Goal: Task Accomplishment & Management: Use online tool/utility

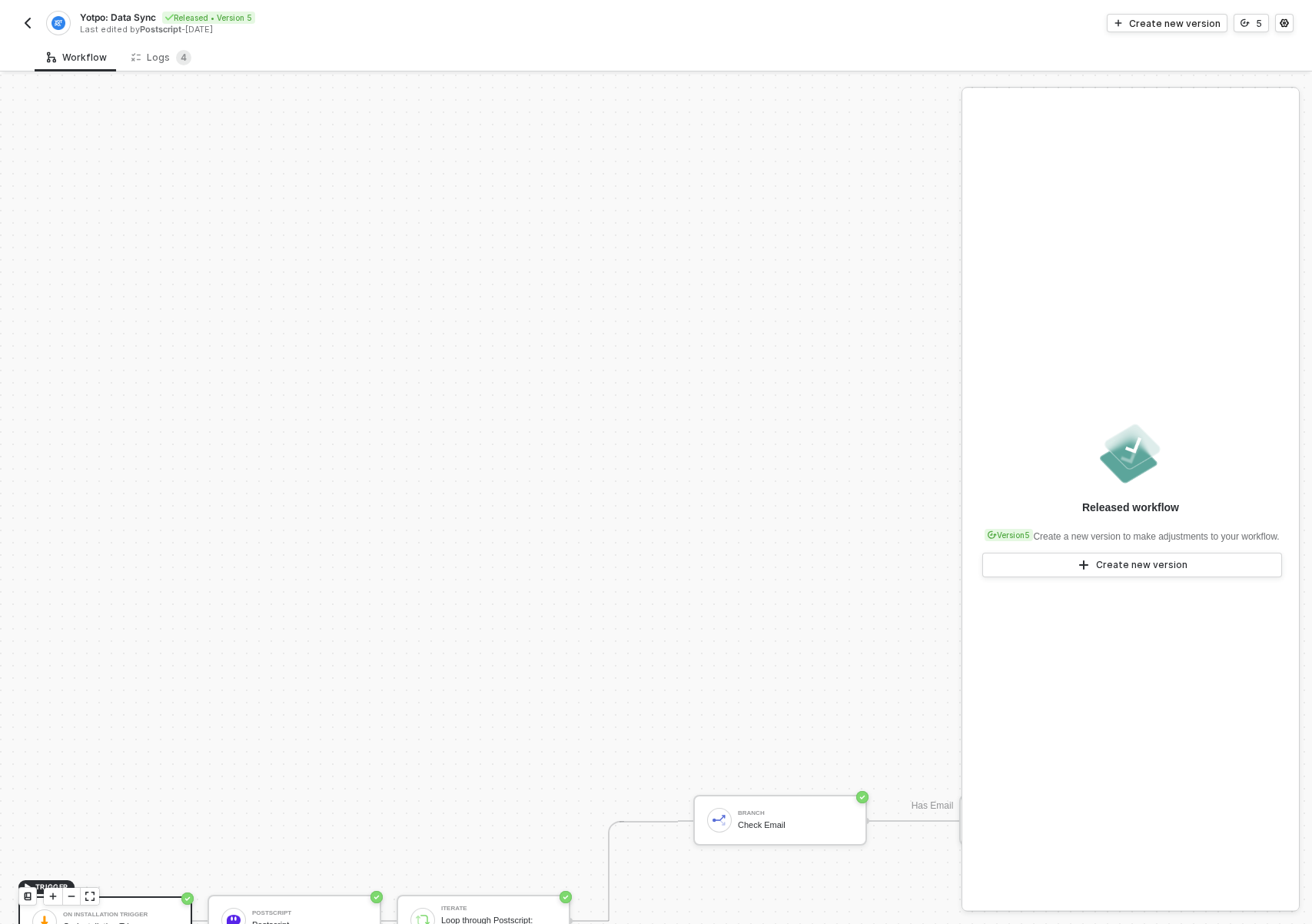
scroll to position [677, 0]
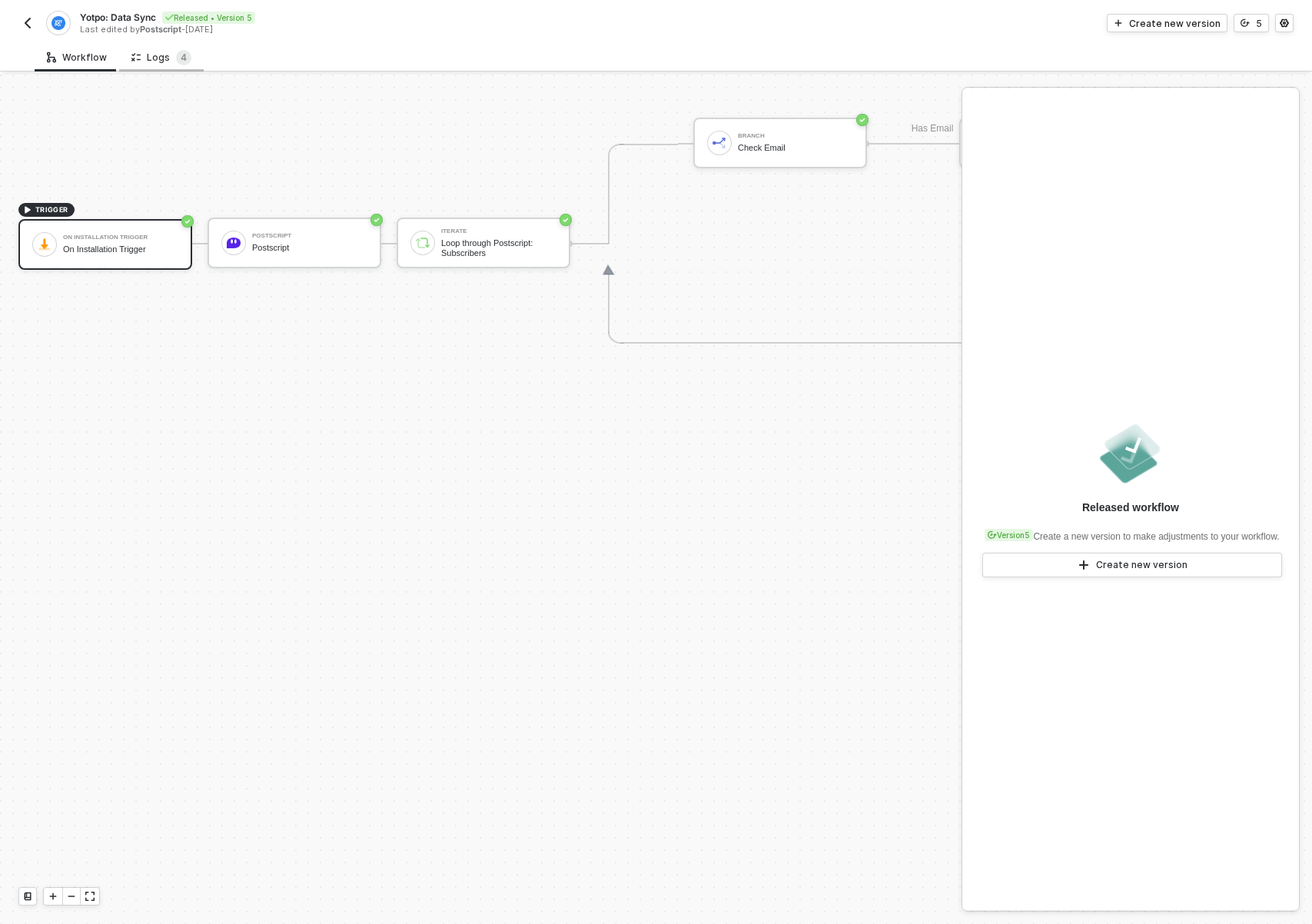
click at [146, 64] on div "Logs 4" at bounding box center [161, 57] width 60 height 15
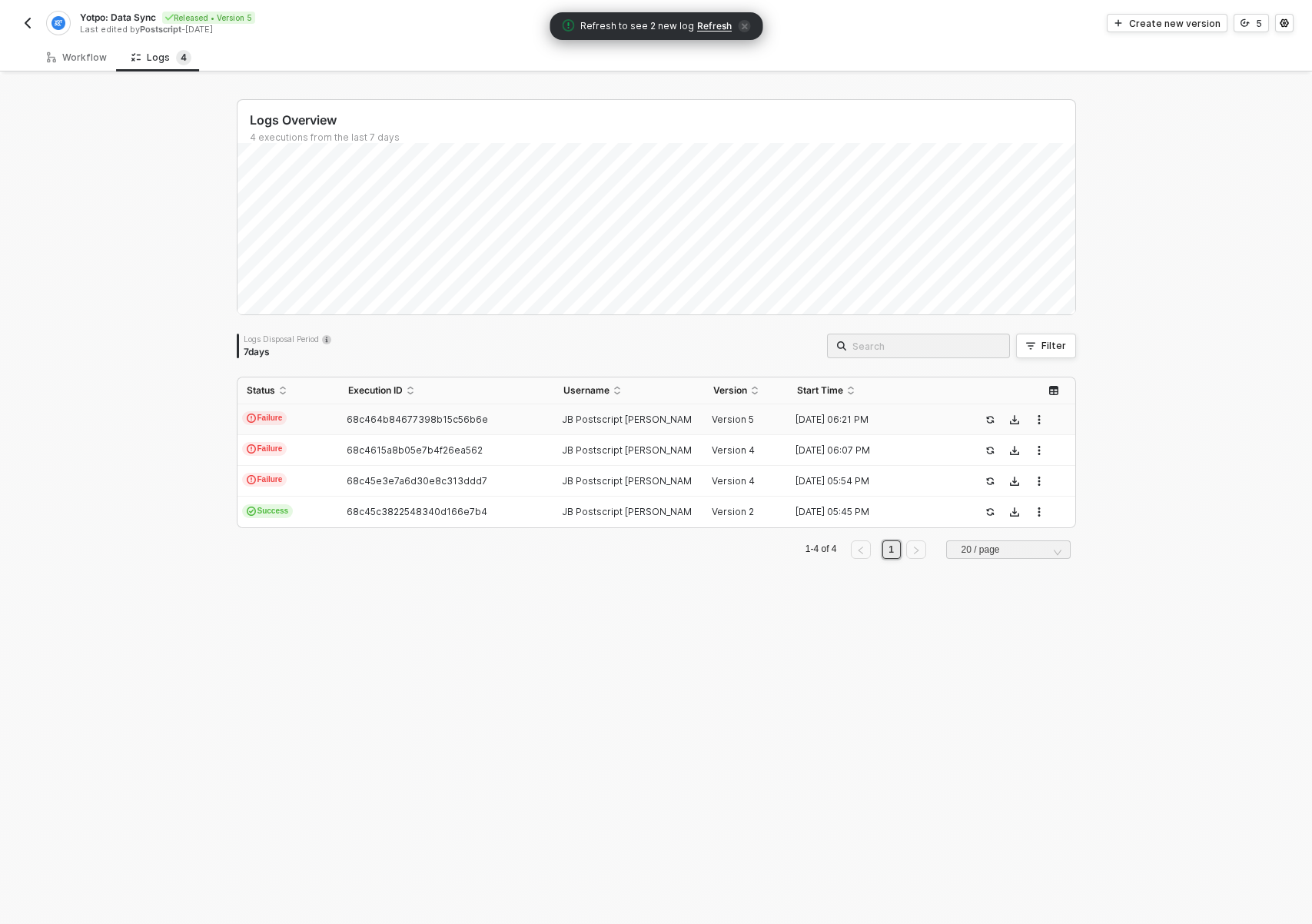
click at [307, 416] on td "Failure" at bounding box center [288, 420] width 101 height 31
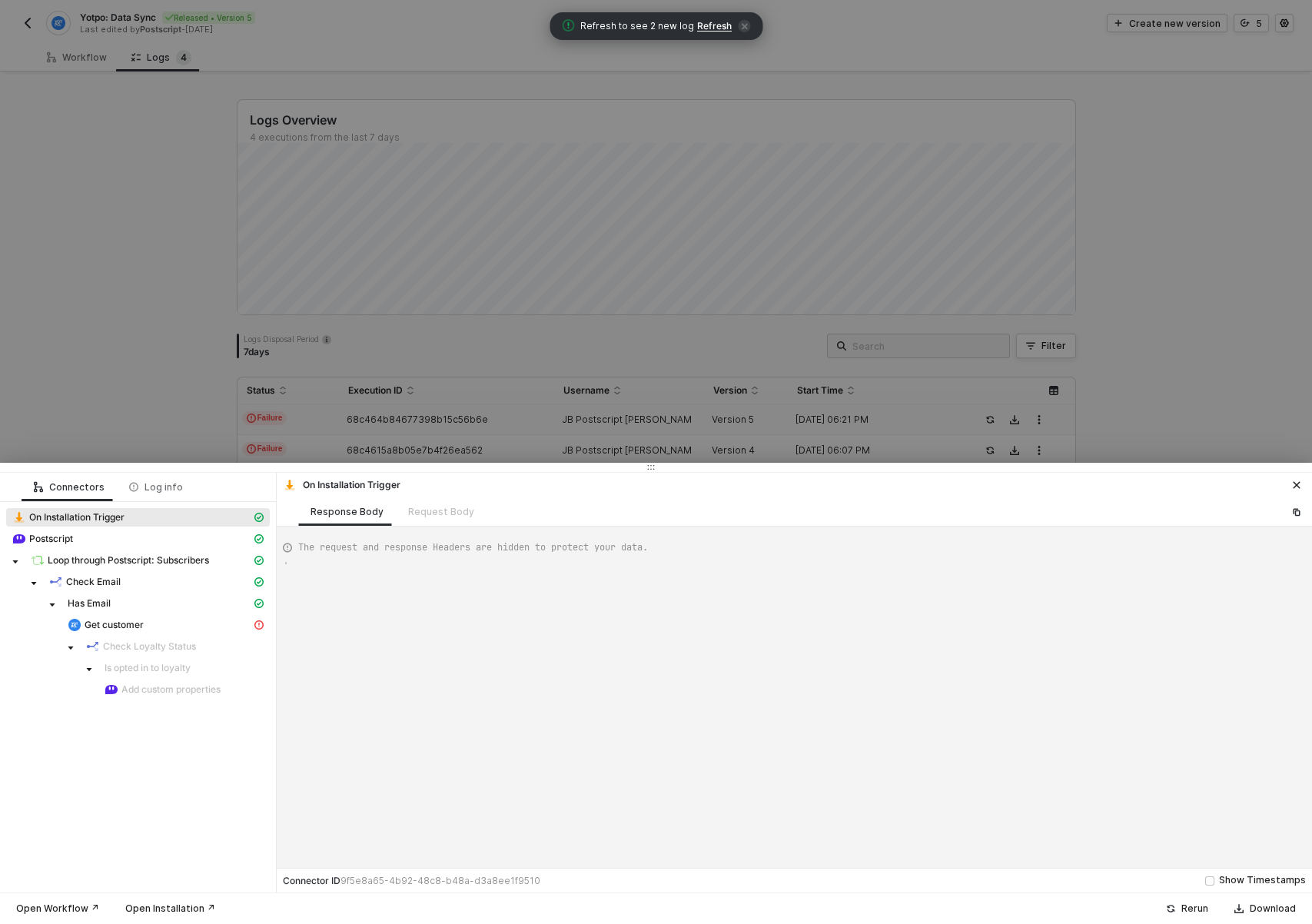
type textarea "{ "json": {}, "id": "c7ac59f4-781c-4c8b-9c4d-b55008f9ac51" }"
drag, startPoint x: 617, startPoint y: 479, endPoint x: 620, endPoint y: 463, distance: 16.3
click at [620, 463] on div "Connectors Log info On Installation Trigger Postscript Loop through Postscript:…" at bounding box center [656, 692] width 1312 height 461
click at [142, 622] on span "Get customer" at bounding box center [114, 625] width 59 height 12
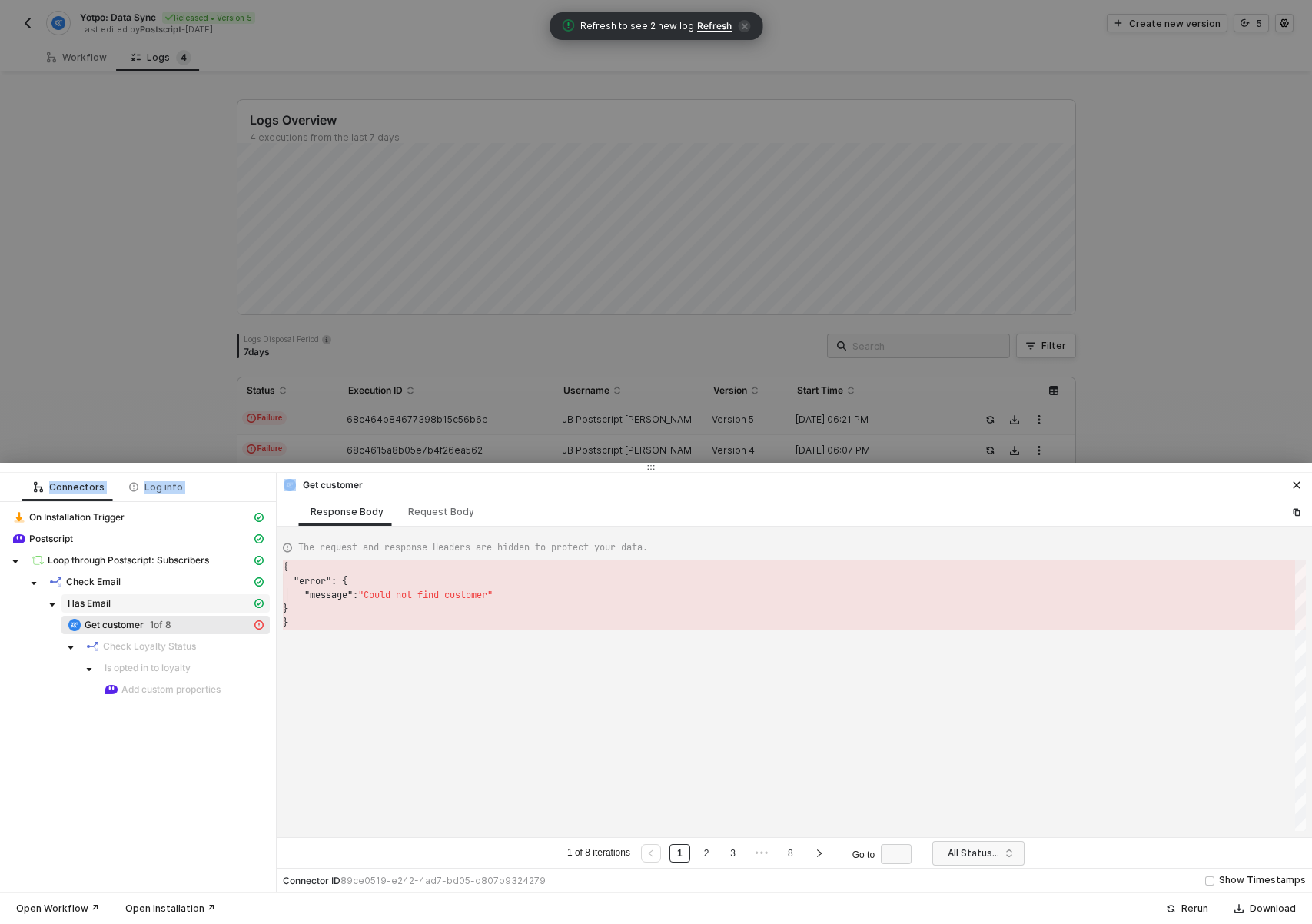
scroll to position [55, 0]
click at [409, 520] on div "Request Body" at bounding box center [441, 511] width 91 height 29
type textarea "[ { "resource": "customers", "operation": "customerDetails", "email": "james.ba…"
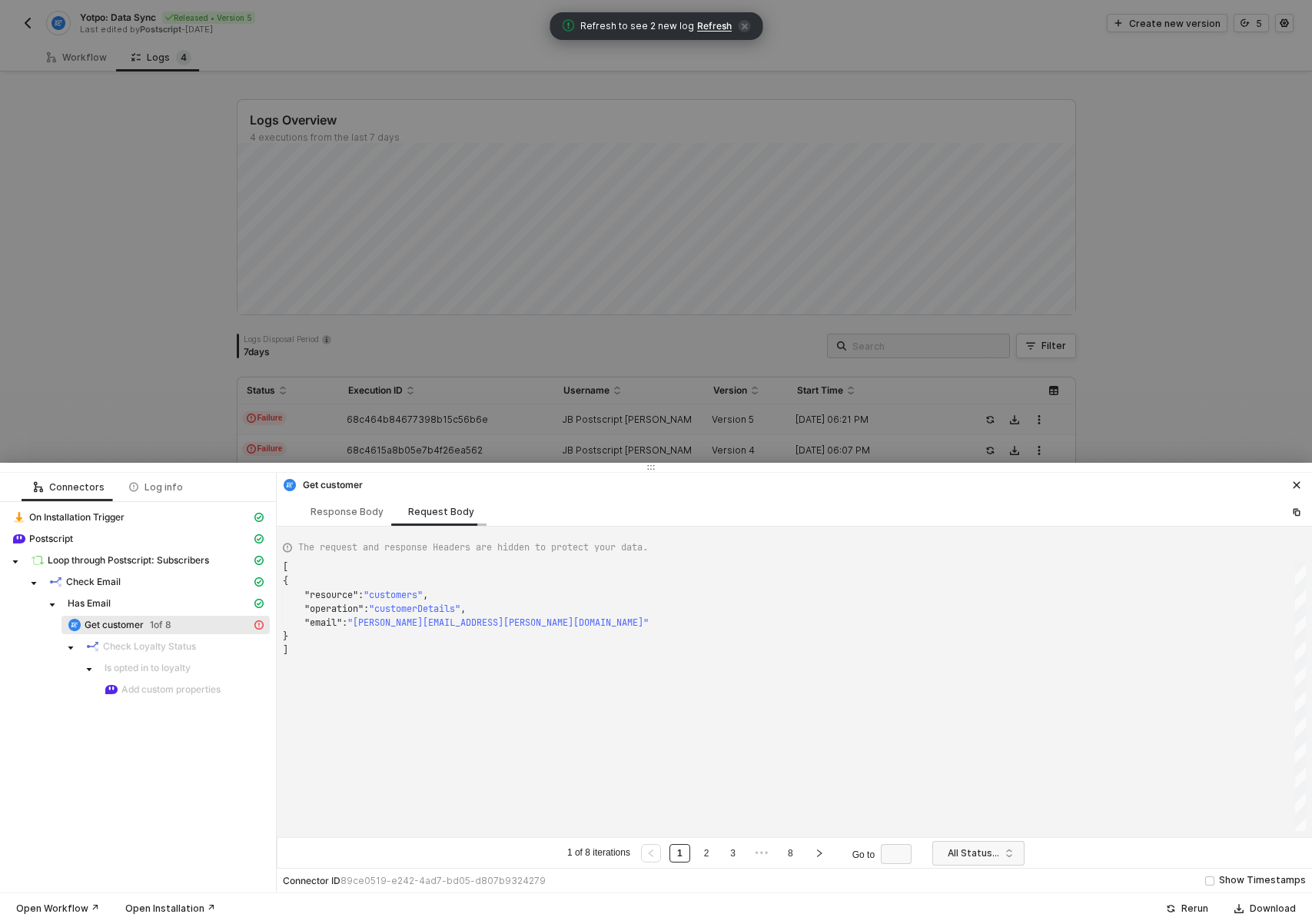
scroll to position [83, 0]
click at [702, 847] on link "2" at bounding box center [706, 853] width 15 height 17
click at [734, 854] on link "3" at bounding box center [733, 853] width 15 height 17
click at [344, 506] on div "Response Body" at bounding box center [347, 512] width 73 height 12
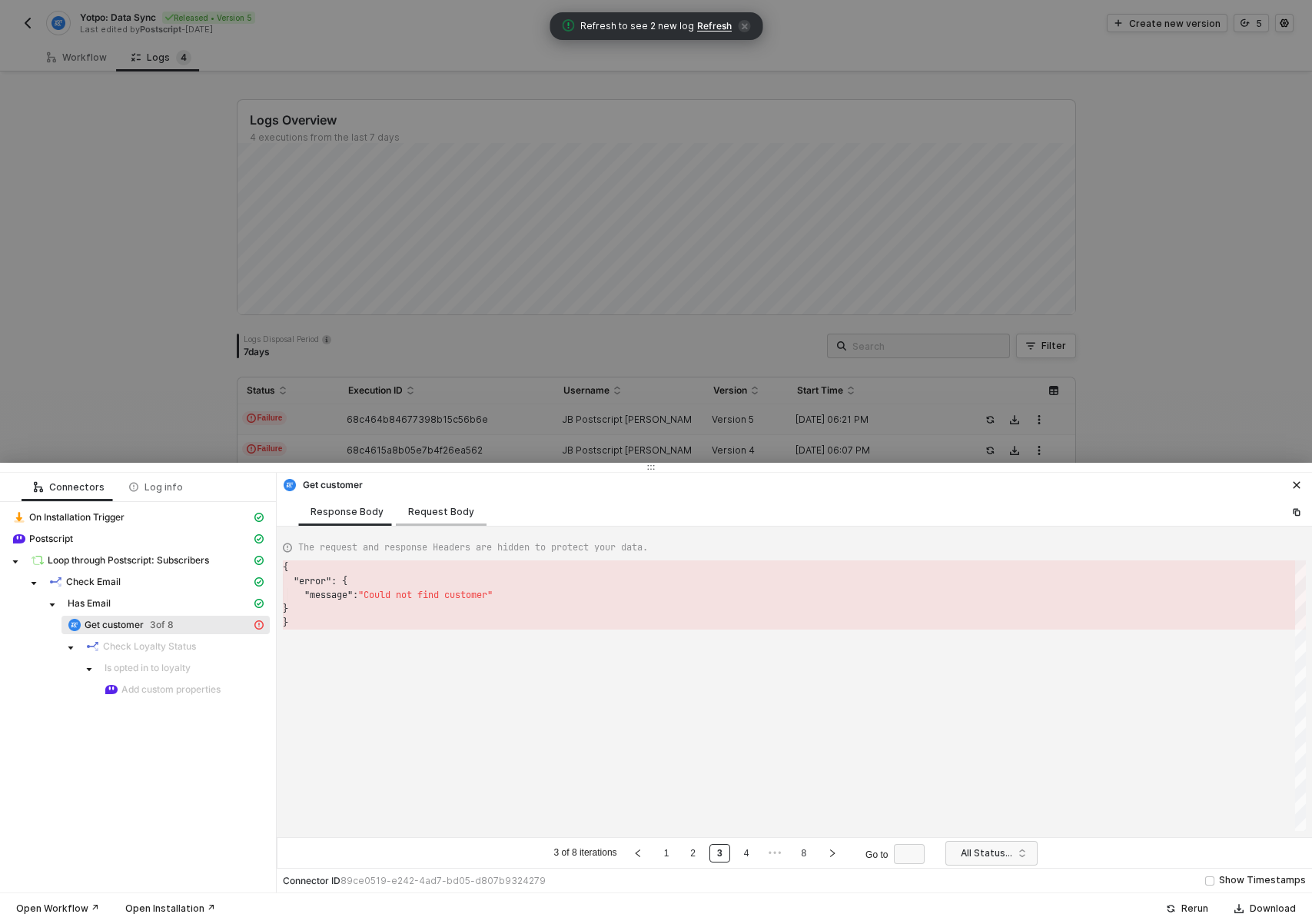
click at [433, 512] on div "Request Body" at bounding box center [441, 512] width 66 height 12
type textarea "[ { "resource": "customers", "operation": "customerDetails", "email": "[EMAIL_A…"
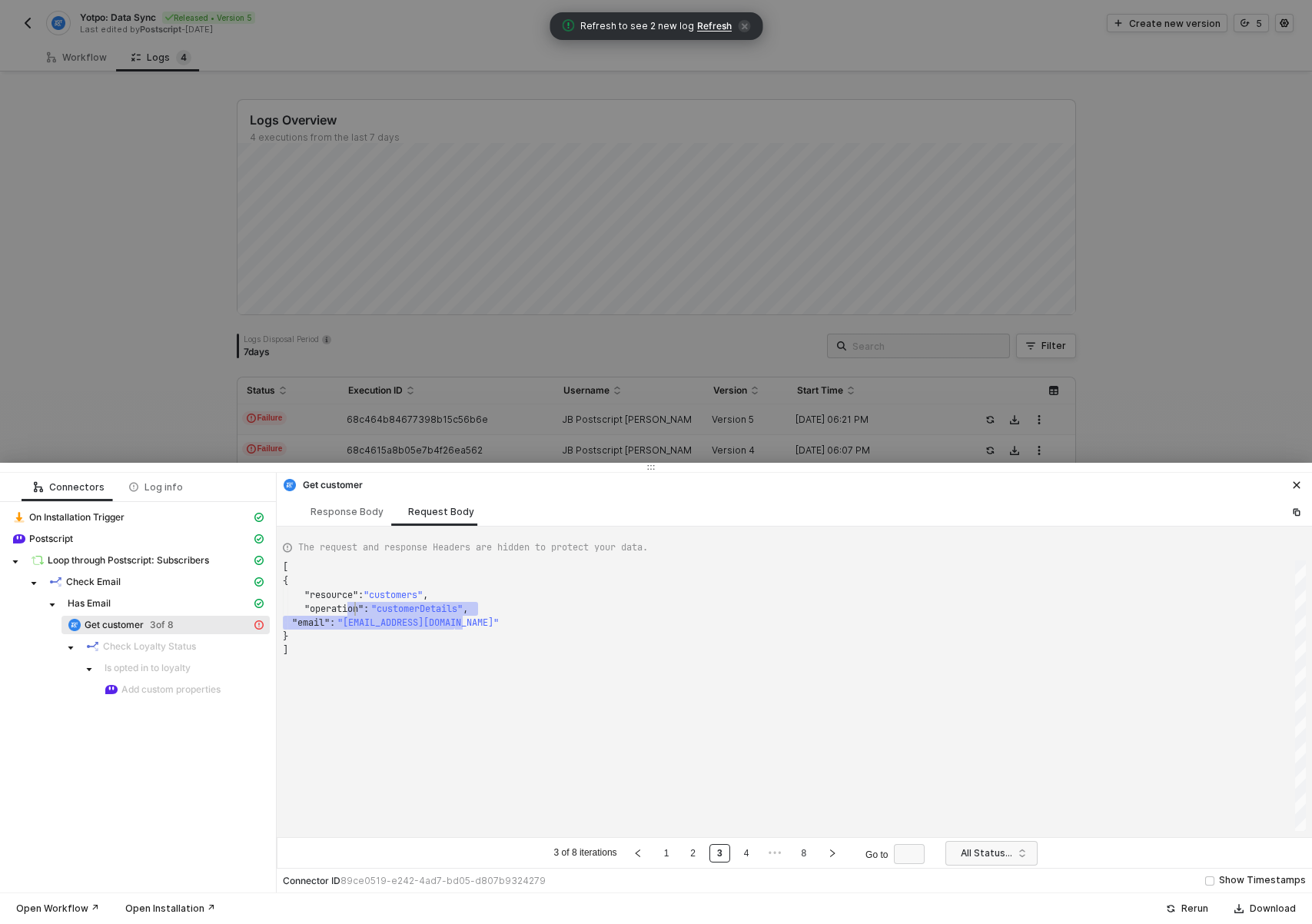
scroll to position [55, 72]
drag, startPoint x: 472, startPoint y: 624, endPoint x: 355, endPoint y: 620, distance: 117.1
click at [355, 620] on textarea "[ { "resource": "customers", "operation": "customerDetails", "email": "julesbra…" at bounding box center [355, 623] width 1 height 14
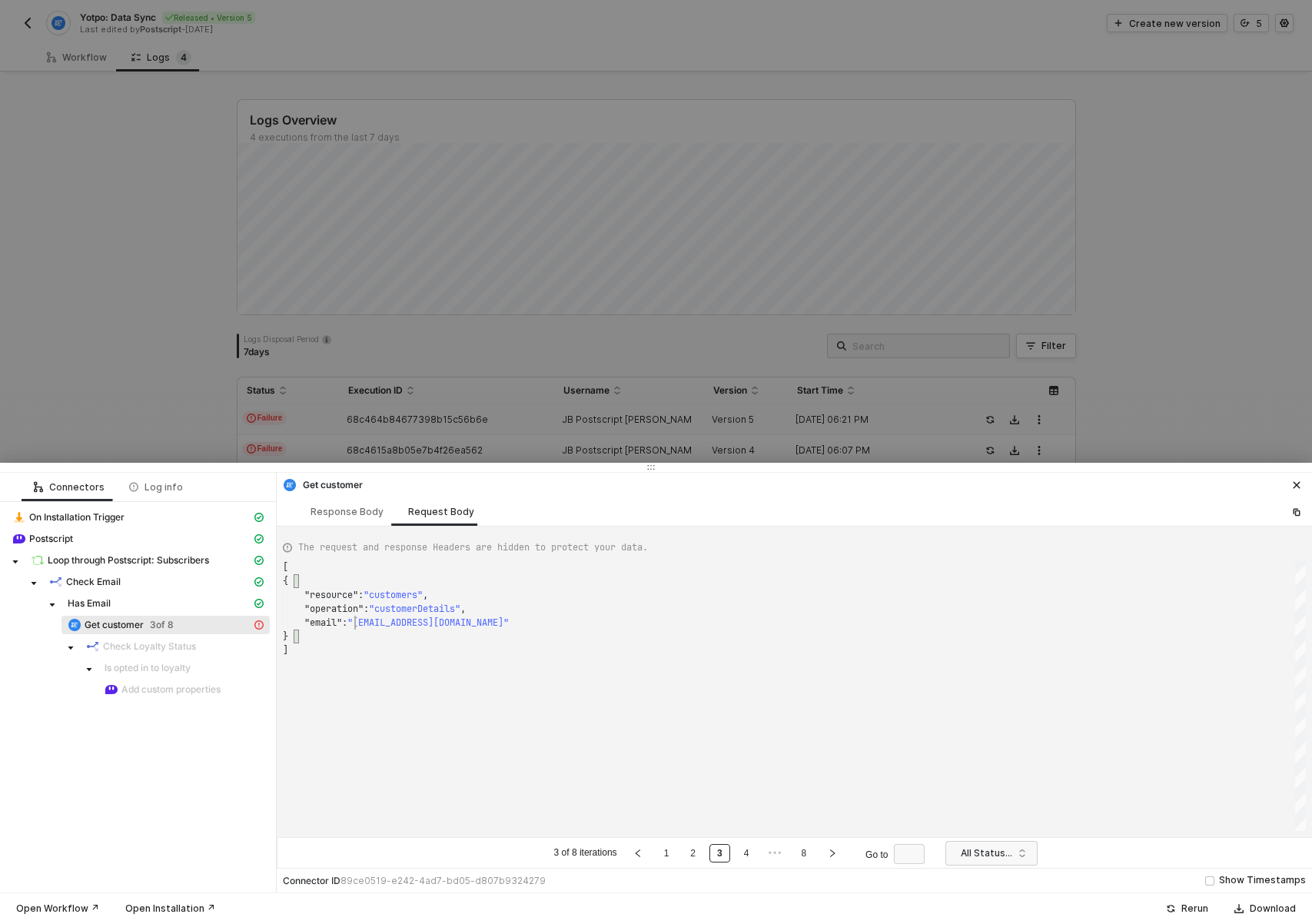
click at [139, 134] on div at bounding box center [656, 462] width 1312 height 924
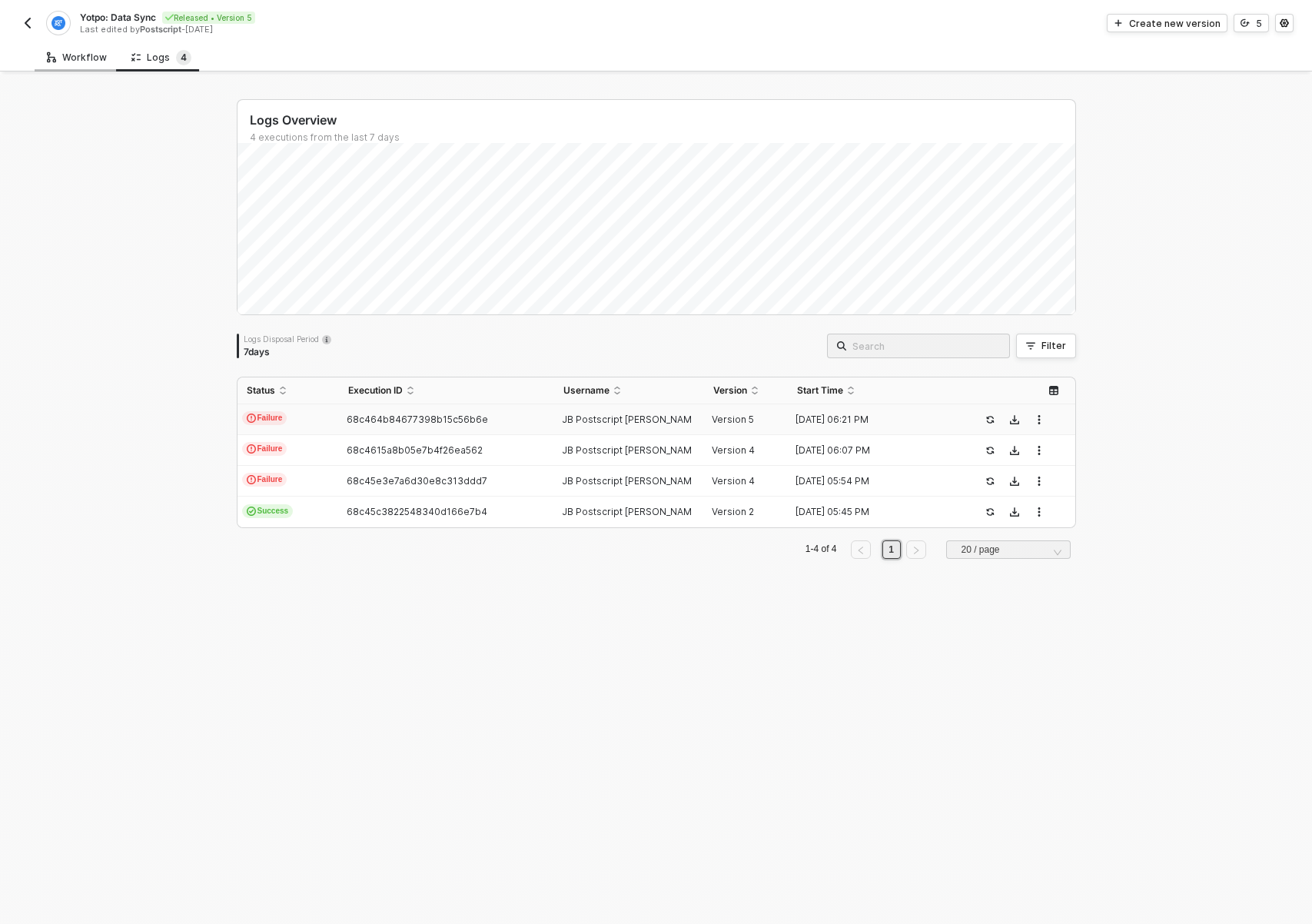
click at [81, 62] on div "Workflow" at bounding box center [77, 57] width 60 height 12
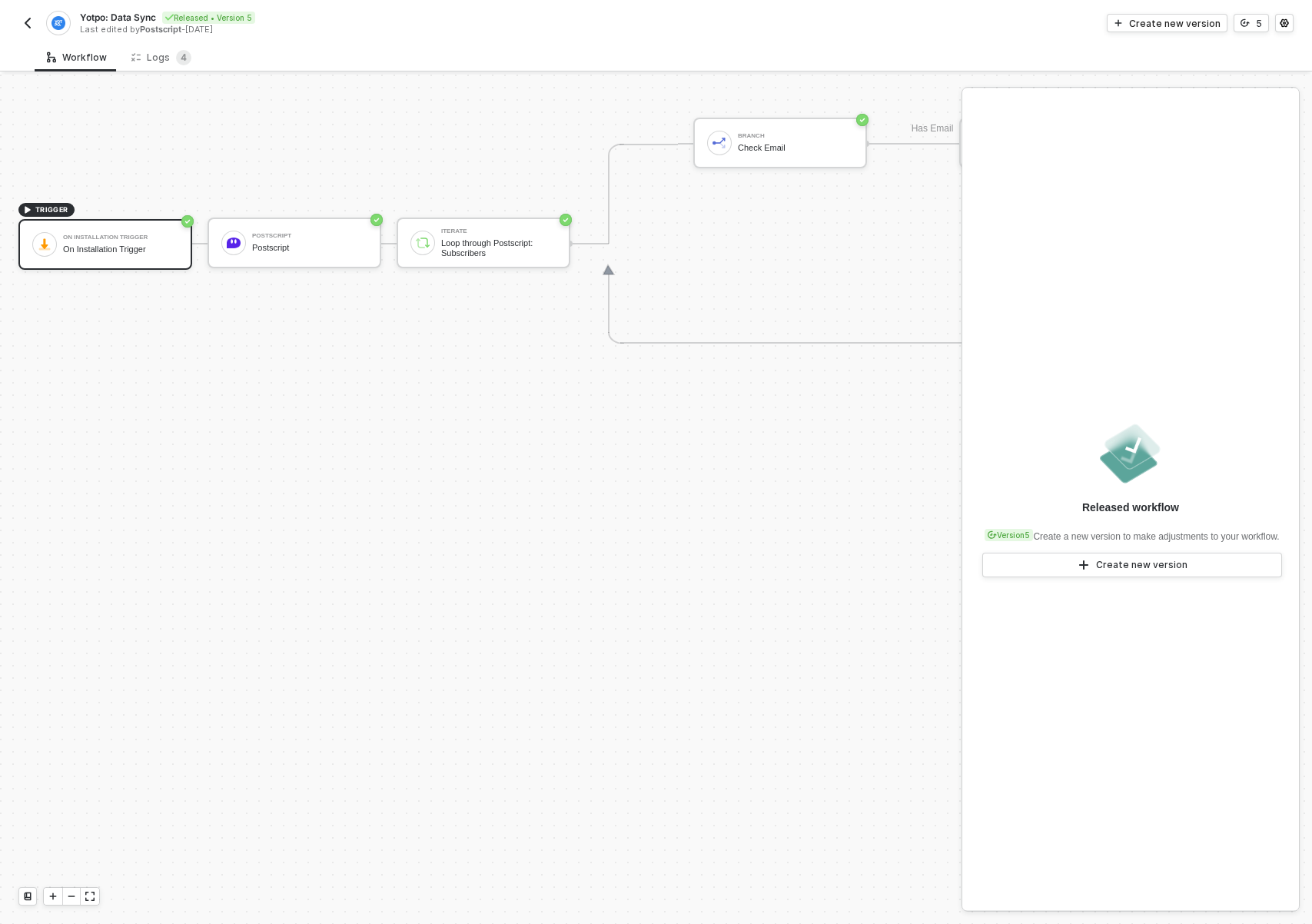
drag, startPoint x: 39, startPoint y: 23, endPoint x: 27, endPoint y: 25, distance: 12.2
click at [37, 24] on div "Yotpo: Data Sync Released • Version 5 Last edited by Postscript - 2 days ago" at bounding box center [338, 23] width 638 height 25
click at [27, 25] on img "button" at bounding box center [28, 23] width 12 height 12
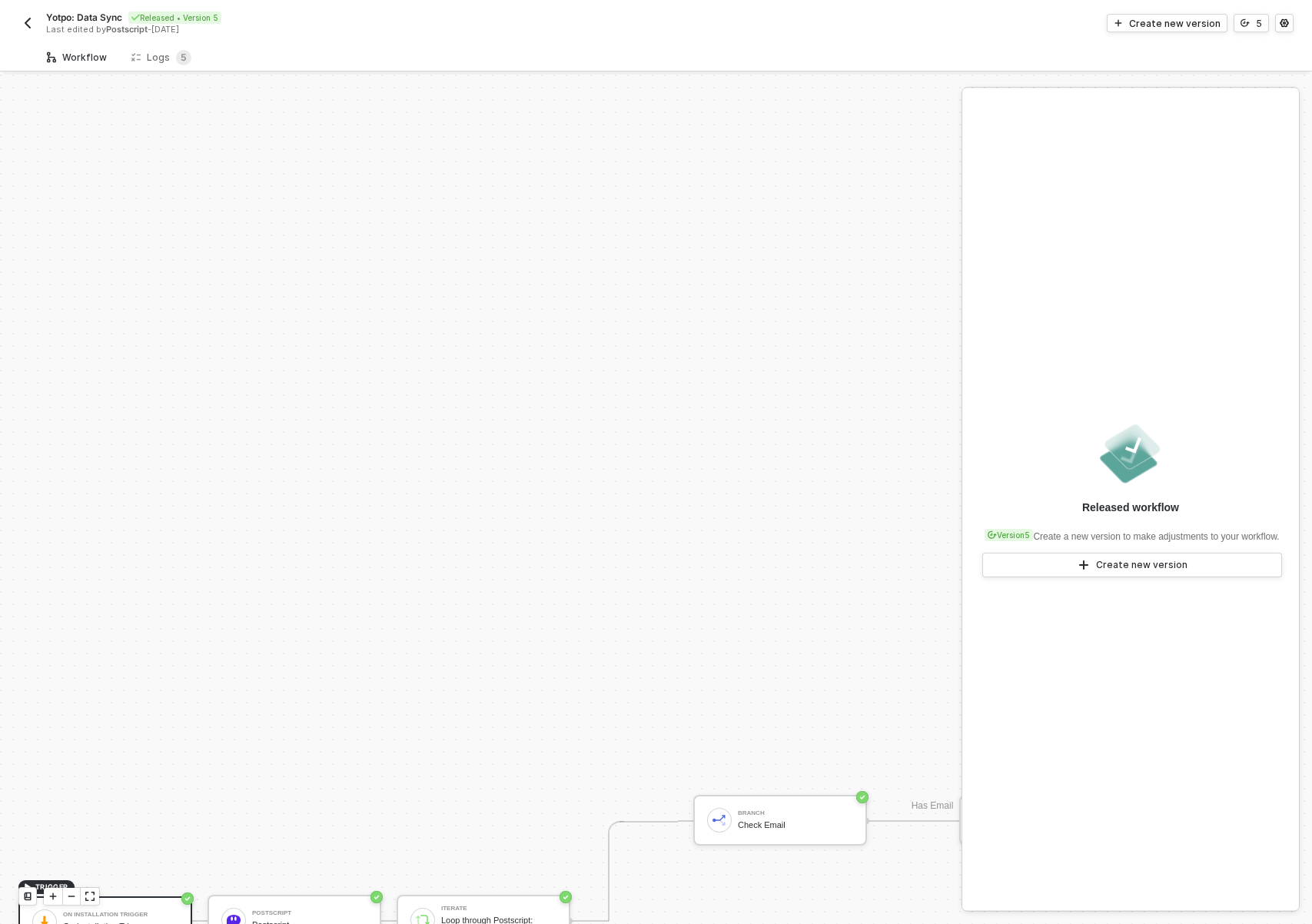
scroll to position [677, 0]
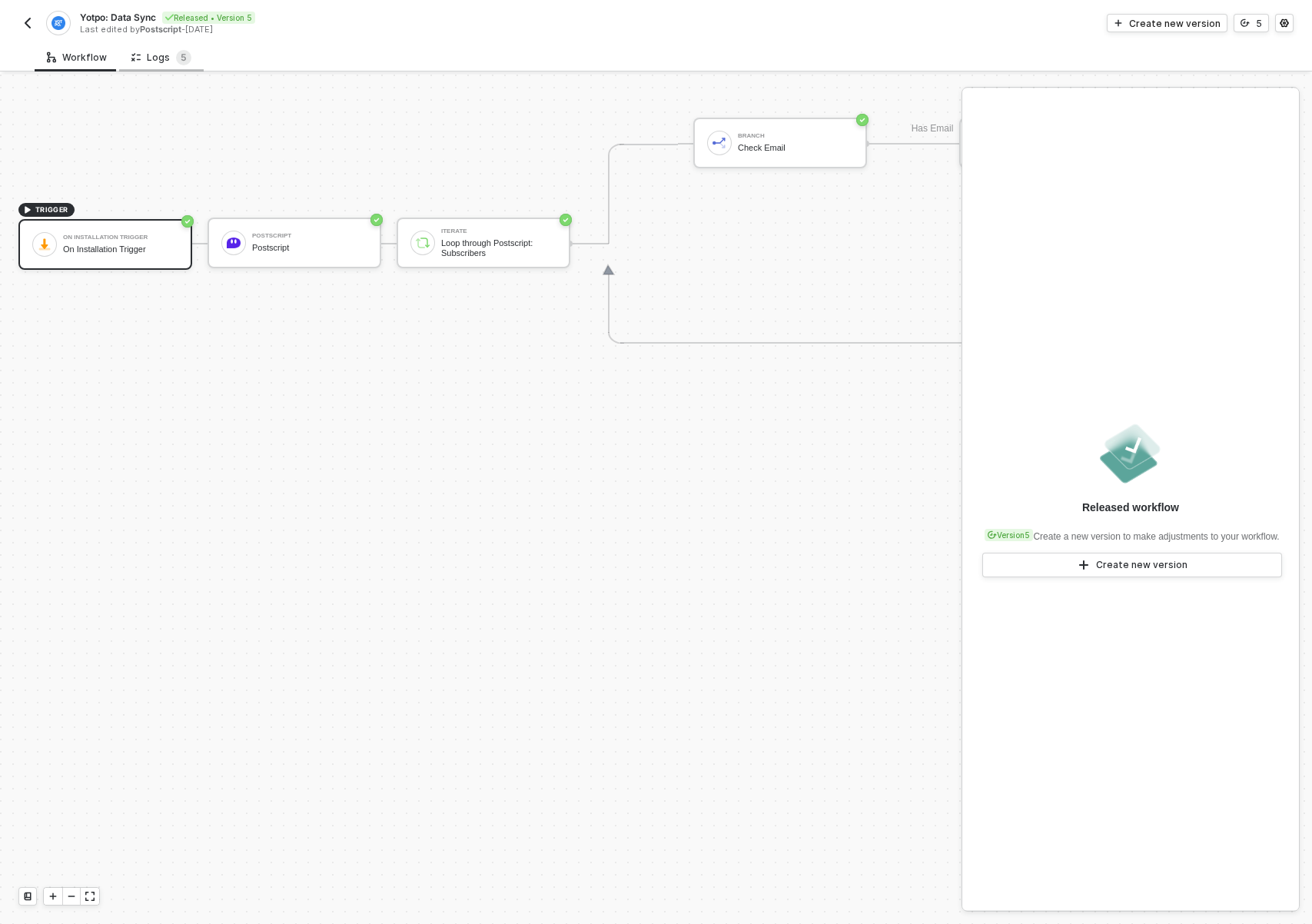
click at [149, 57] on div "Logs 5" at bounding box center [161, 57] width 60 height 15
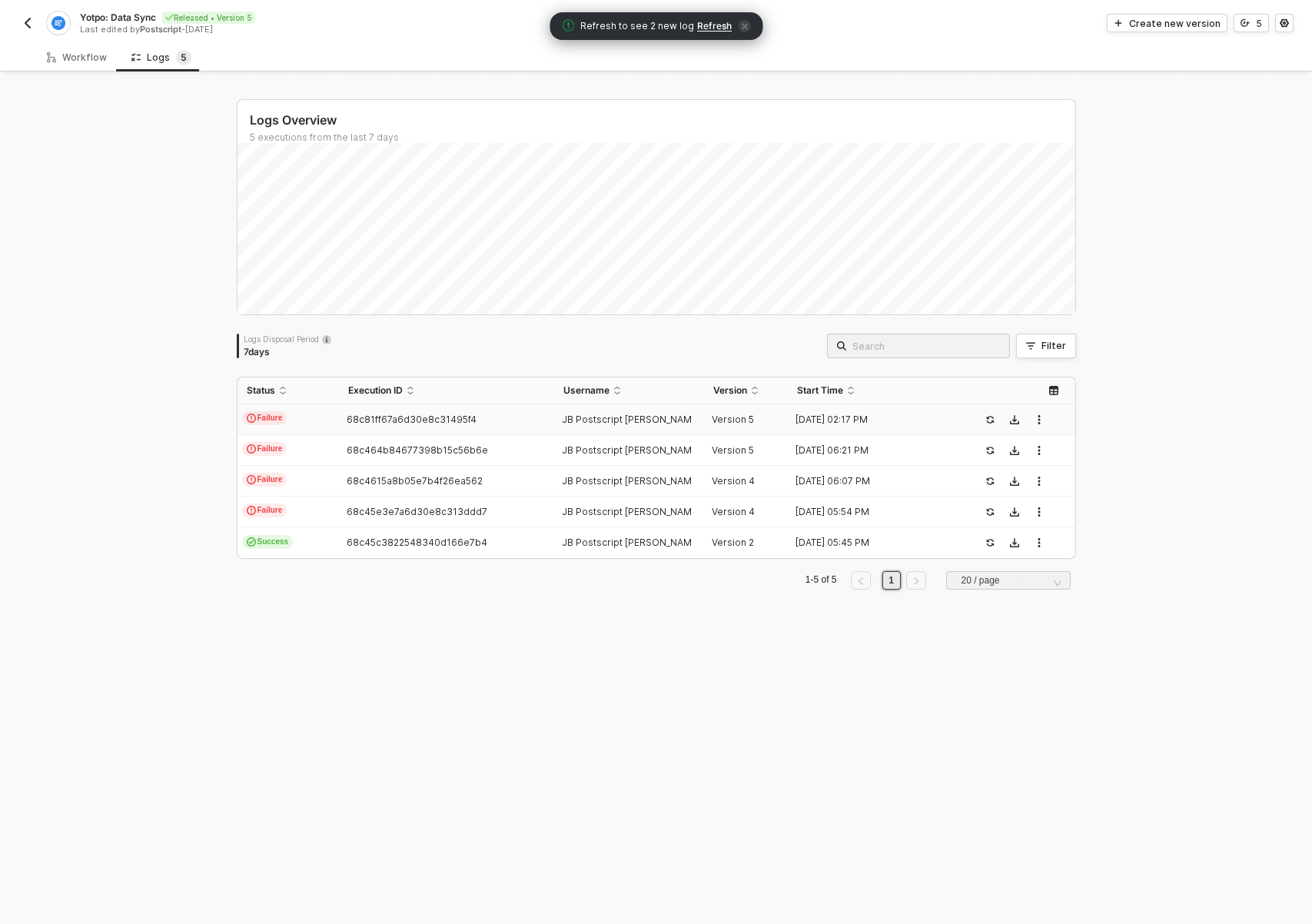
click at [455, 417] on span "68c81ff67a6d30e8c31495f4" at bounding box center [411, 419] width 130 height 12
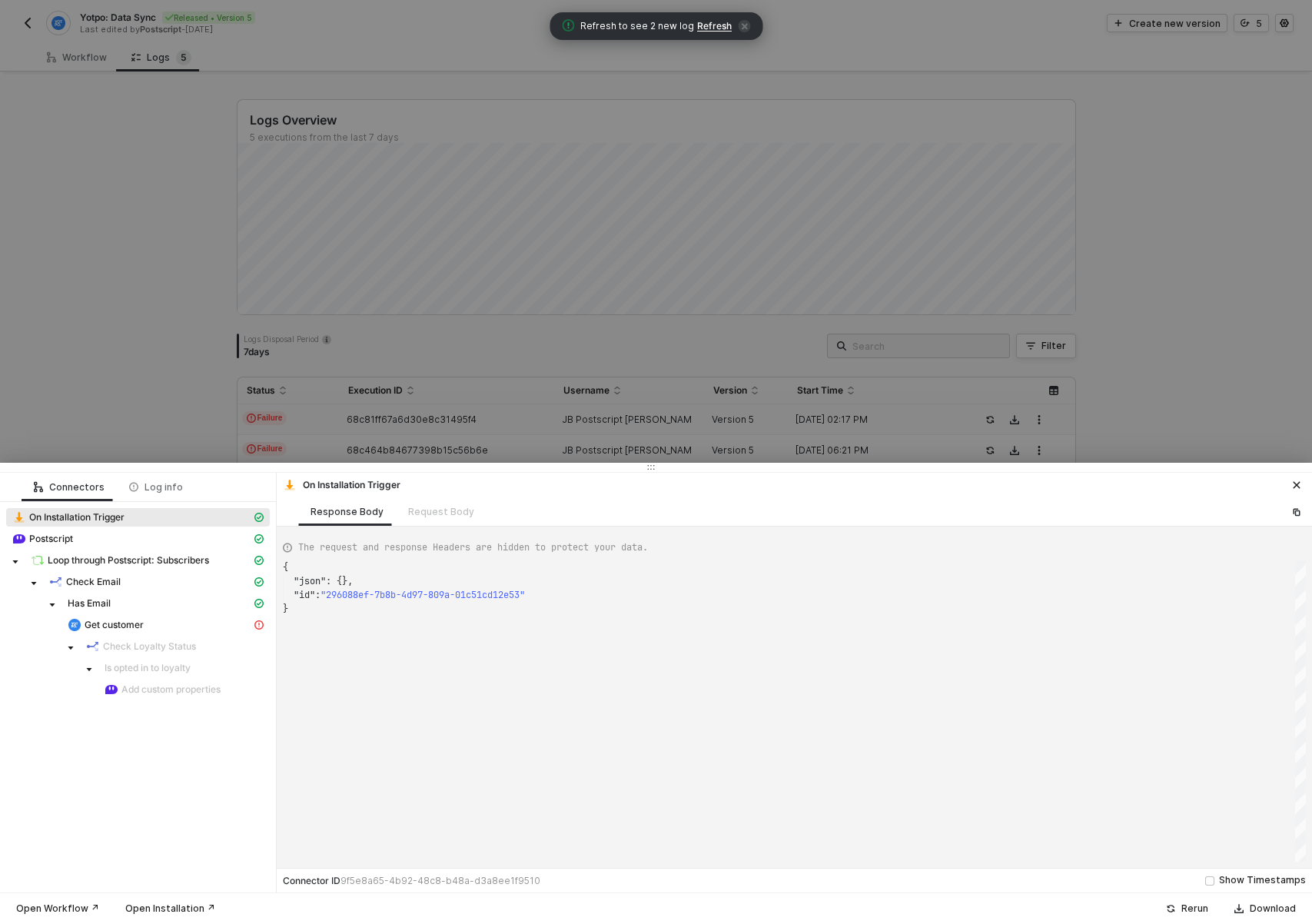
scroll to position [42, 0]
click at [135, 623] on span "Get customer" at bounding box center [114, 625] width 59 height 12
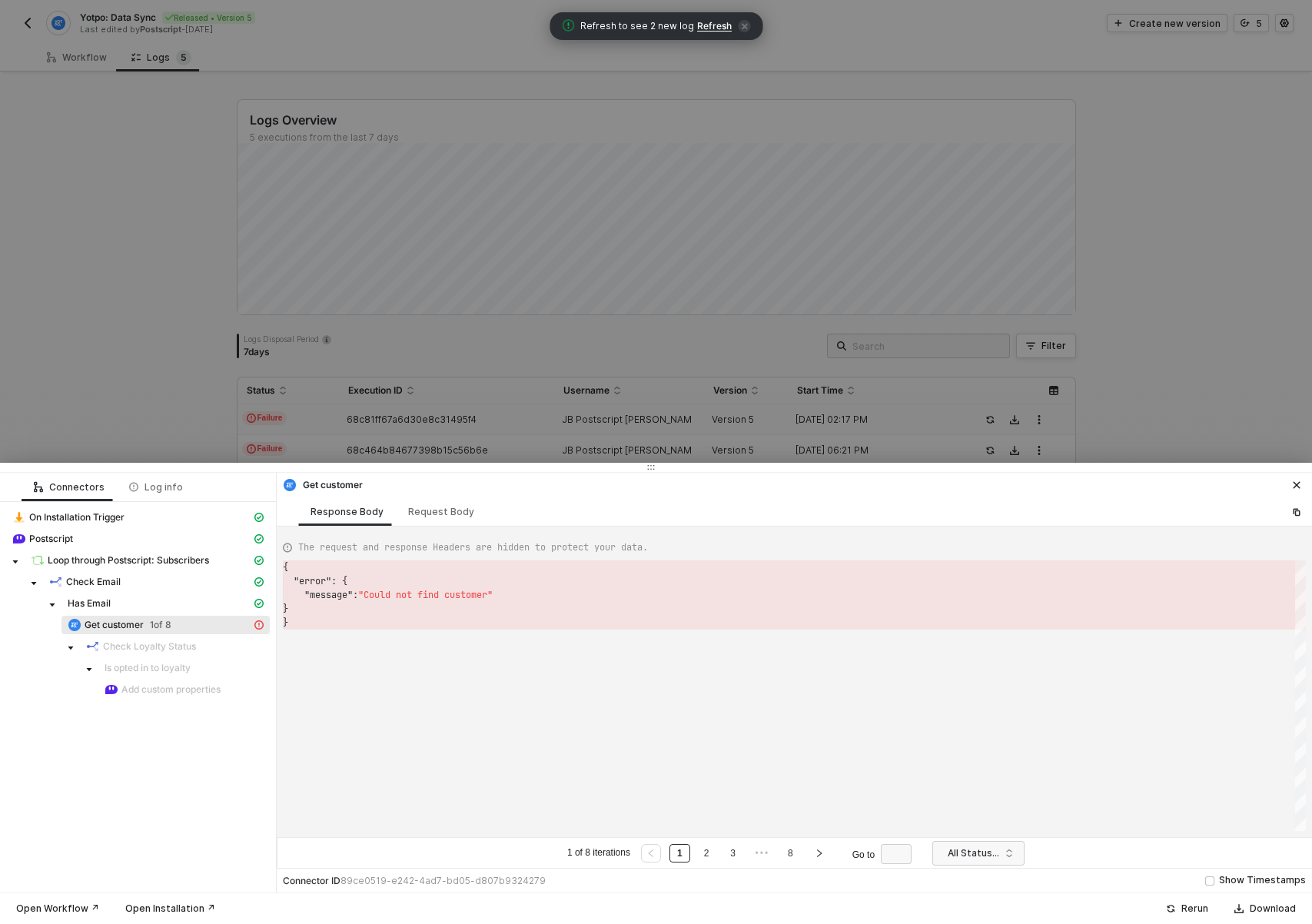
scroll to position [55, 0]
click at [732, 853] on link "3" at bounding box center [733, 853] width 15 height 17
click at [422, 509] on div "Request Body" at bounding box center [441, 512] width 66 height 12
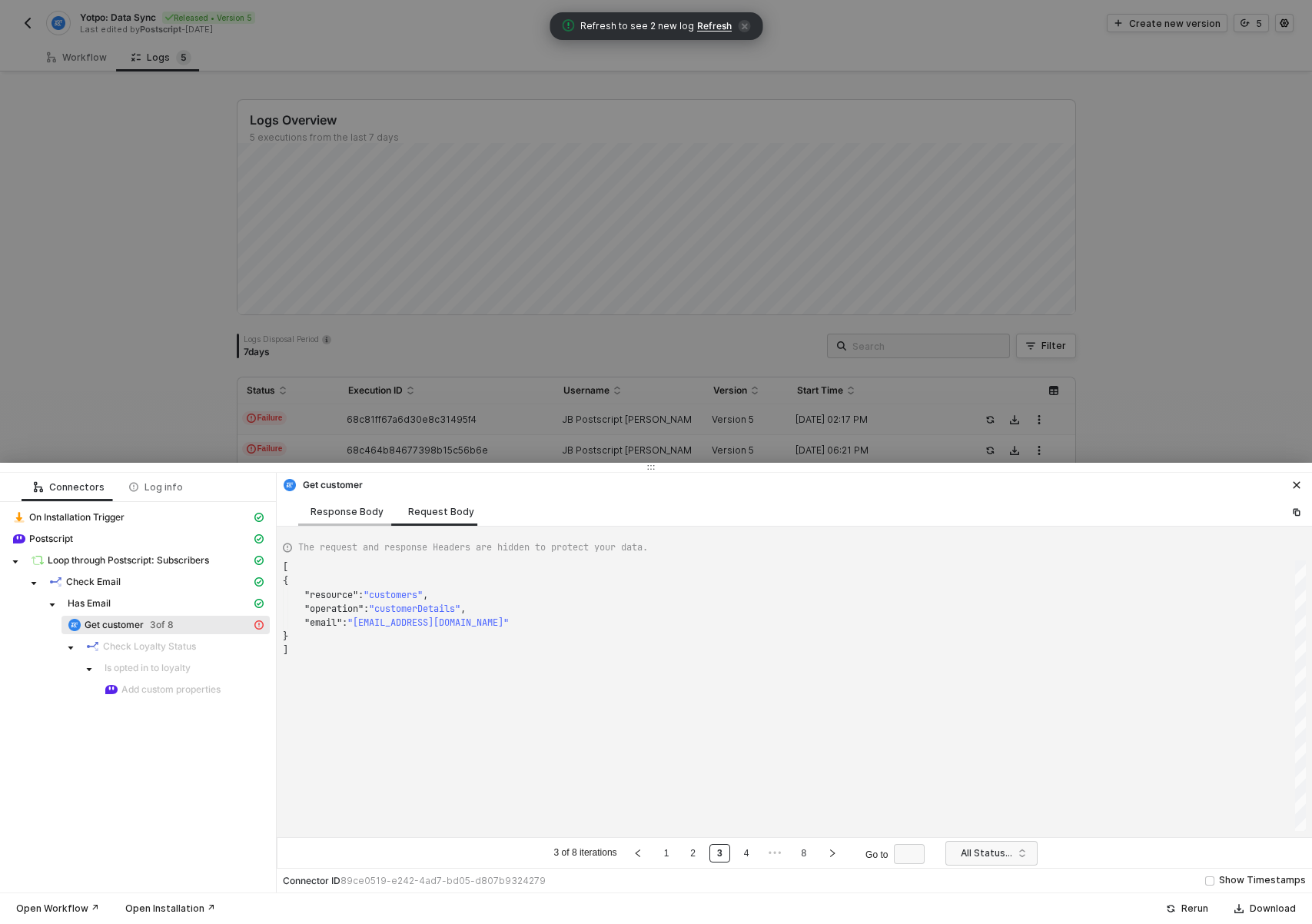
click at [346, 510] on div "Response Body" at bounding box center [347, 512] width 73 height 12
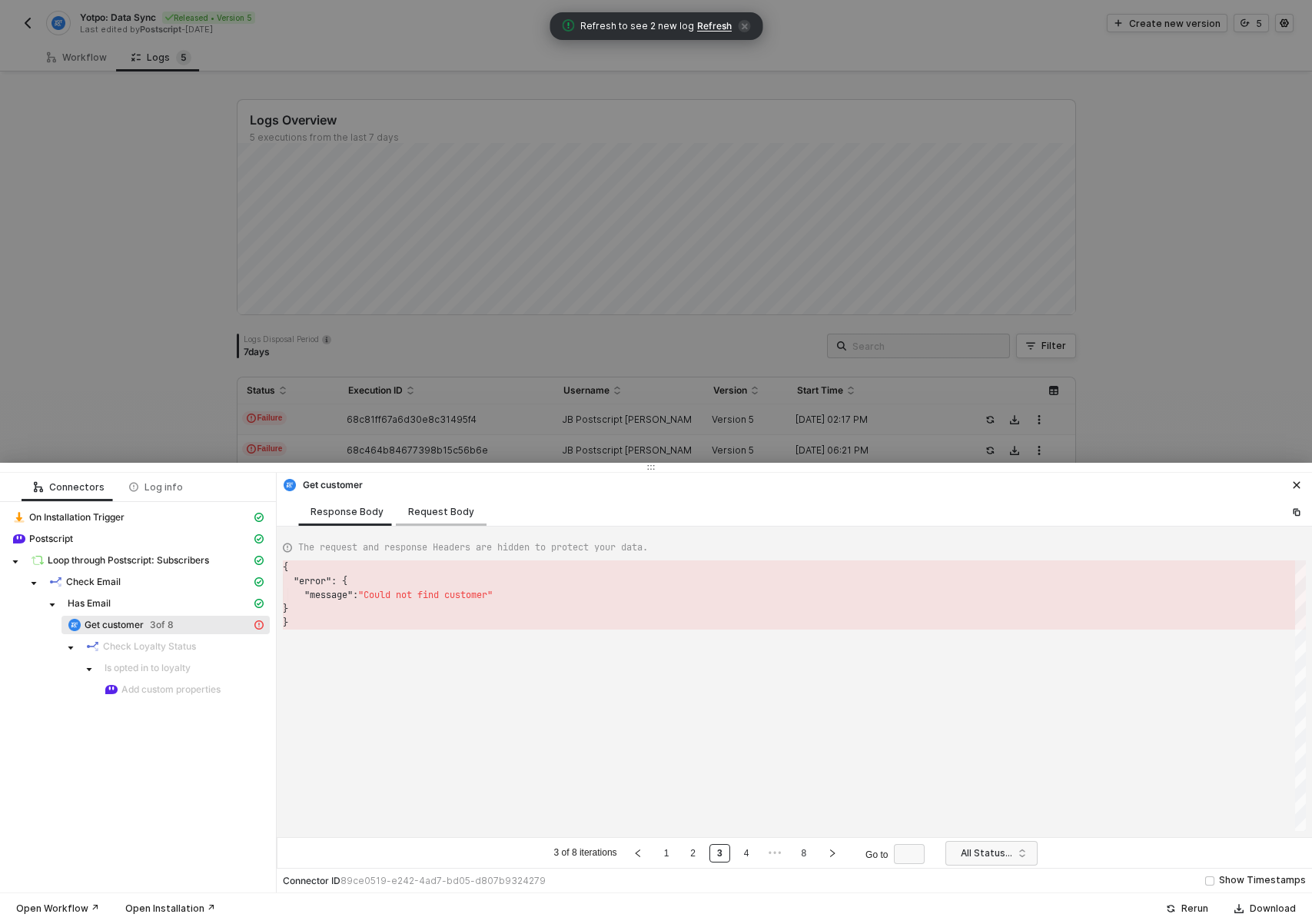
click at [433, 509] on div "Request Body" at bounding box center [441, 512] width 66 height 12
type textarea "[ { "resource": "customers", "operation": "customerDetails", "email": "julesbra…"
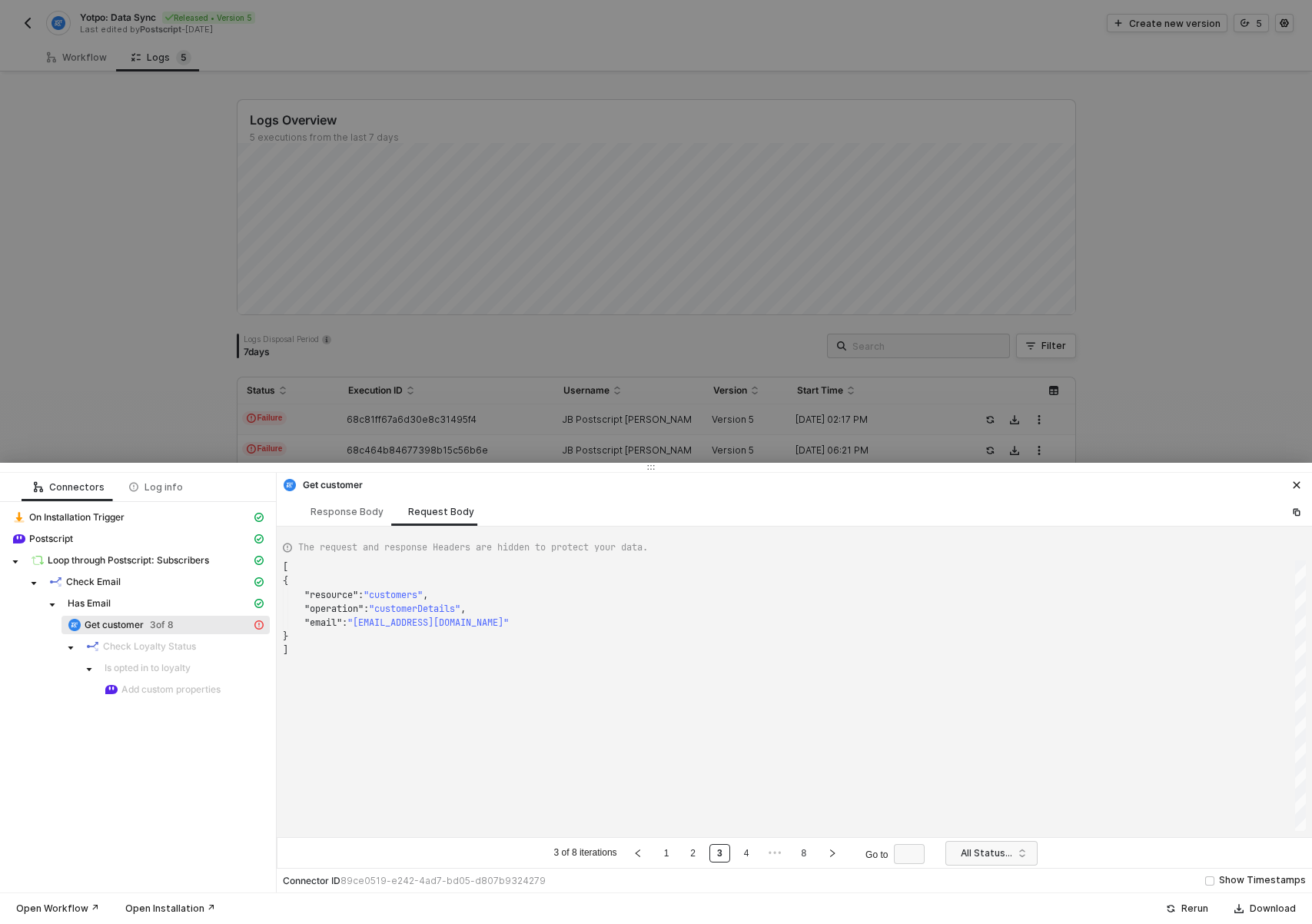
click at [1107, 374] on div at bounding box center [656, 462] width 1312 height 924
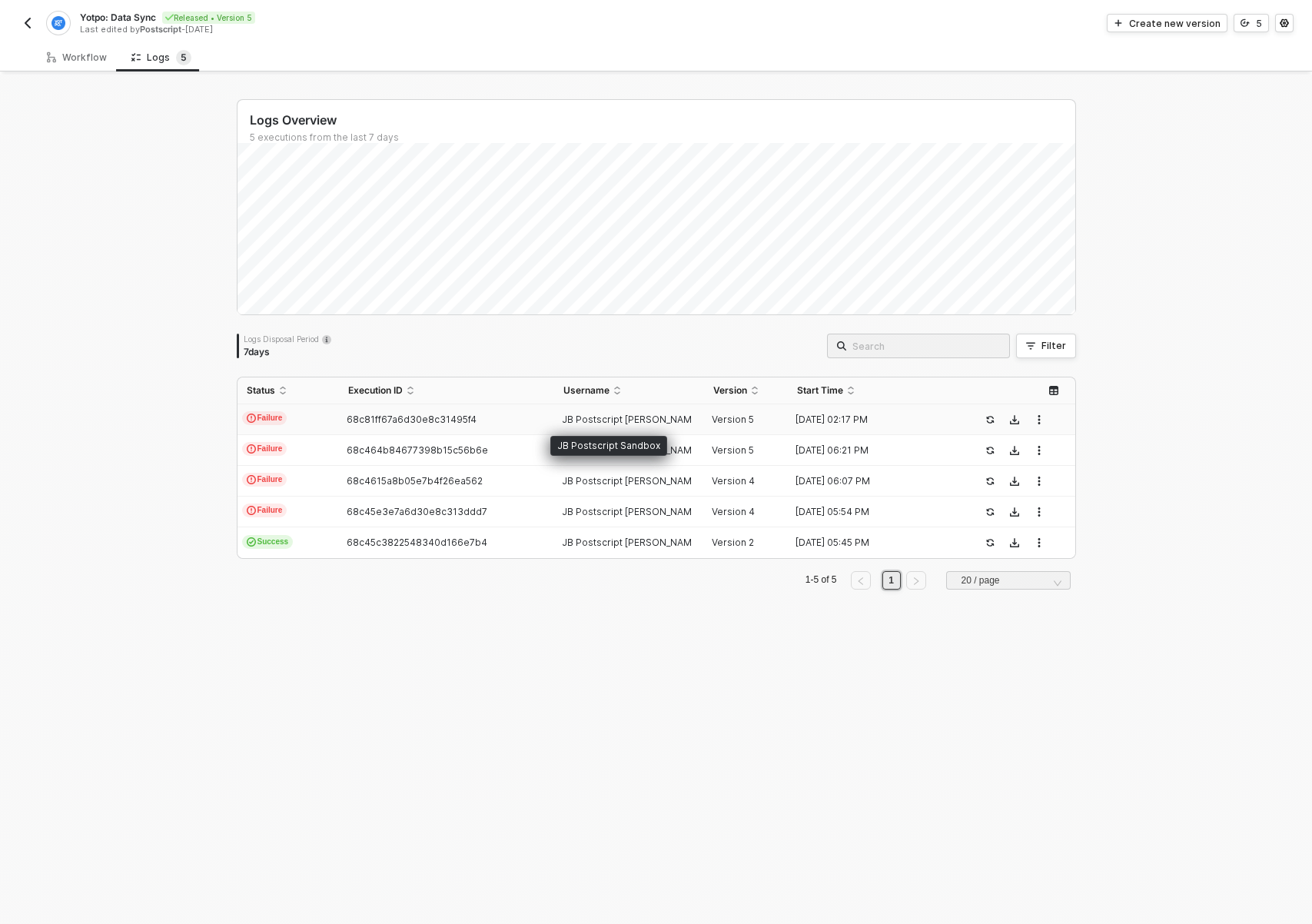
click at [627, 416] on span "JB Postscript Sandbo..." at bounding box center [634, 419] width 146 height 12
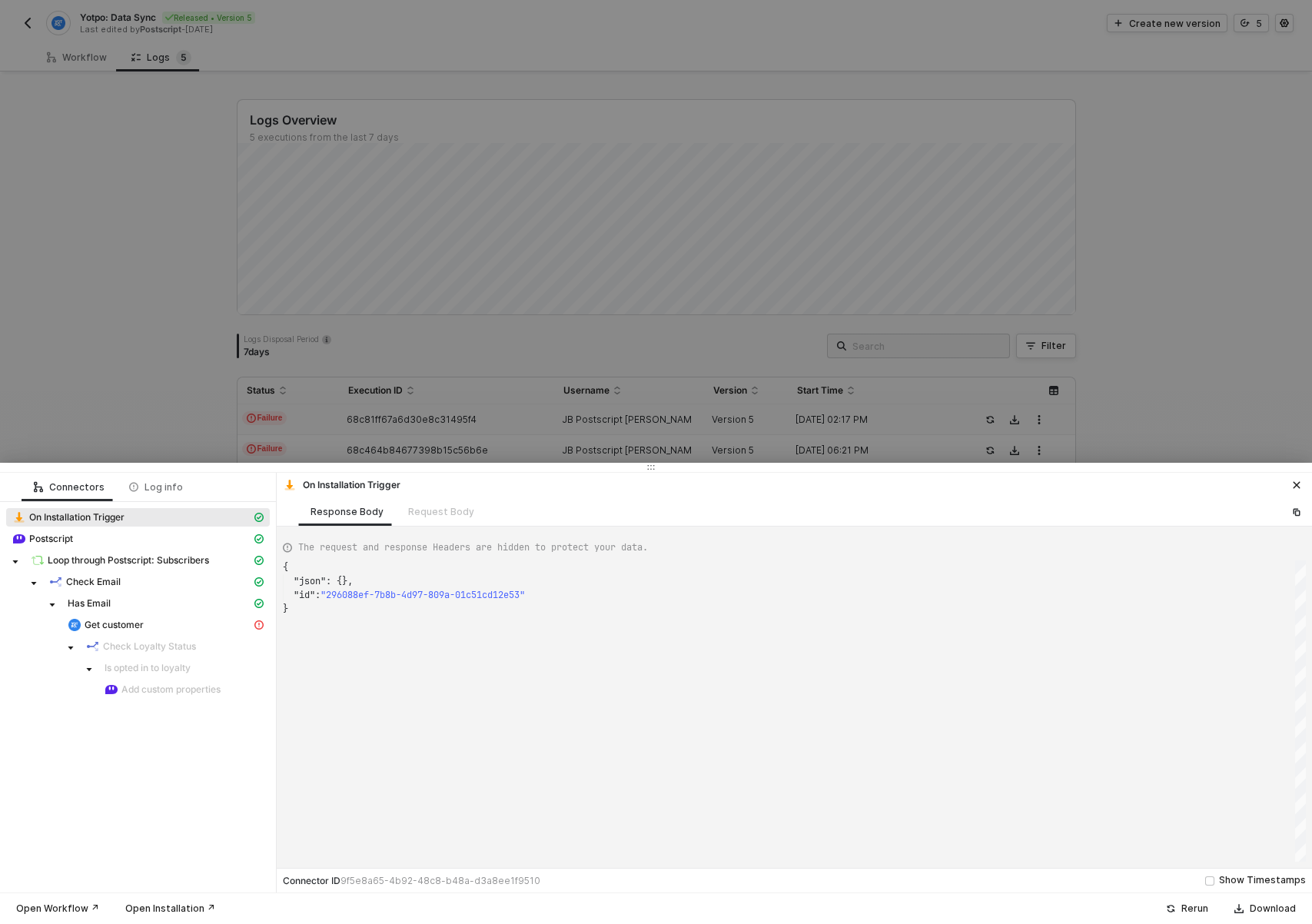
scroll to position [42, 0]
click at [648, 417] on div at bounding box center [656, 462] width 1312 height 924
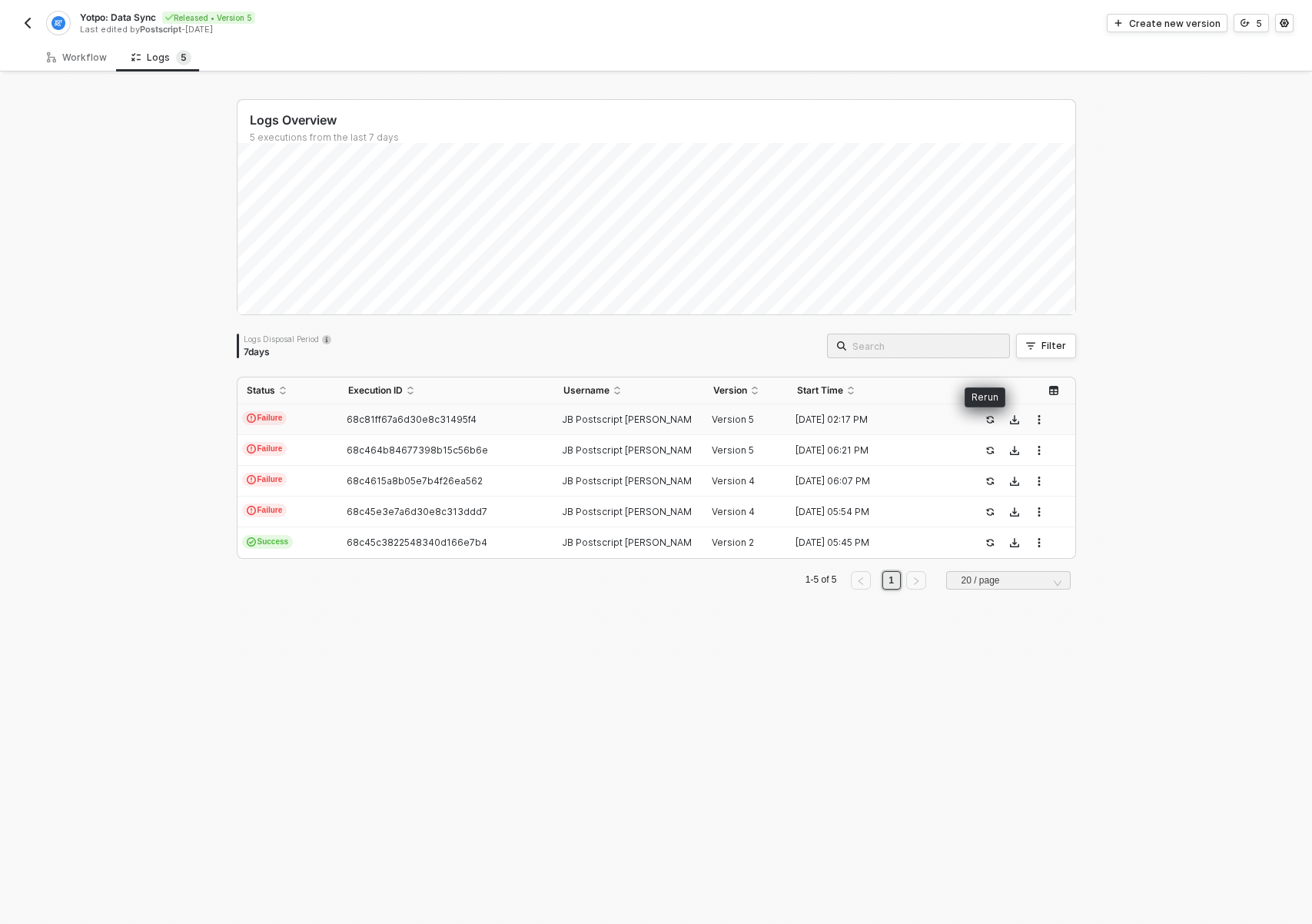
click at [987, 421] on icon "icon-success-page" at bounding box center [991, 420] width 8 height 8
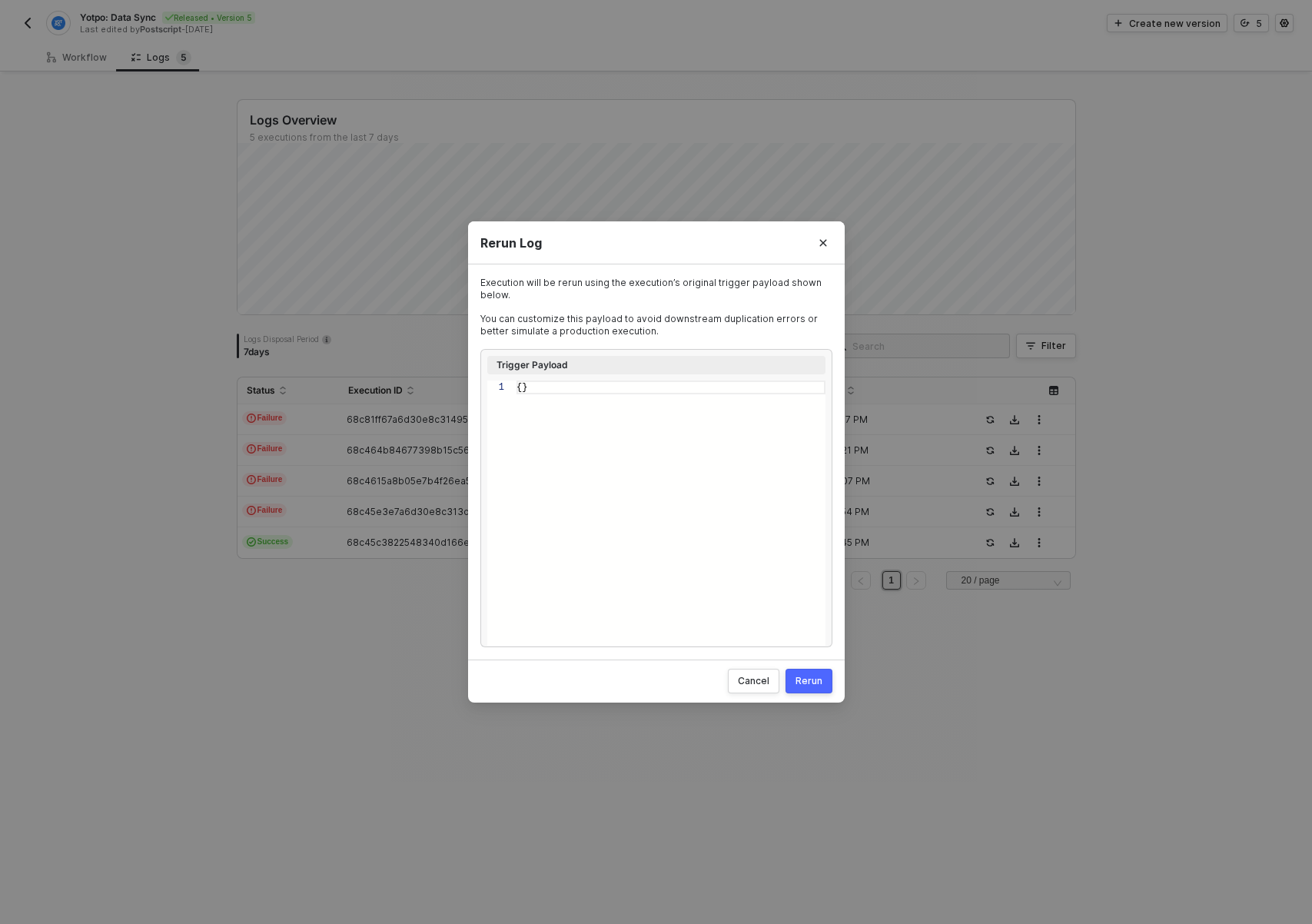
click at [804, 686] on div "Rerun" at bounding box center [809, 681] width 27 height 12
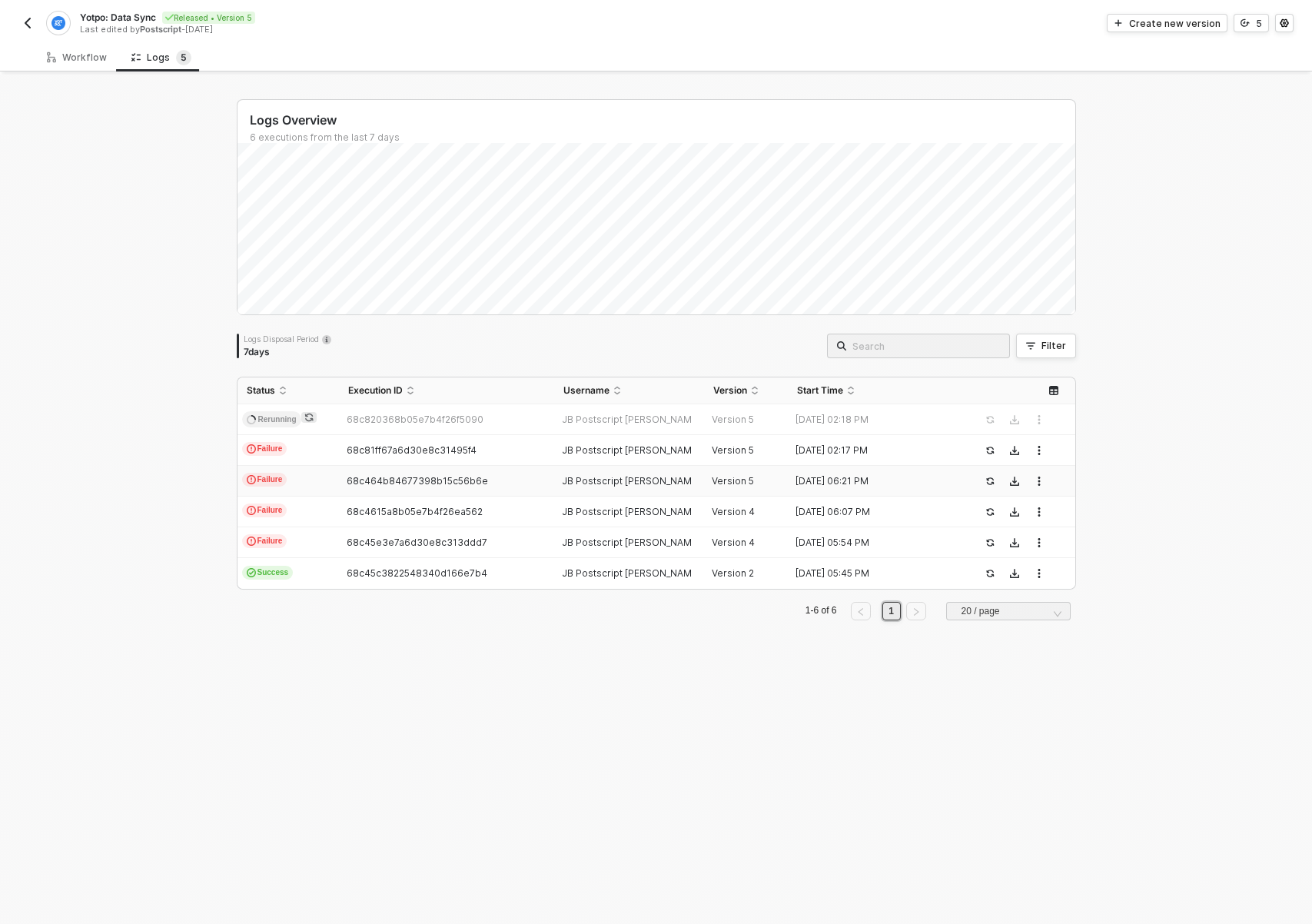
click at [316, 651] on div "Logs Overview 6 executions from the last 7 days Wed 10 Success 0 Failure 0 Logs…" at bounding box center [656, 499] width 876 height 849
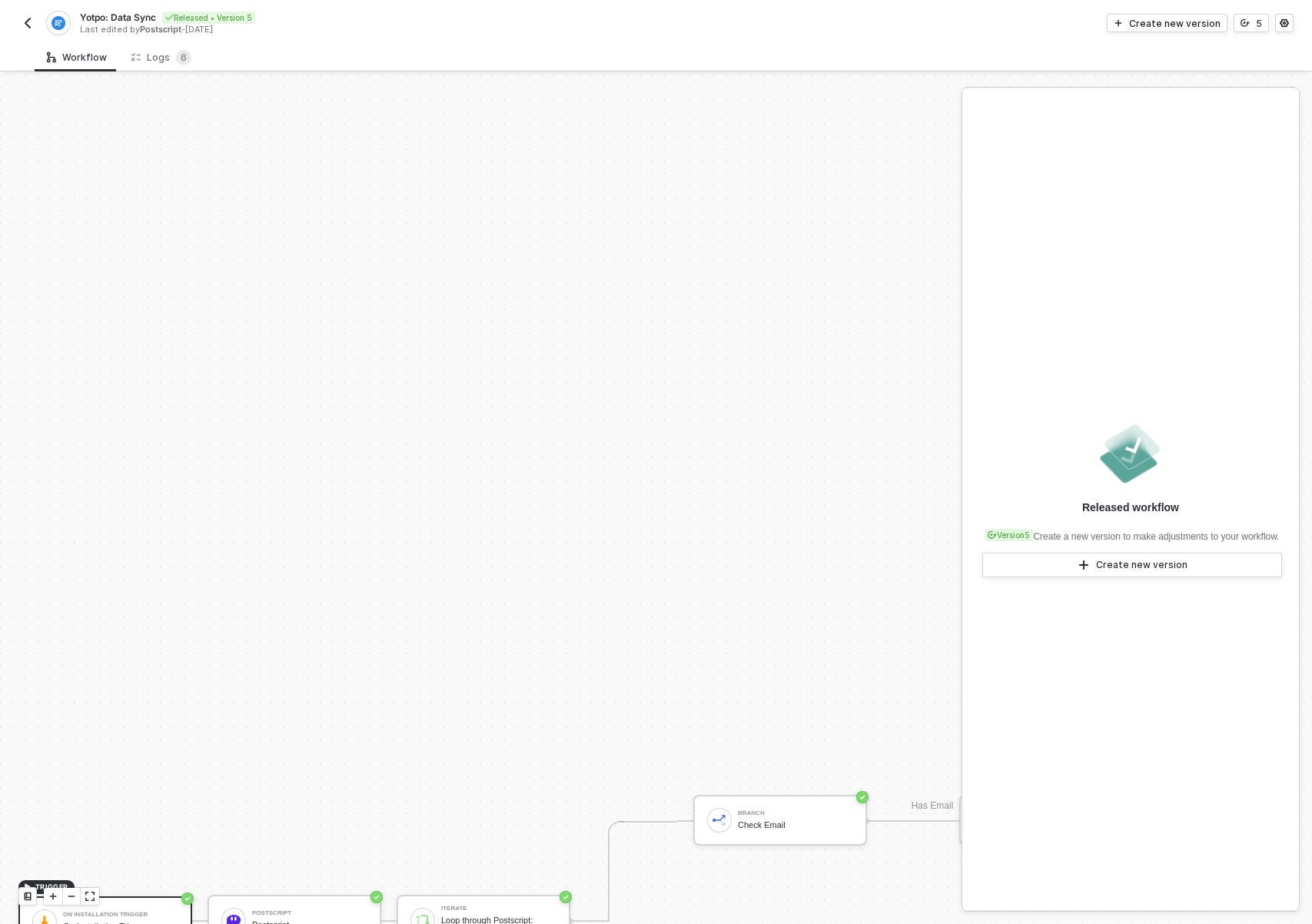
scroll to position [677, 0]
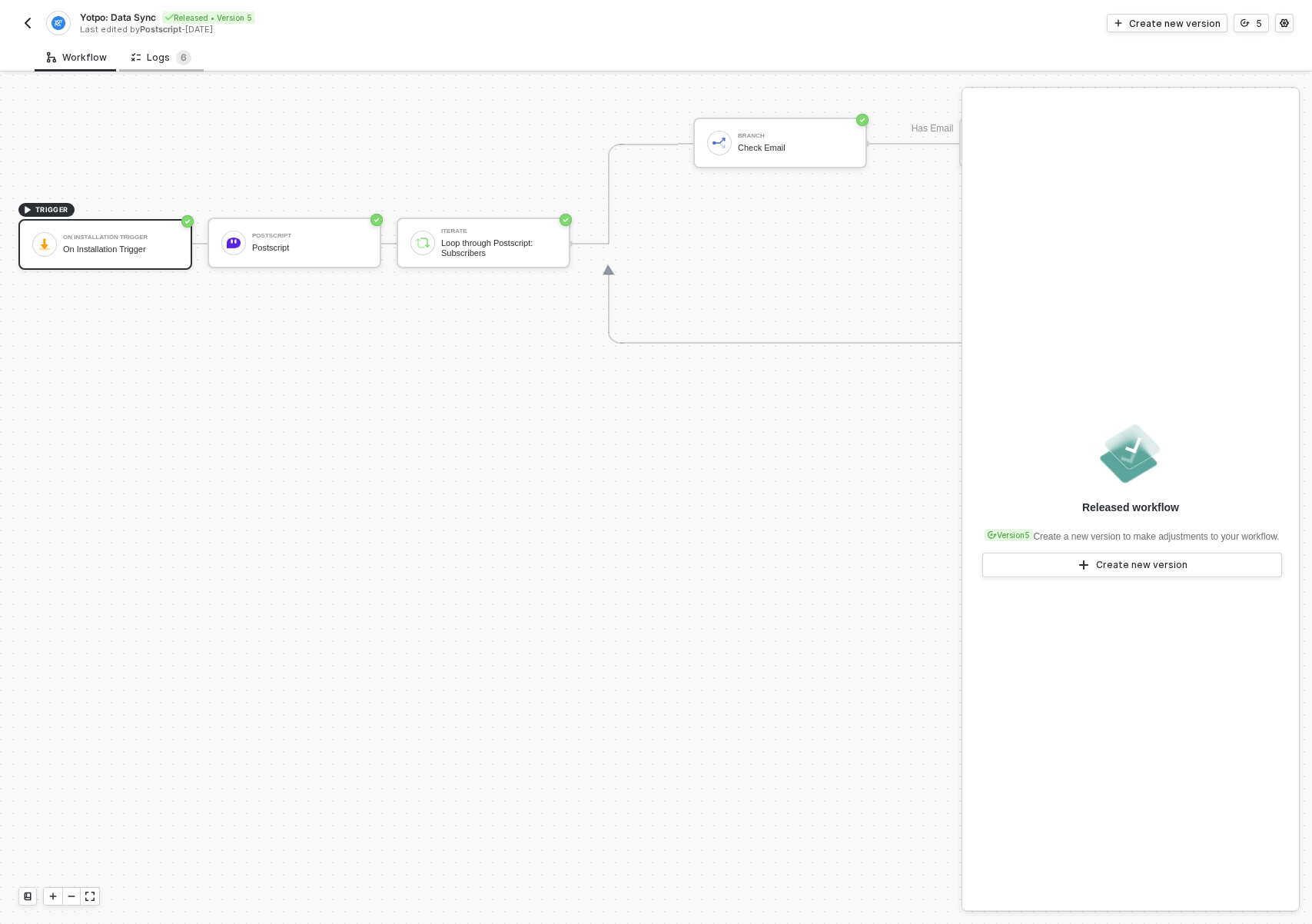
click at [166, 55] on div "Logs 6" at bounding box center [161, 57] width 60 height 15
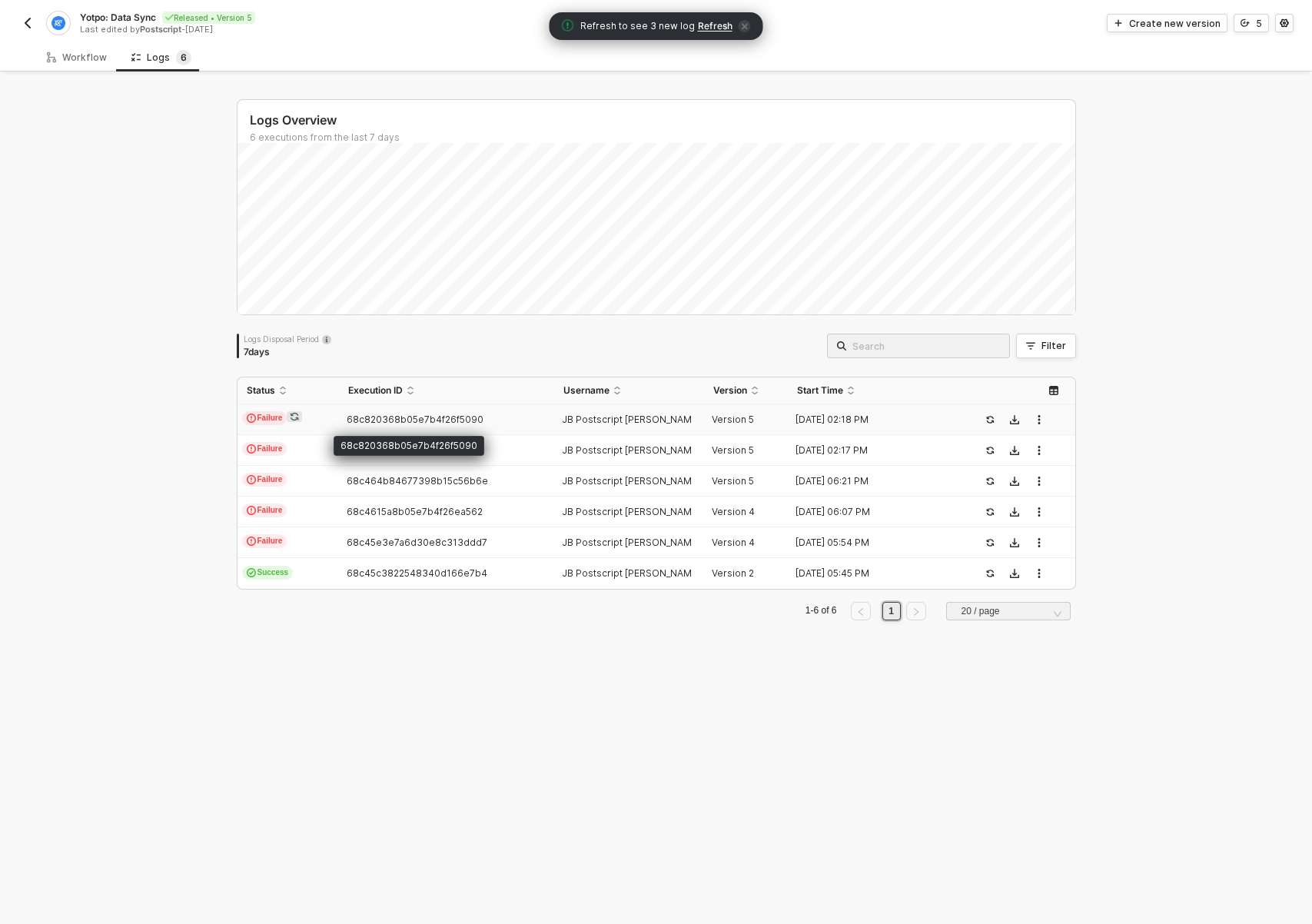
click at [353, 414] on span "68c820368b05e7b4f26f5090" at bounding box center [414, 419] width 137 height 12
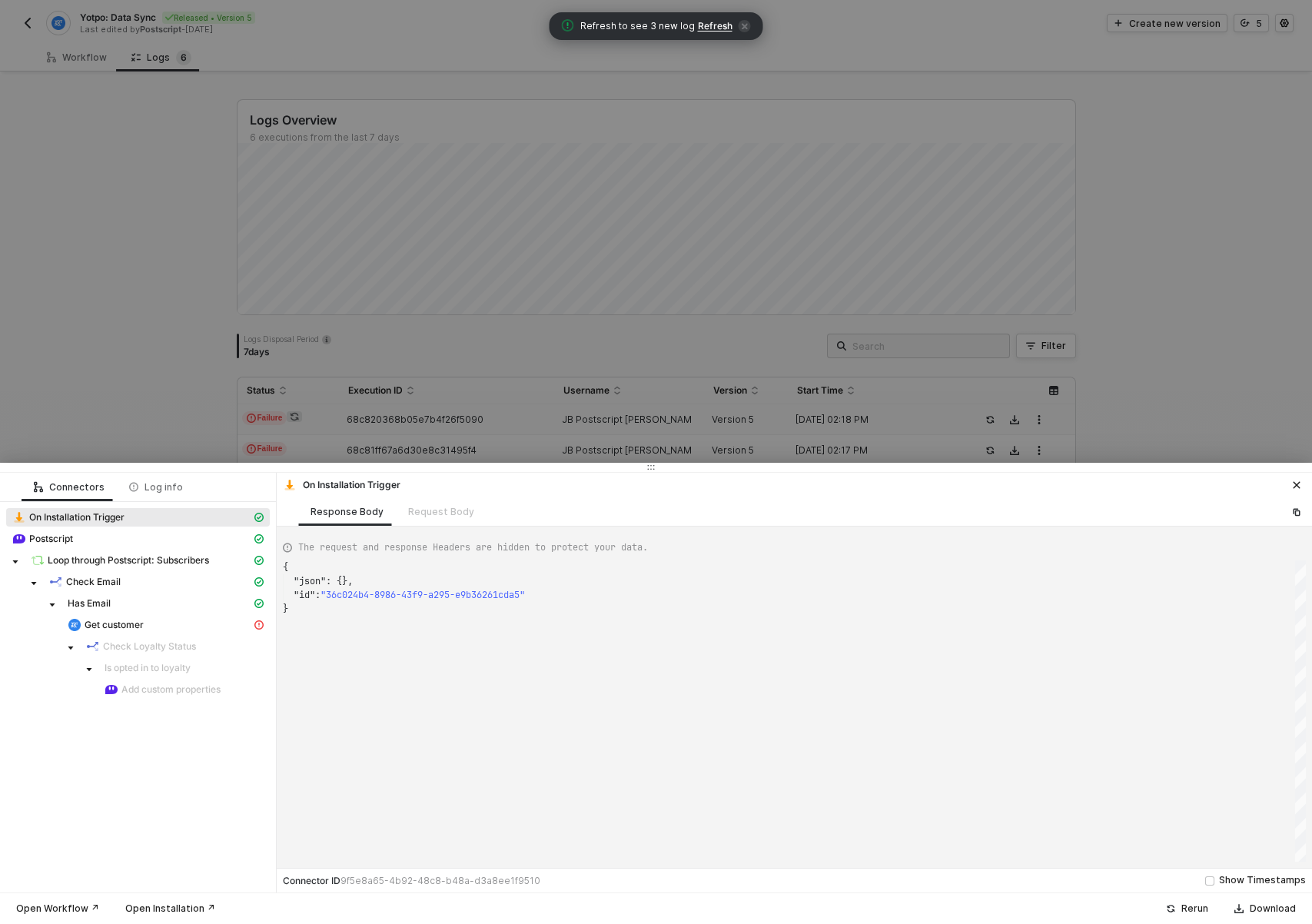
scroll to position [42, 0]
click at [144, 620] on div "Get customer" at bounding box center [159, 625] width 184 height 14
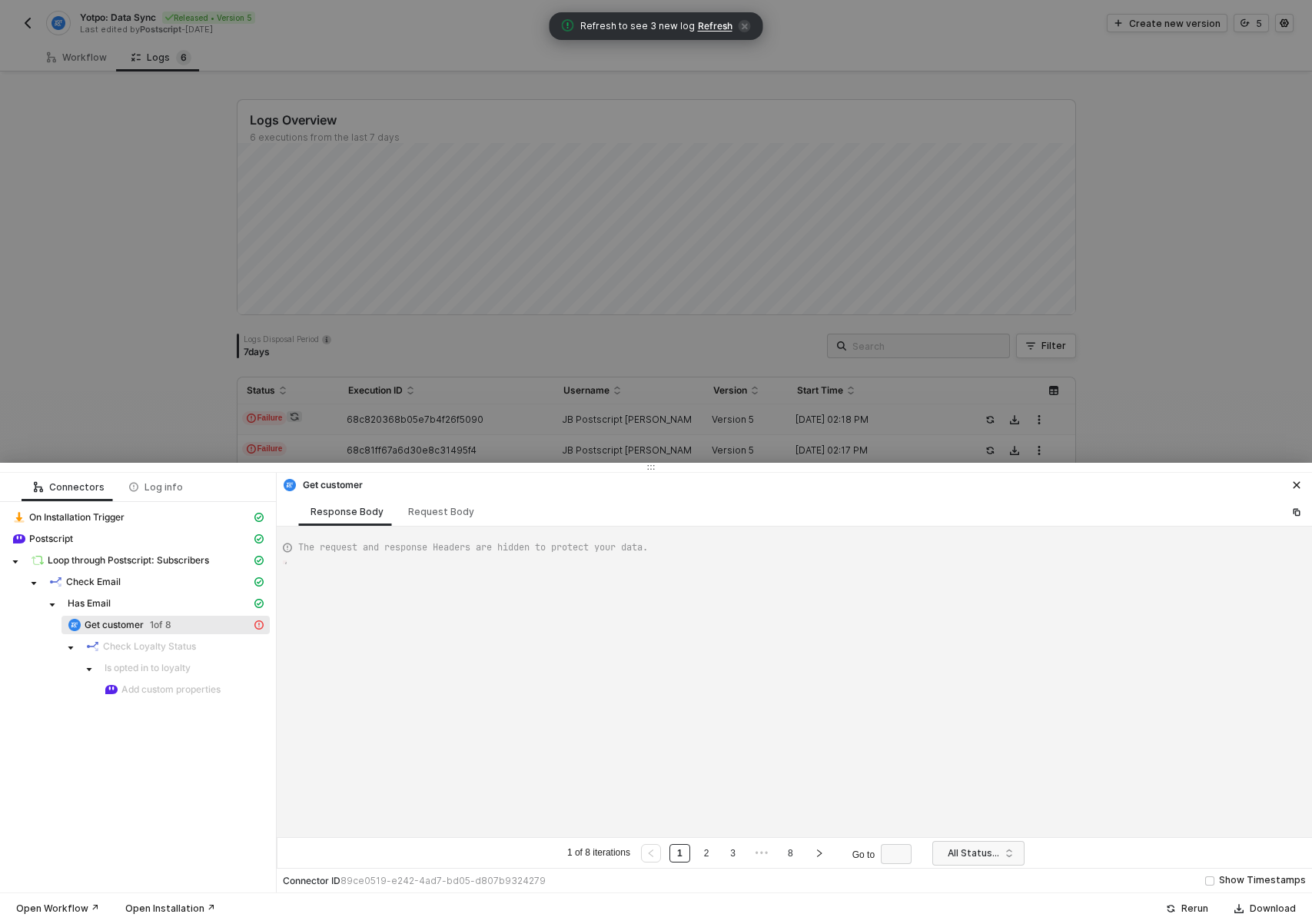
type textarea "{ "error": { "message": "Could not find customer" } }"
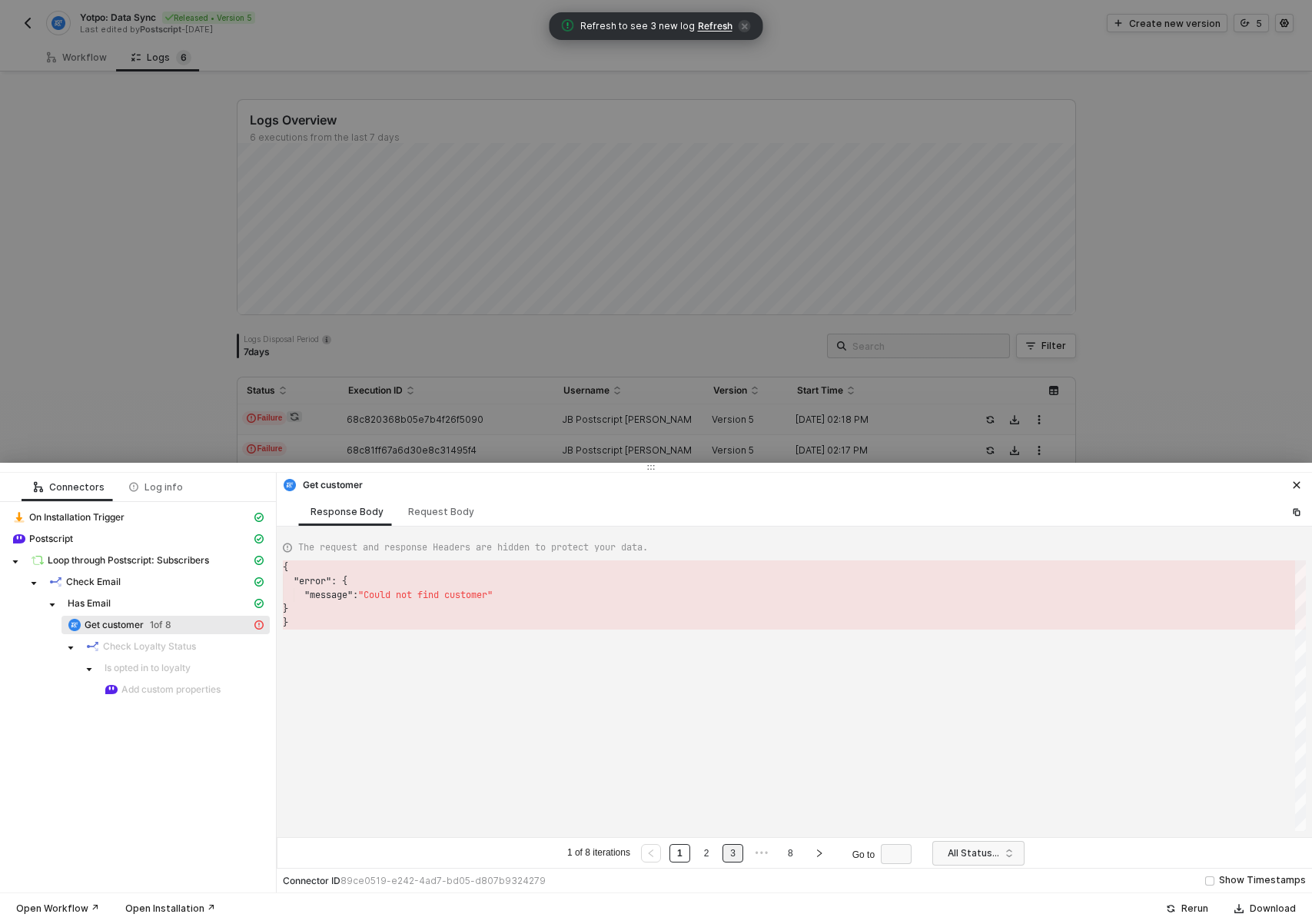
click at [733, 850] on link "3" at bounding box center [733, 853] width 15 height 17
click at [438, 508] on div "Request Body" at bounding box center [441, 512] width 66 height 12
type textarea "[ { "resource": "customers", "operation": "customerDetails", "email": "[EMAIL_A…"
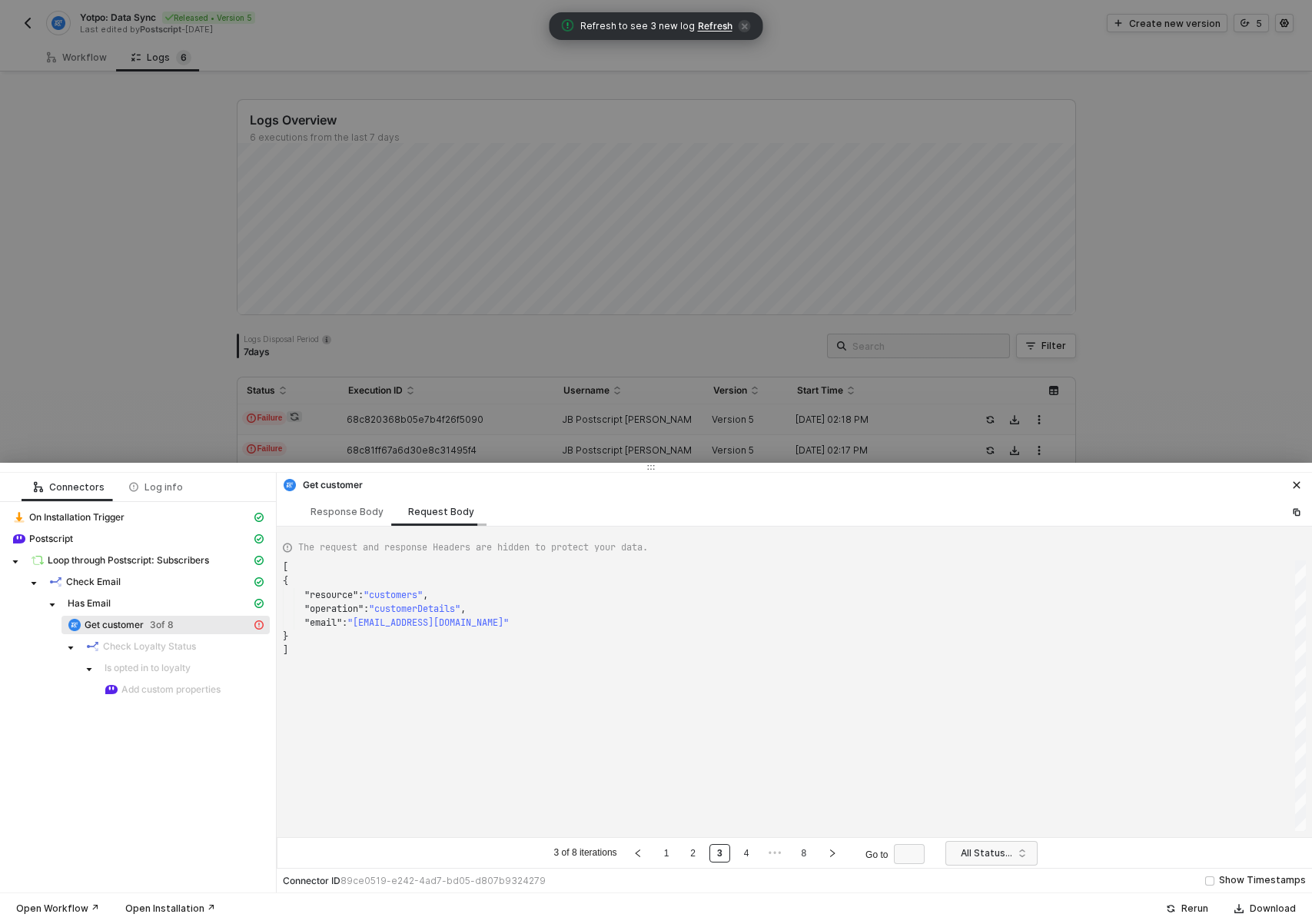
scroll to position [83, 0]
click at [187, 261] on div at bounding box center [656, 462] width 1312 height 924
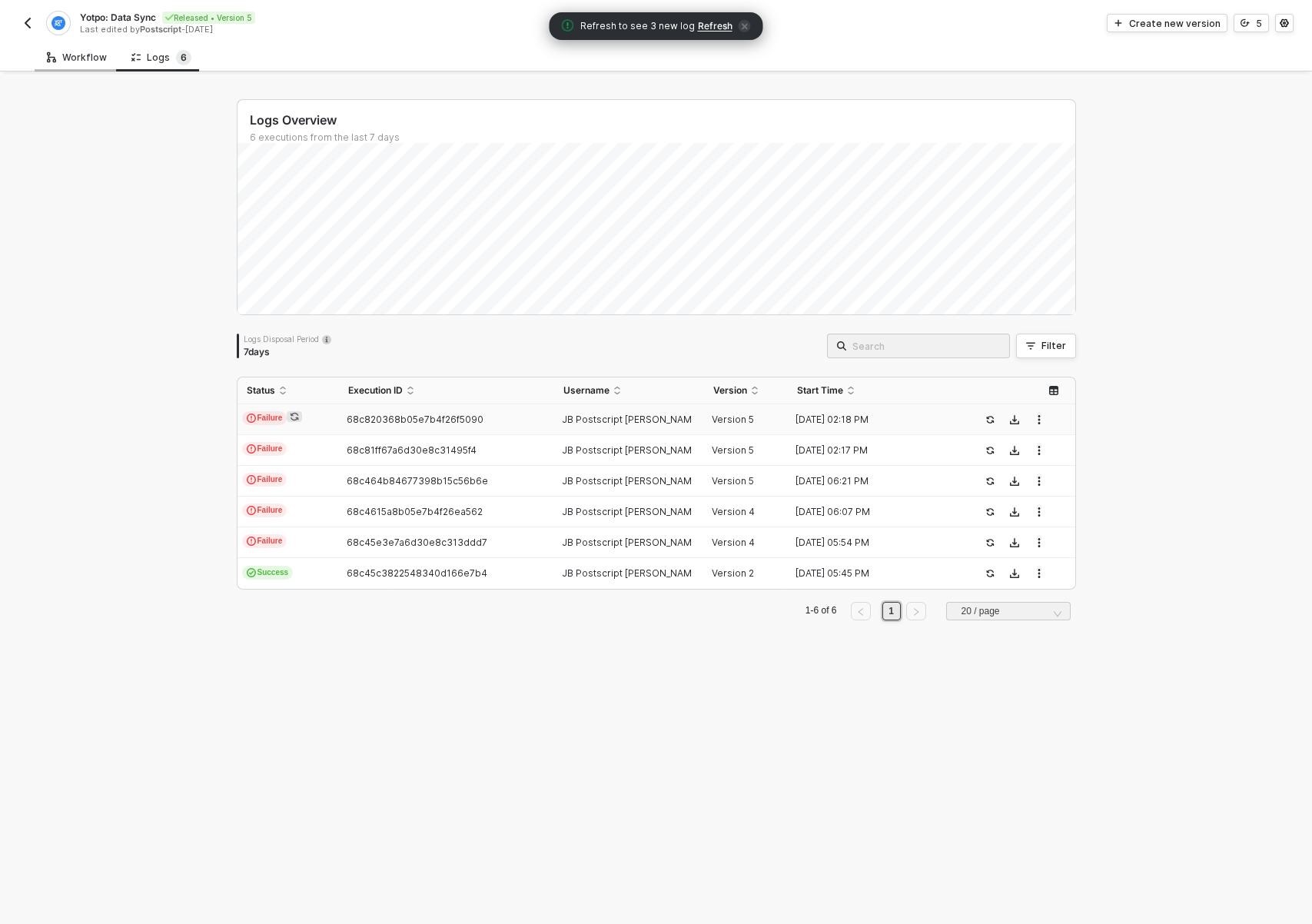
click at [44, 55] on div "Workflow" at bounding box center [77, 57] width 84 height 29
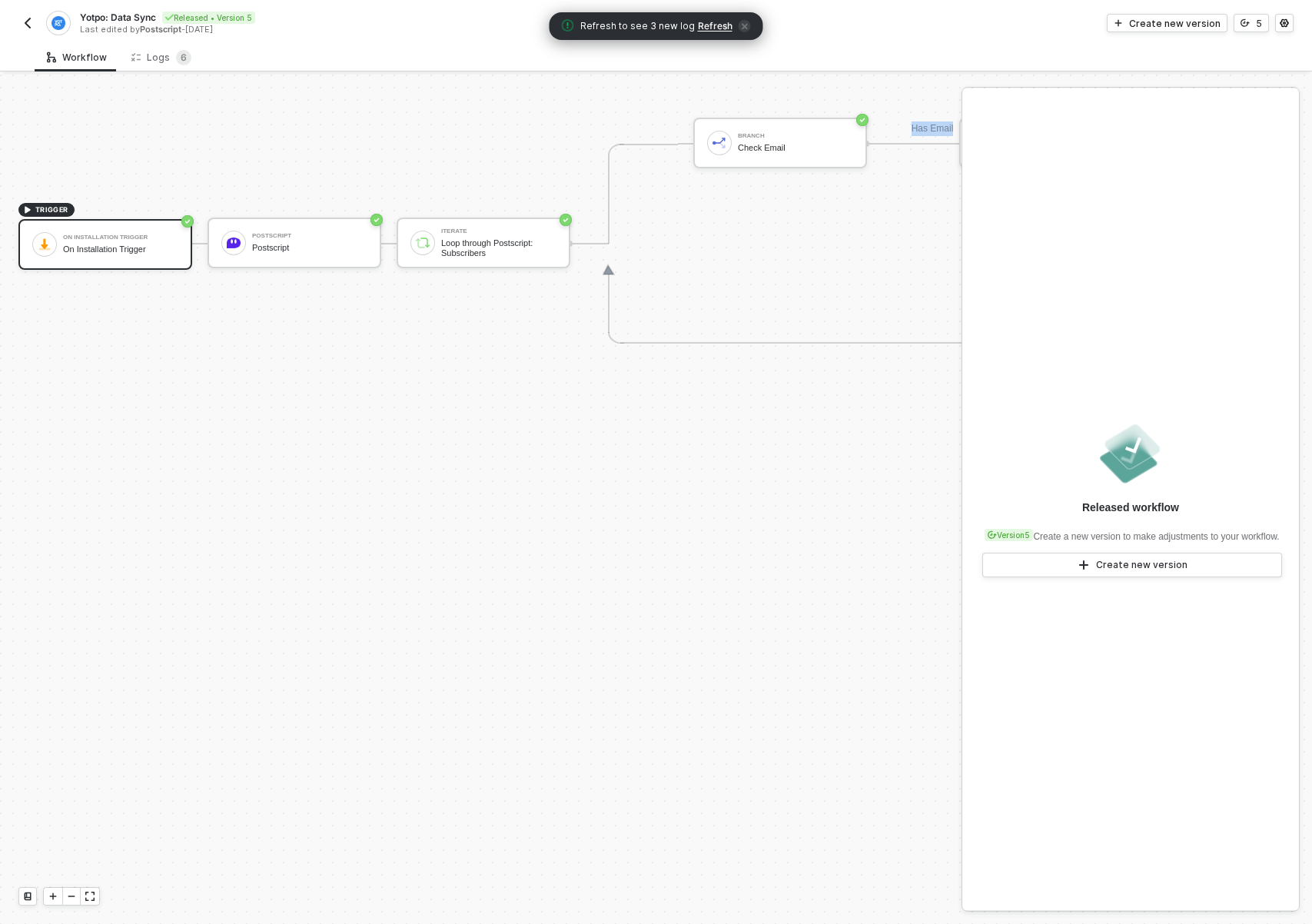
drag, startPoint x: 715, startPoint y: 430, endPoint x: 442, endPoint y: 518, distance: 286.8
click at [379, 581] on div "TRIGGER On Installation Trigger On Installation Trigger Postscript Postscript I…" at bounding box center [840, 243] width 1680 height 1692
click at [662, 399] on div "TRIGGER On Installation Trigger On Installation Trigger Postscript Postscript I…" at bounding box center [840, 243] width 1680 height 1692
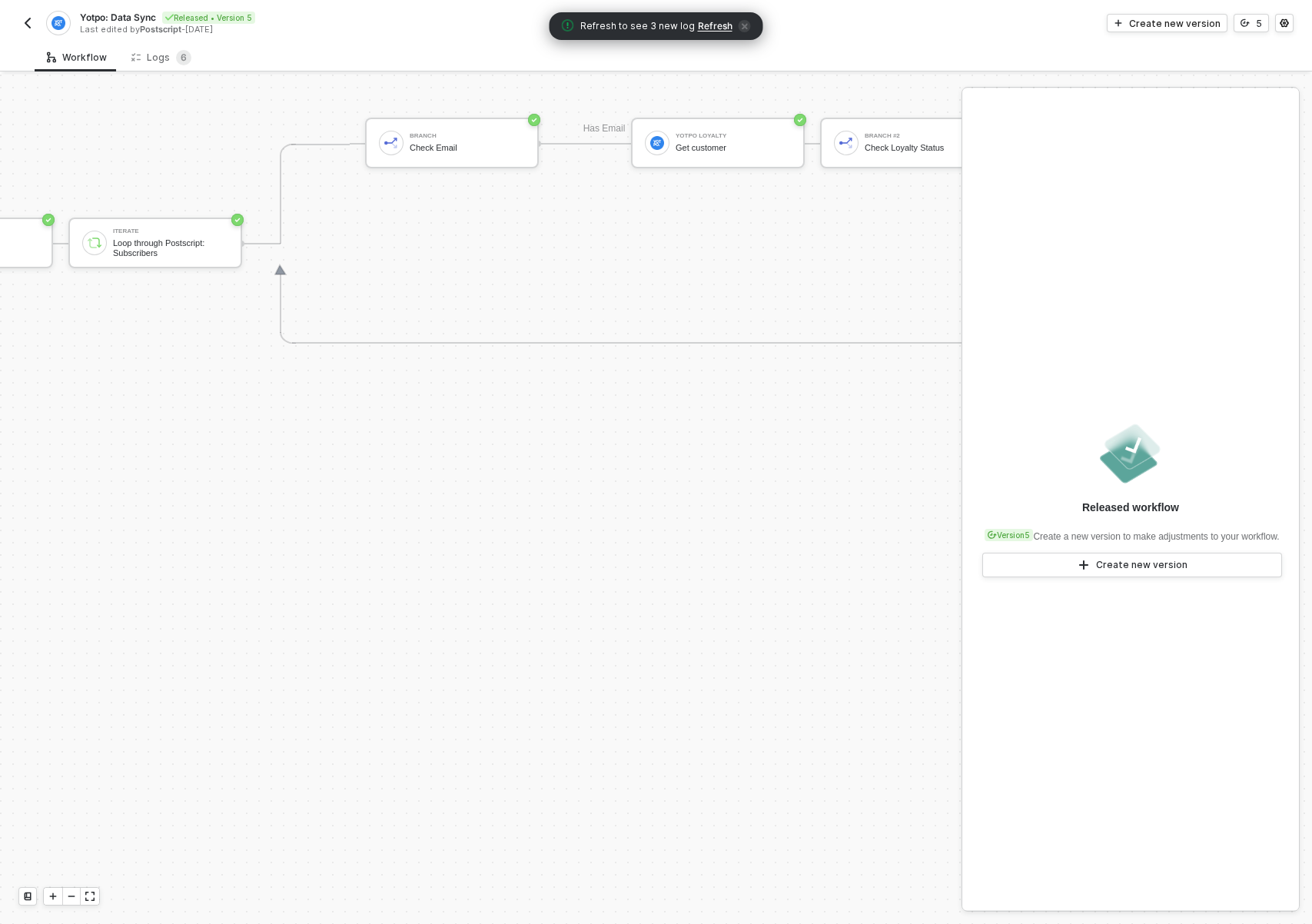
scroll to position [677, 335]
click at [740, 156] on div "Yotpo Loyalty Get customer" at bounding box center [726, 143] width 115 height 29
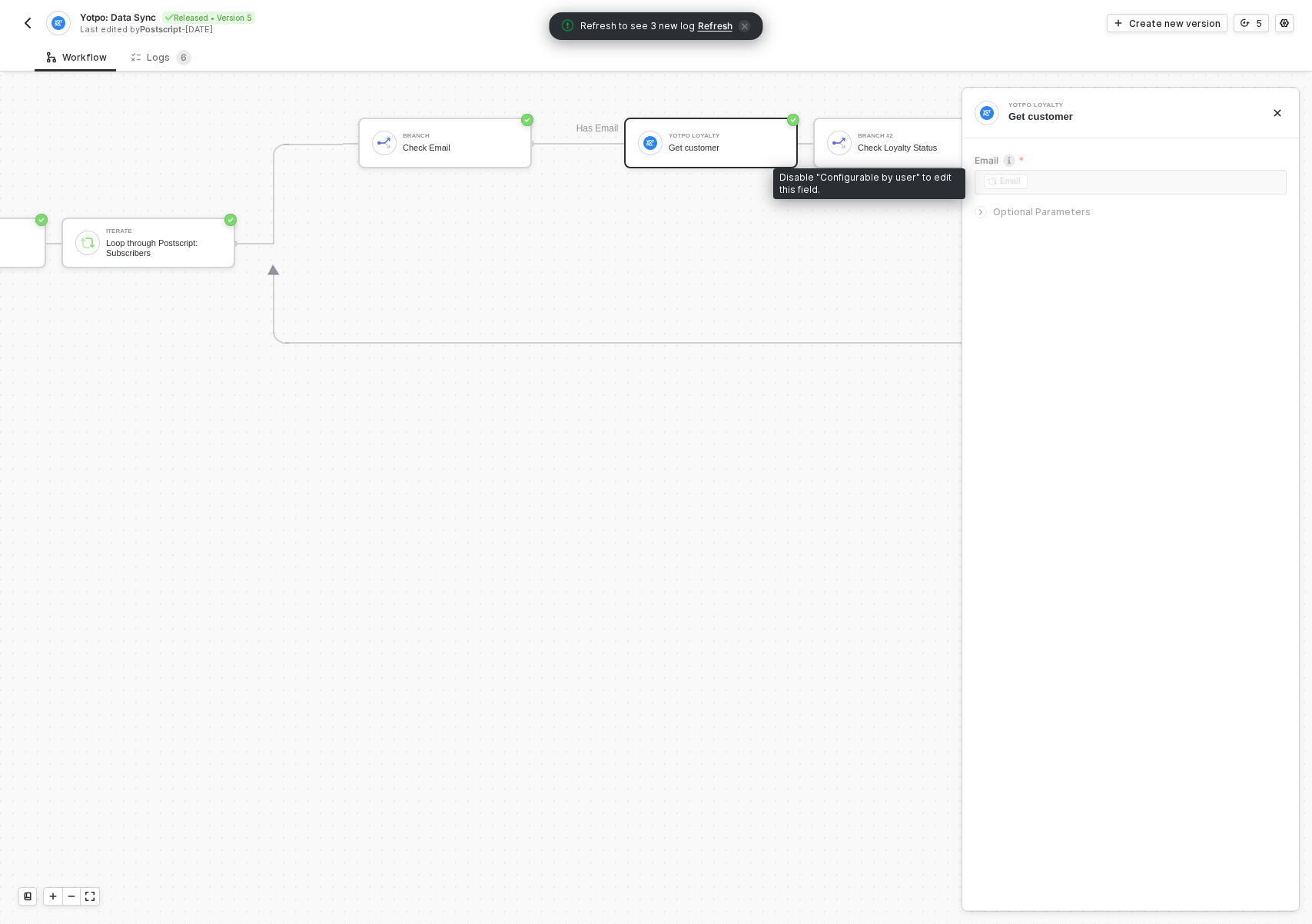
click at [1083, 177] on div "﻿ ﻿ Email ﻿" at bounding box center [1130, 184] width 312 height 28
click at [1017, 208] on span "Optional Parameters" at bounding box center [1042, 211] width 98 height 12
click at [1023, 214] on span "Optional Parameters" at bounding box center [1042, 211] width 98 height 12
click at [1022, 214] on span "Optional Parameters" at bounding box center [1042, 211] width 98 height 12
click at [180, 60] on span "6" at bounding box center [184, 57] width 6 height 12
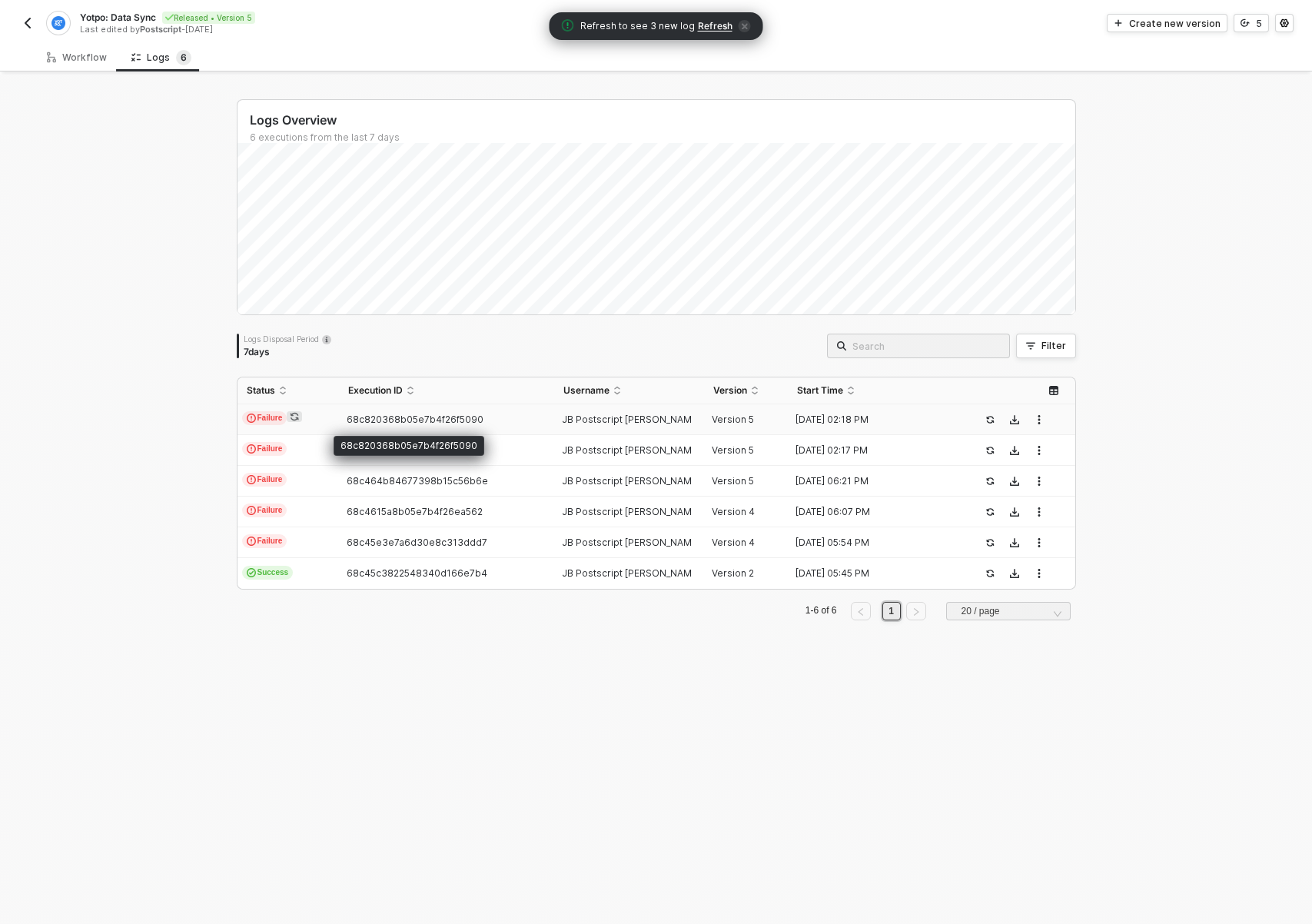
click at [442, 416] on span "68c820368b05e7b4f26f5090" at bounding box center [414, 419] width 137 height 12
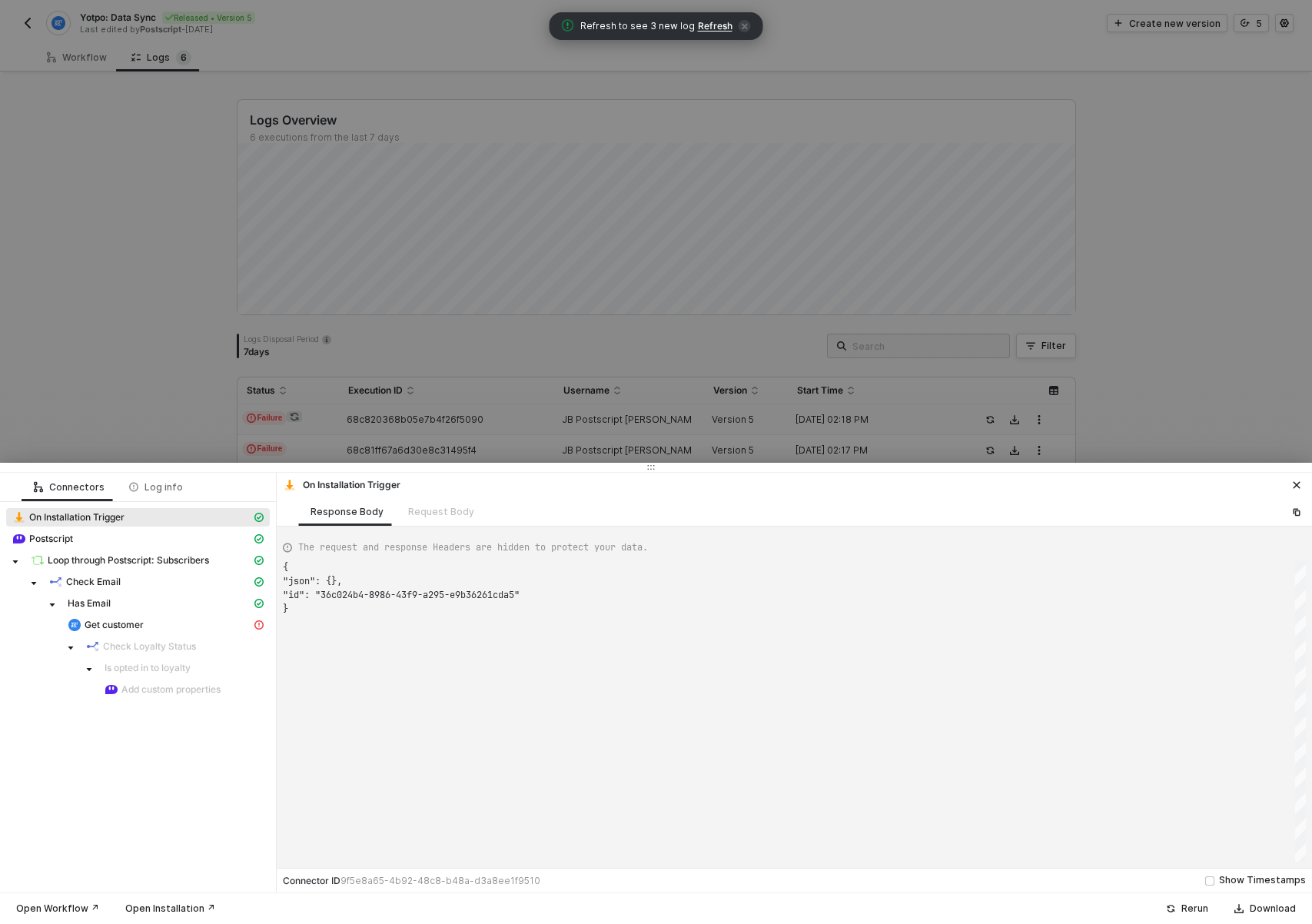
scroll to position [42, 0]
click at [147, 622] on div "Get customer" at bounding box center [159, 625] width 184 height 14
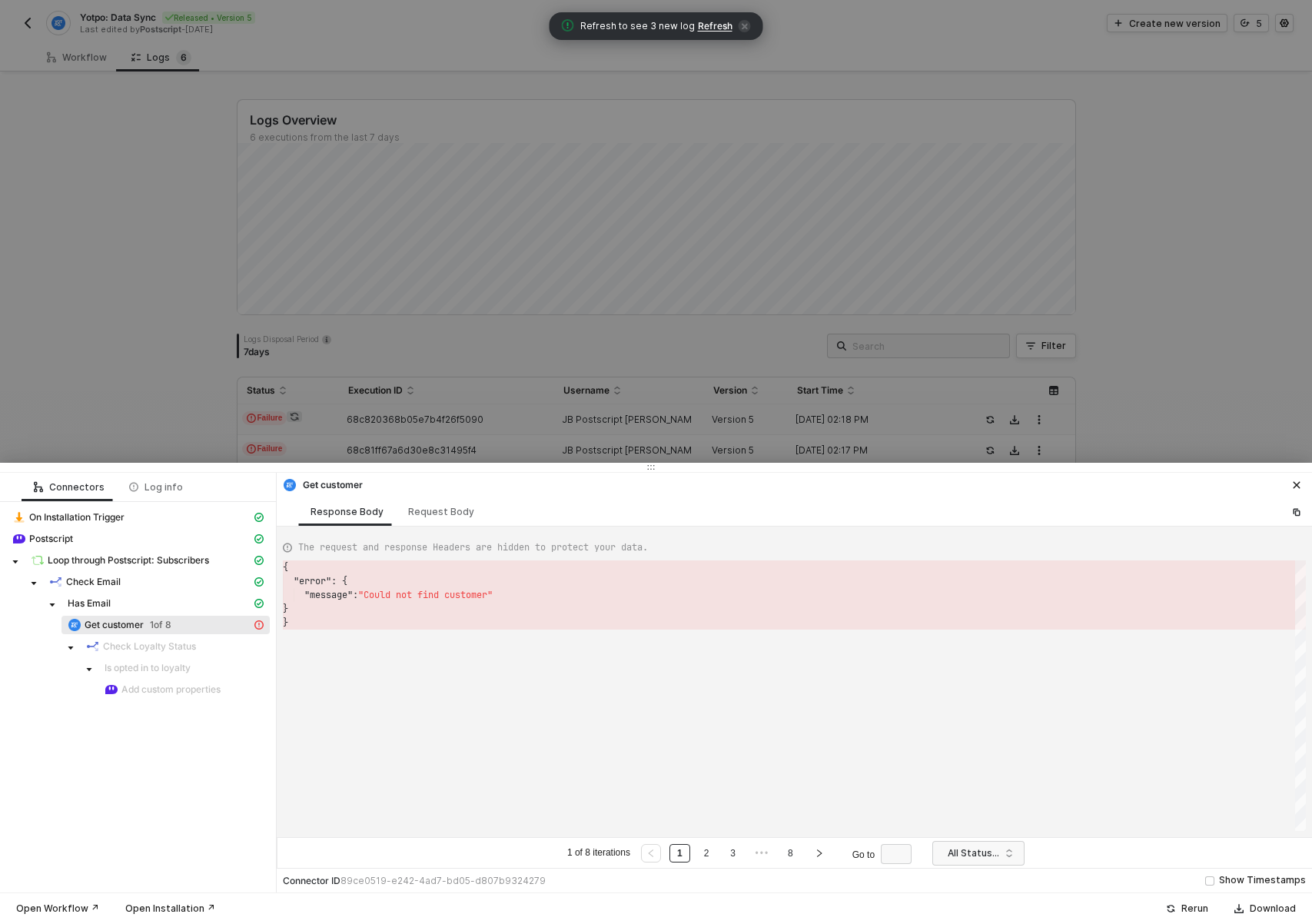
scroll to position [55, 0]
click at [739, 854] on link "3" at bounding box center [733, 853] width 15 height 17
click at [427, 515] on div "Request Body" at bounding box center [441, 512] width 66 height 12
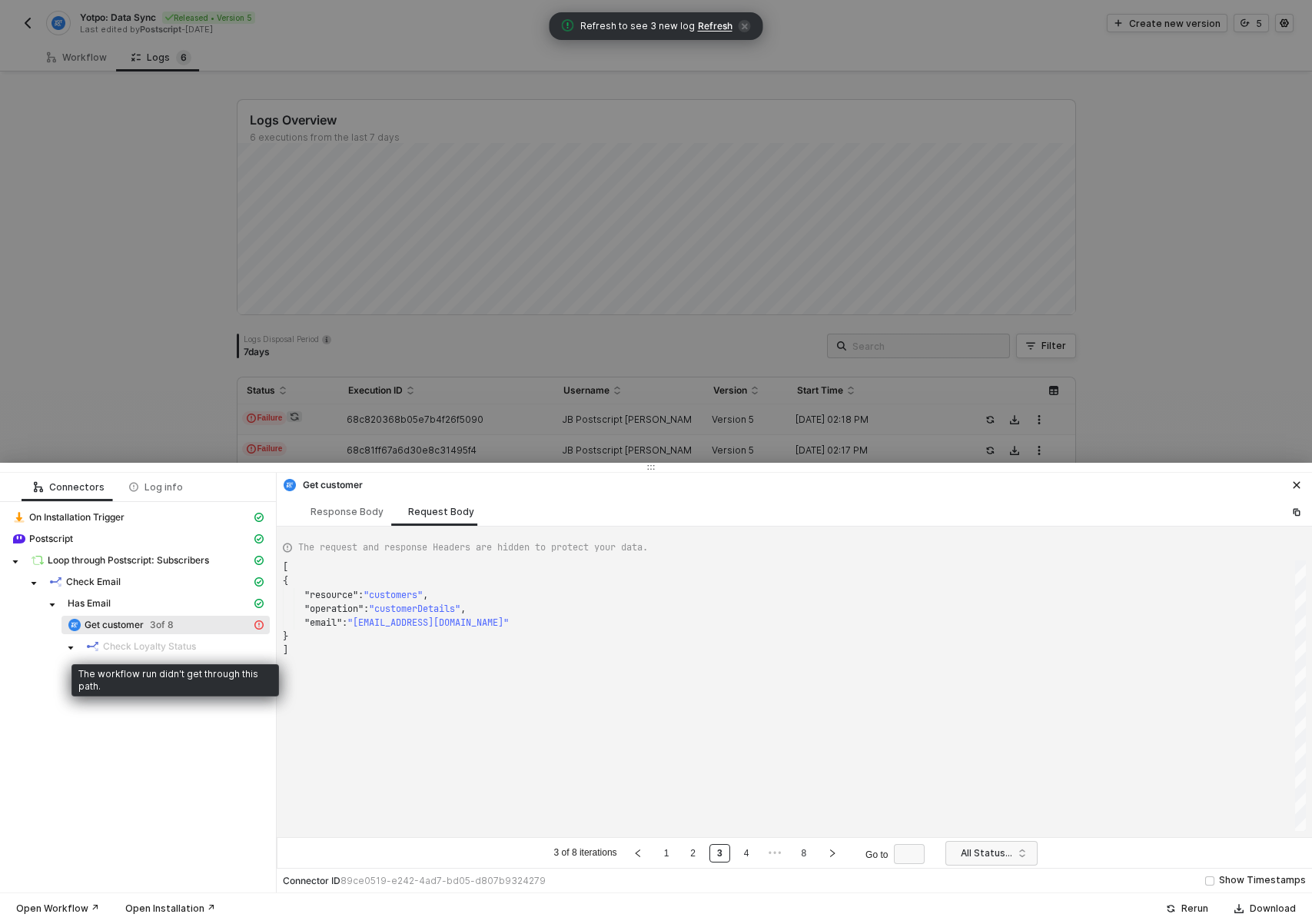
click at [122, 638] on span "Check Loyalty Status" at bounding box center [174, 647] width 190 height 19
click at [118, 644] on span "Check Loyalty Status" at bounding box center [149, 647] width 93 height 12
click at [363, 514] on div "Response Body" at bounding box center [347, 512] width 73 height 12
type textarea "{ "error": { "message": "Could not find customer" } }"
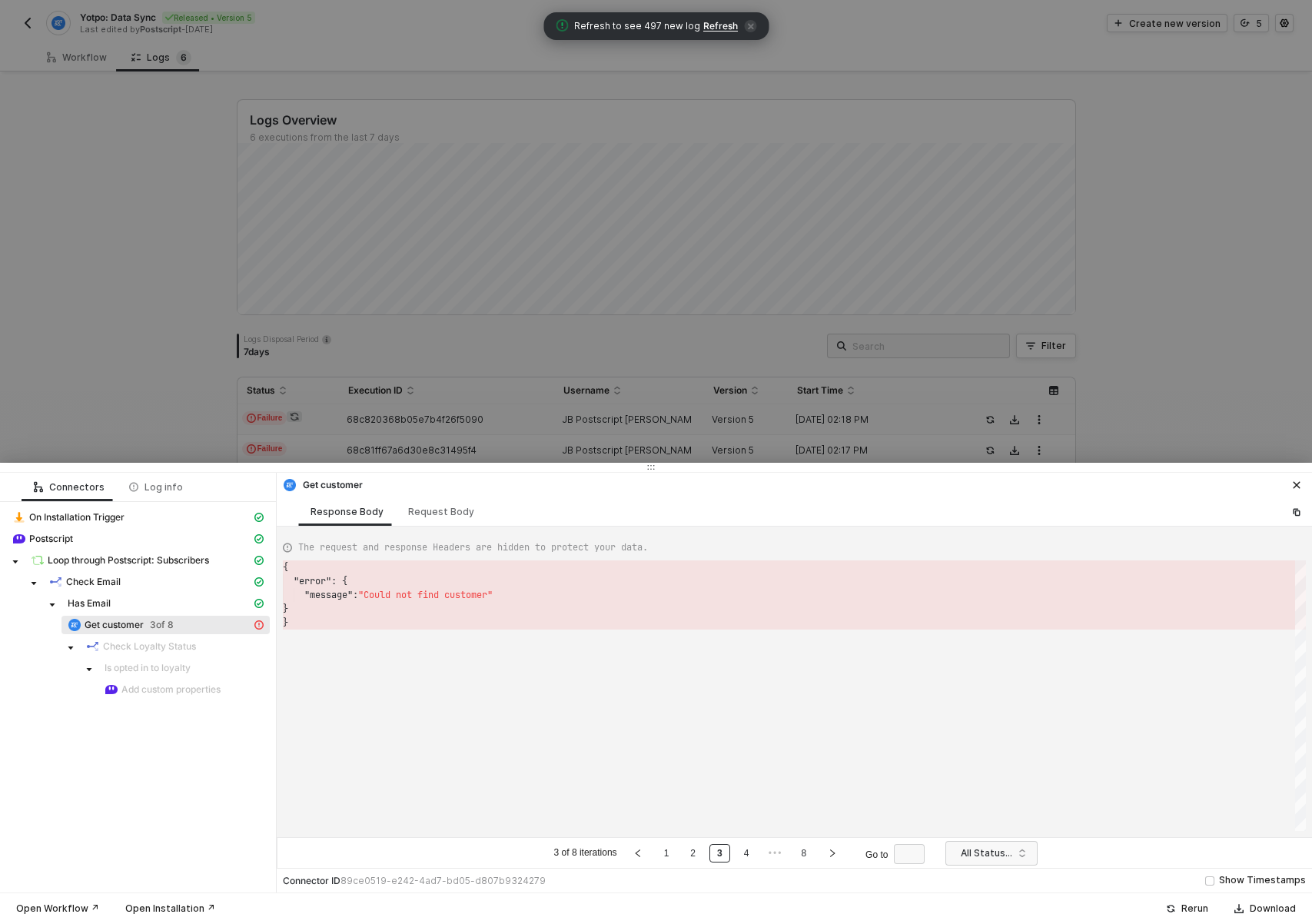
click at [717, 27] on span "Refresh" at bounding box center [720, 26] width 35 height 12
click at [1301, 481] on button "button" at bounding box center [1297, 485] width 19 height 19
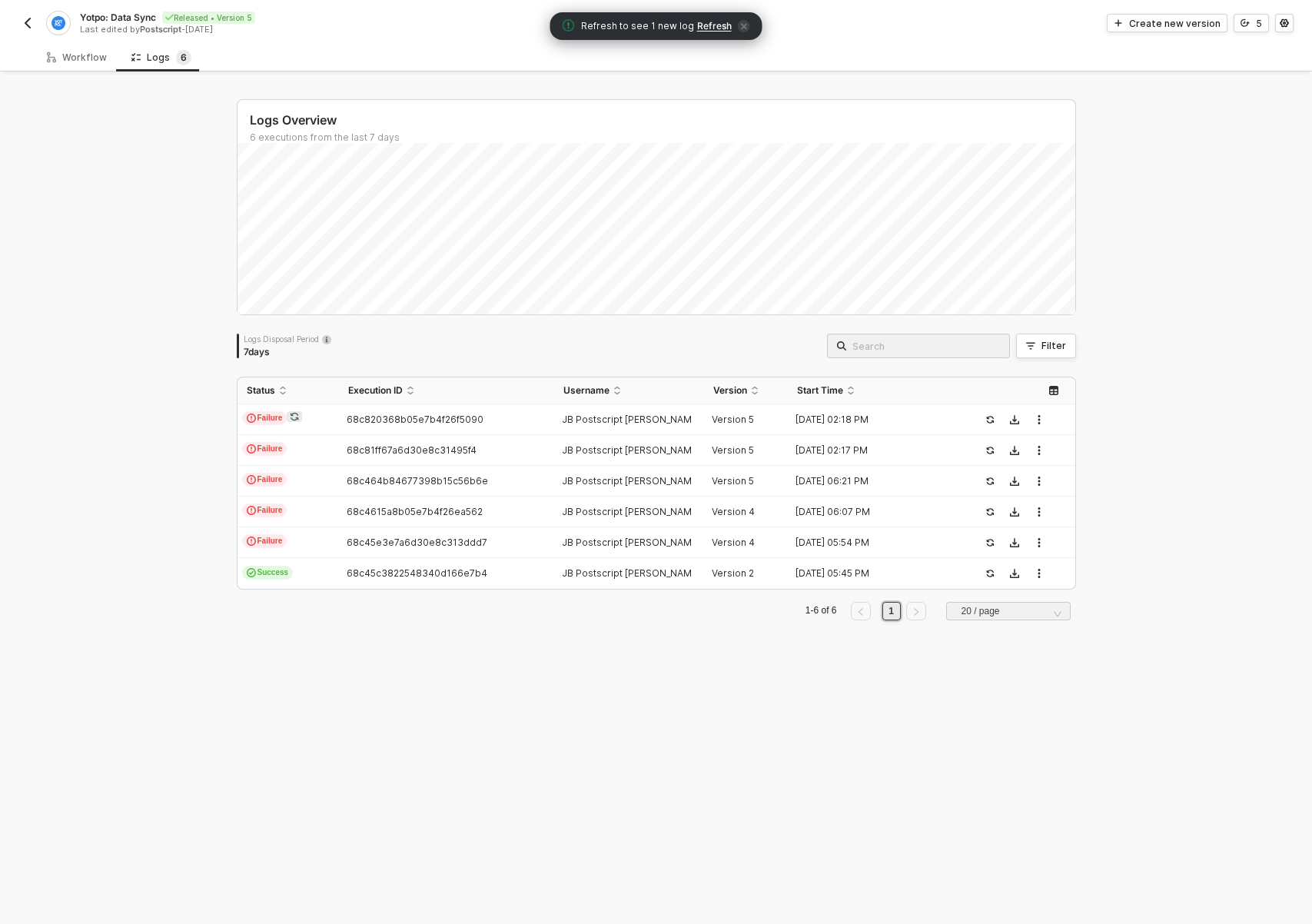
click at [74, 417] on div "Logs Overview 6 executions from the last 7 days Logs Disposal Period 7 days Fil…" at bounding box center [656, 499] width 1312 height 849
click at [148, 54] on div "Logs 6" at bounding box center [161, 57] width 60 height 15
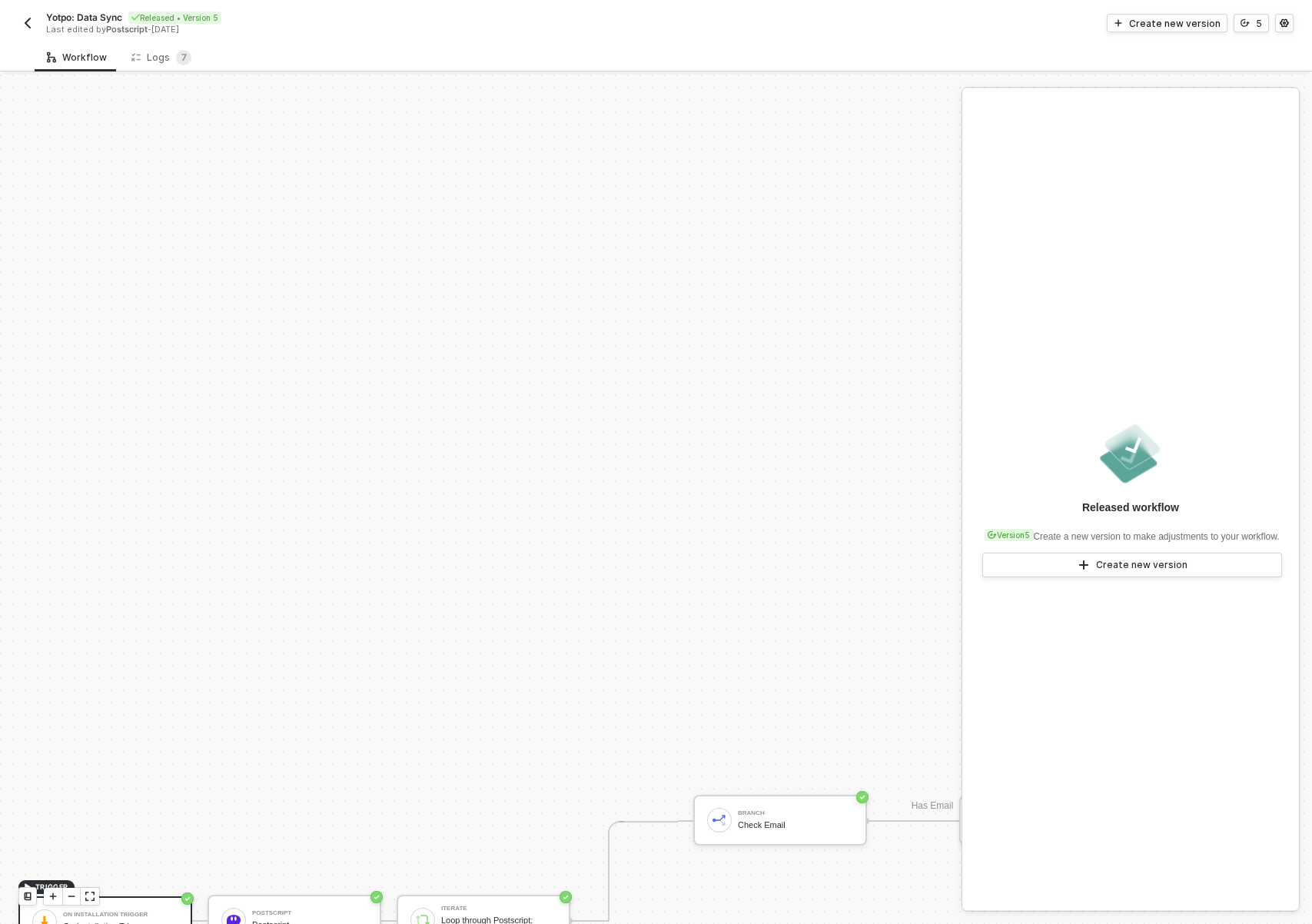
scroll to position [677, 0]
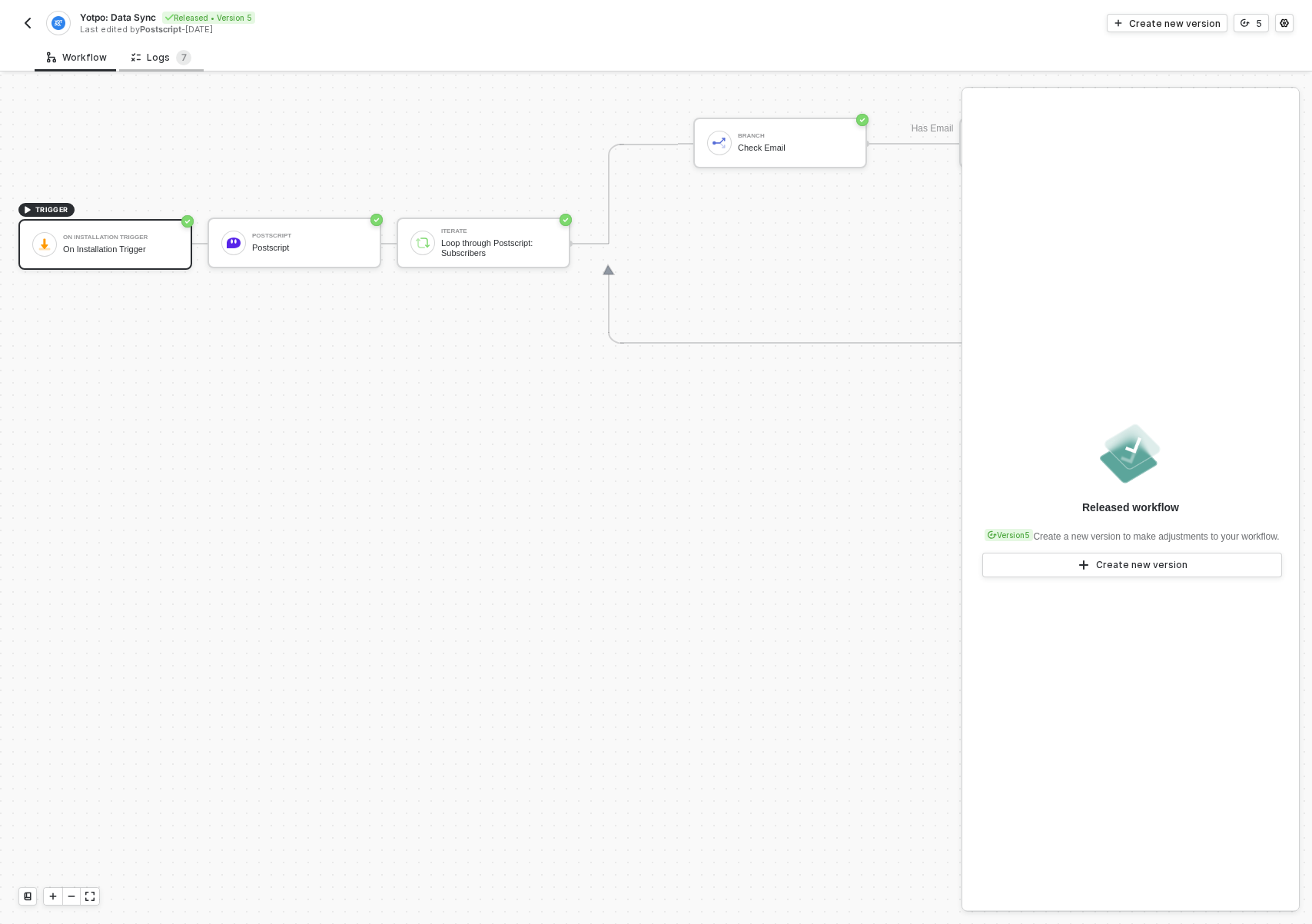
click at [163, 63] on div "Logs 7" at bounding box center [161, 57] width 60 height 15
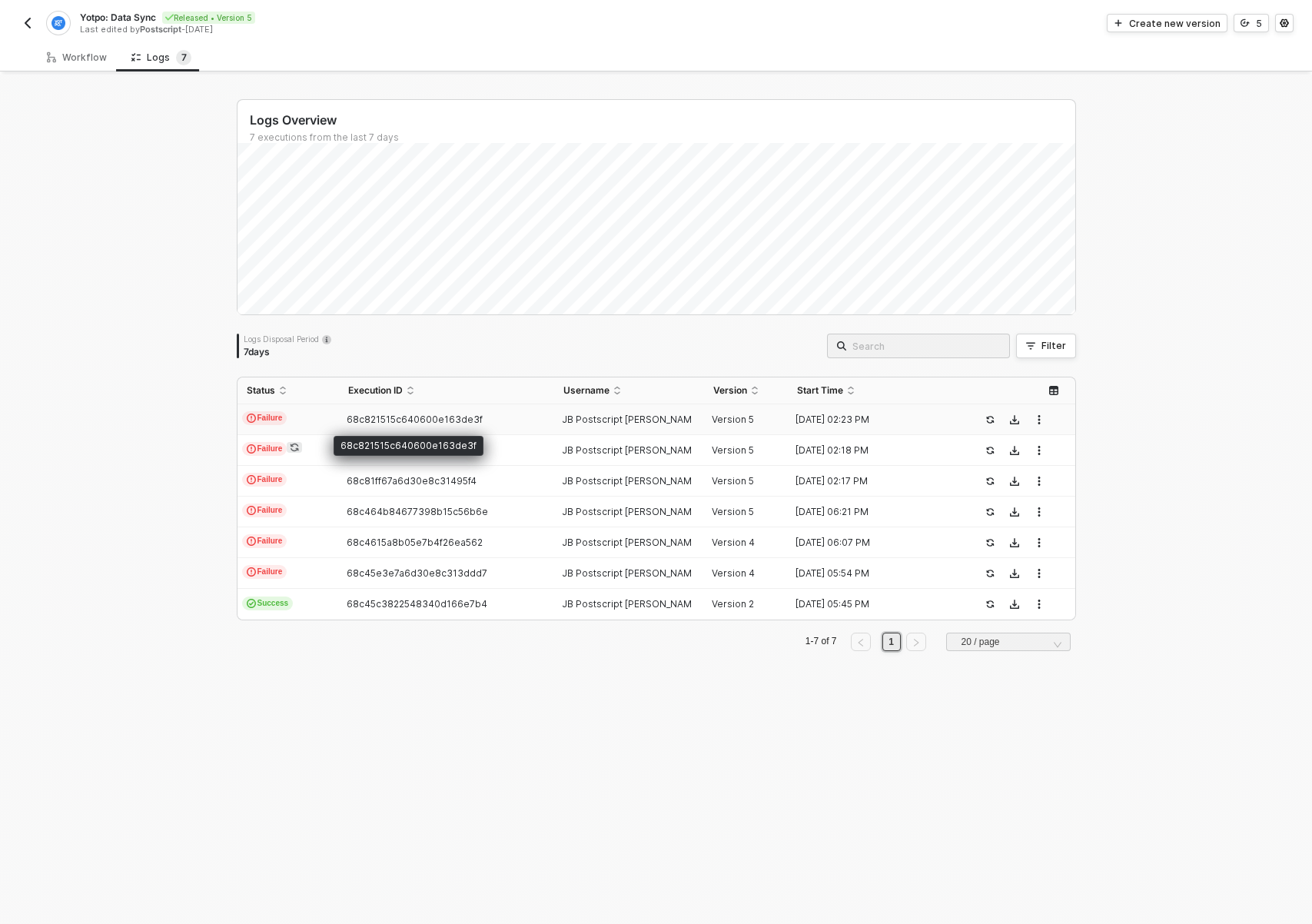
click at [371, 417] on span "68c821515c640600e163de3f" at bounding box center [414, 419] width 136 height 12
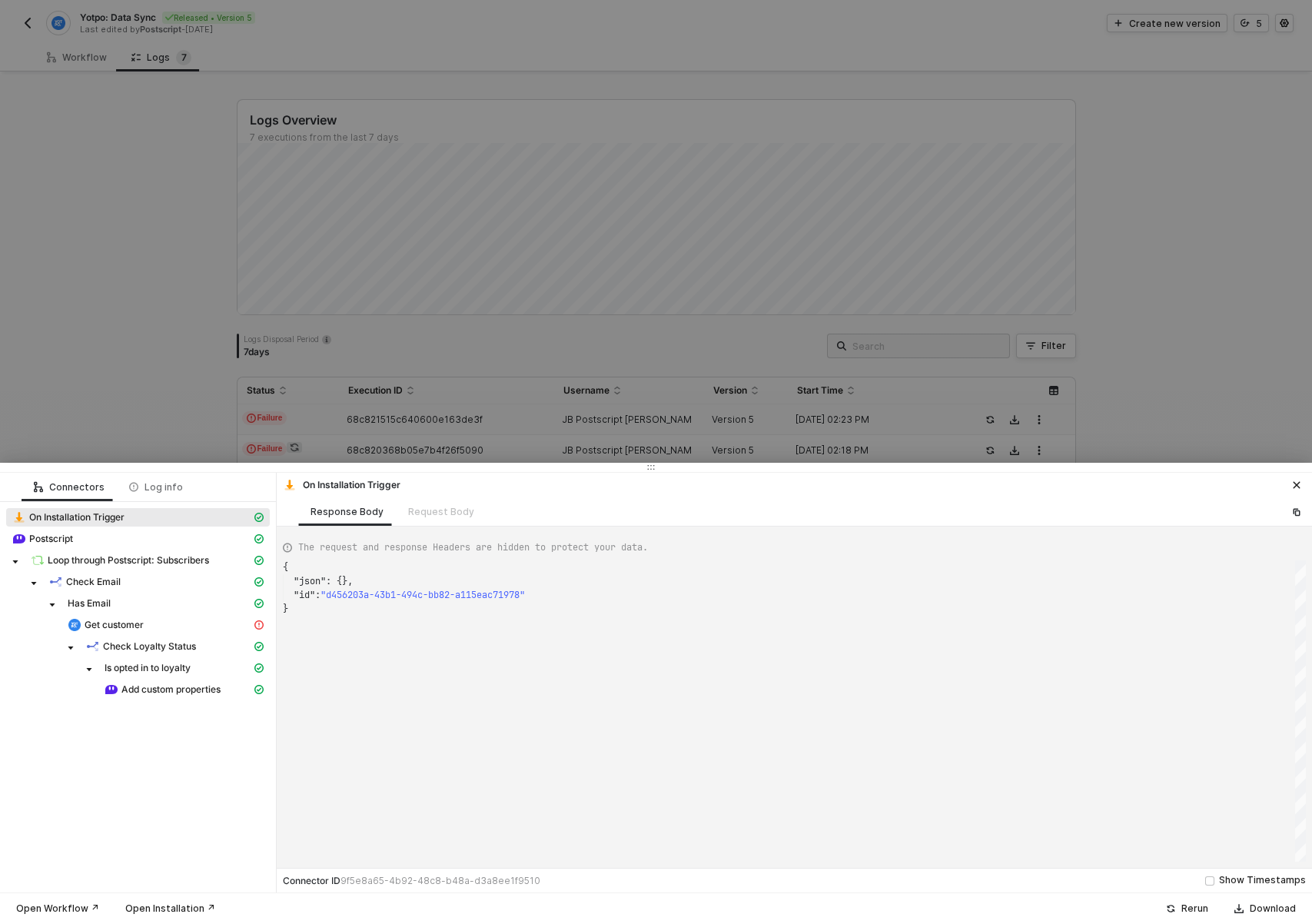
scroll to position [42, 0]
click at [162, 621] on div "Get customer" at bounding box center [159, 625] width 184 height 14
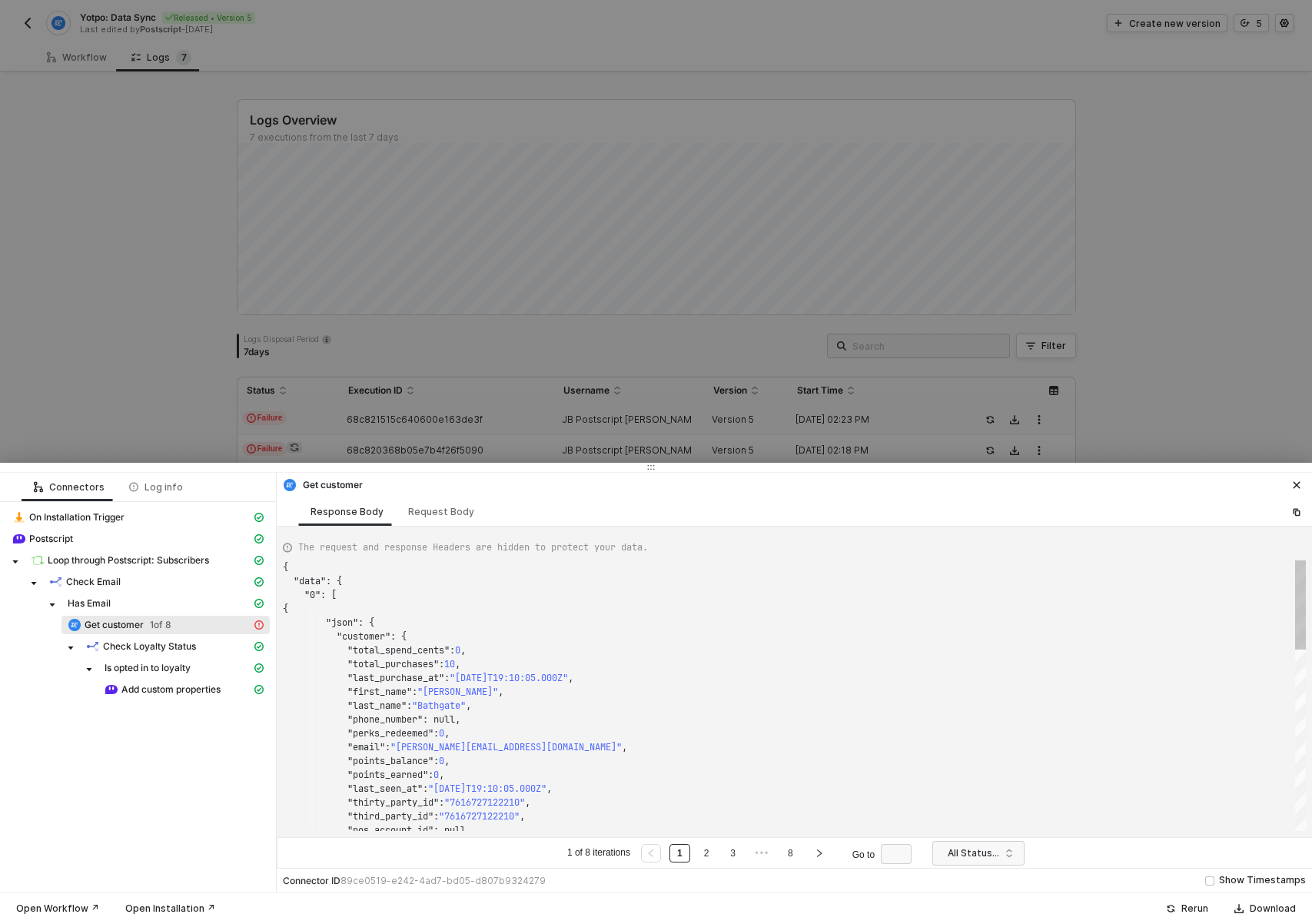
scroll to position [139, 0]
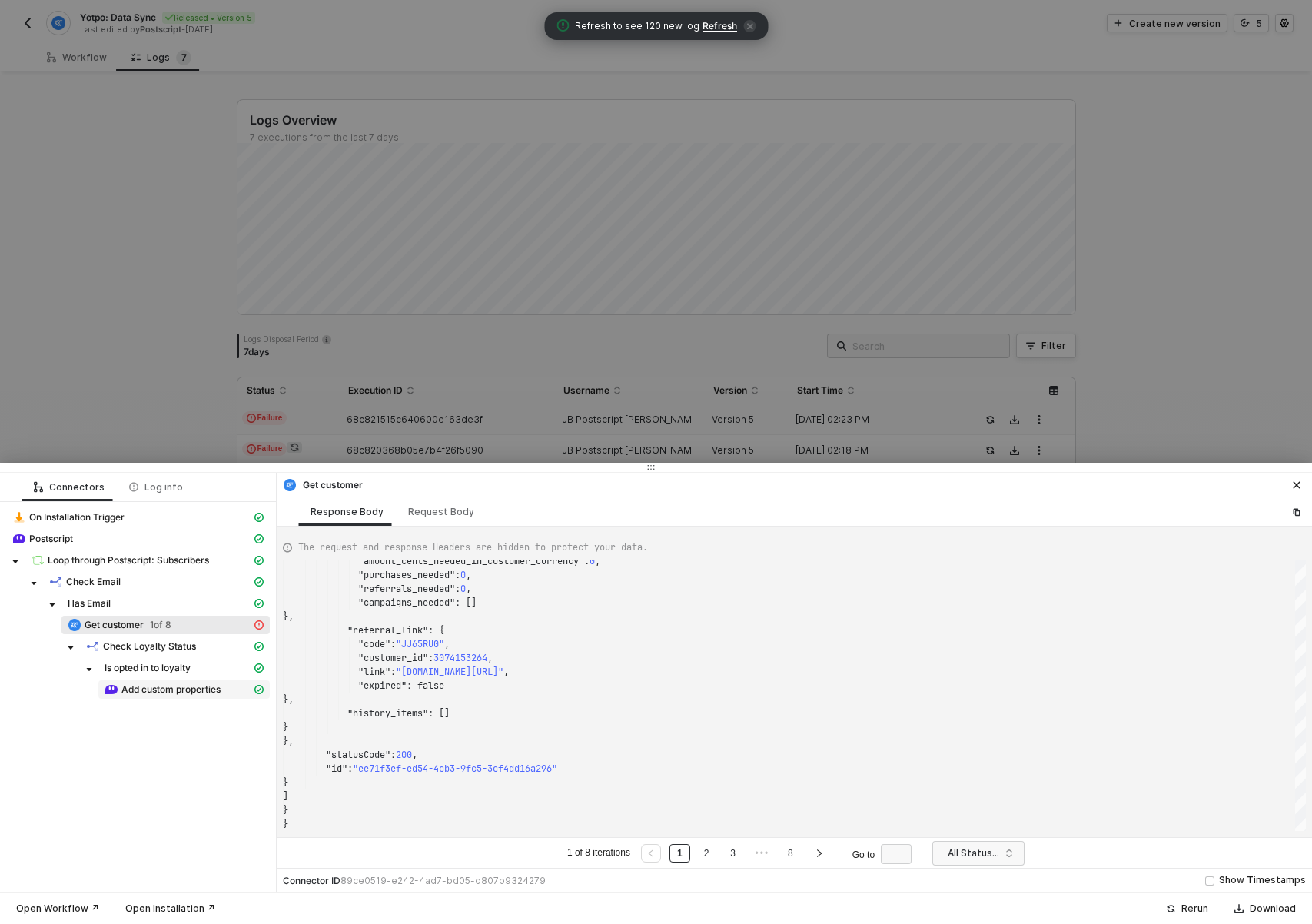
click at [152, 696] on div "Add custom properties" at bounding box center [178, 689] width 147 height 14
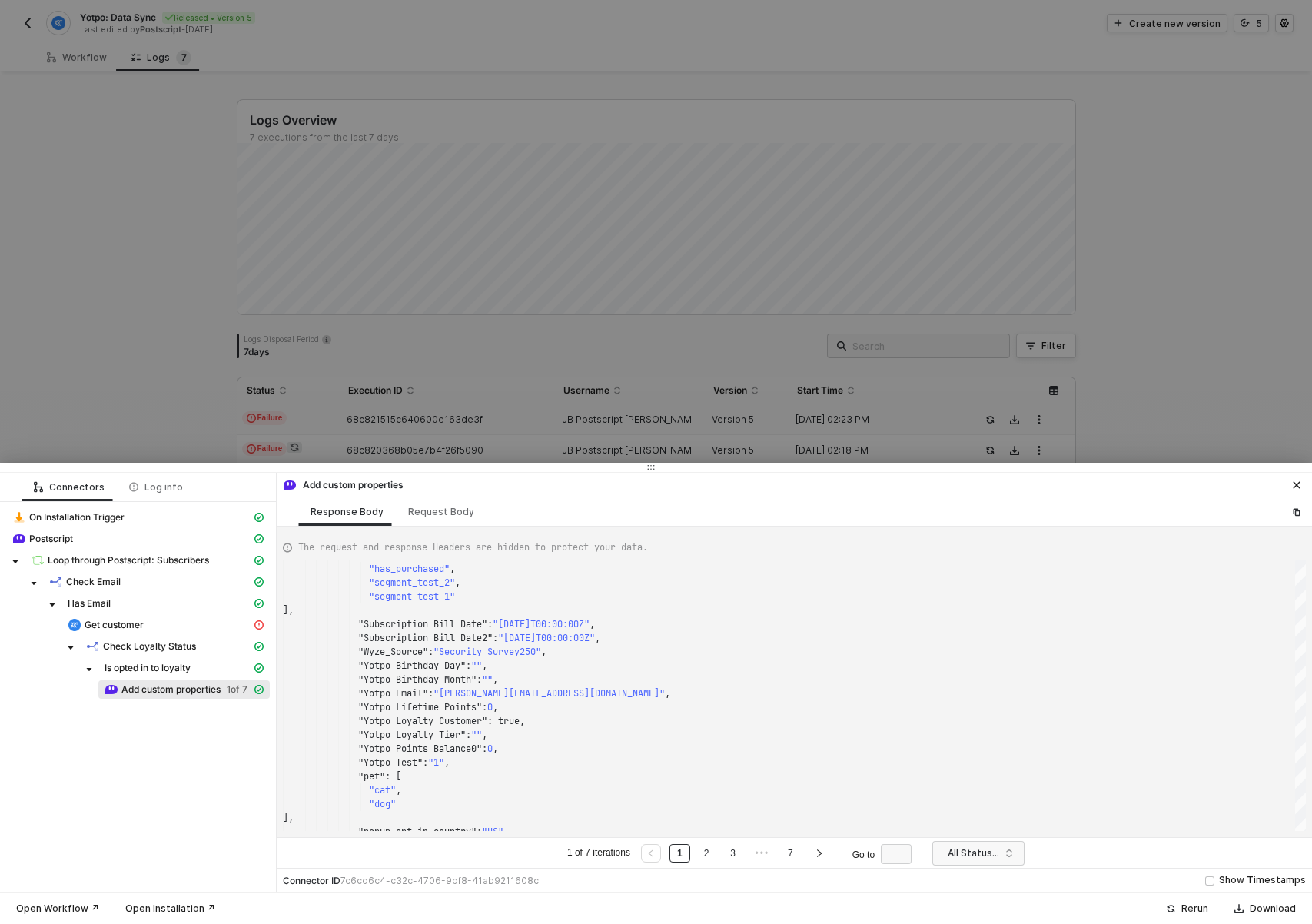
click at [160, 155] on div at bounding box center [656, 462] width 1312 height 924
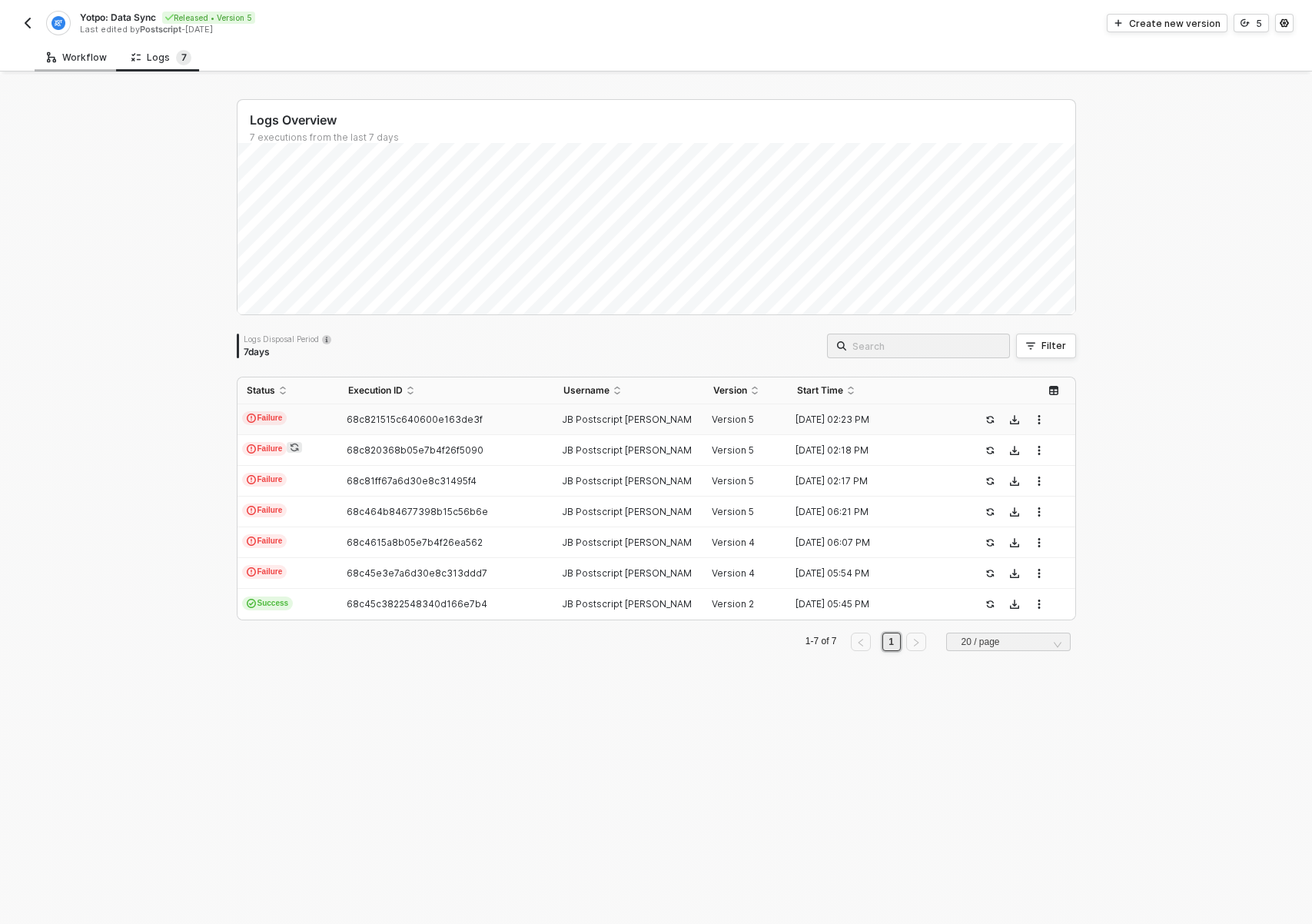
click at [85, 62] on div "Workflow" at bounding box center [77, 57] width 60 height 12
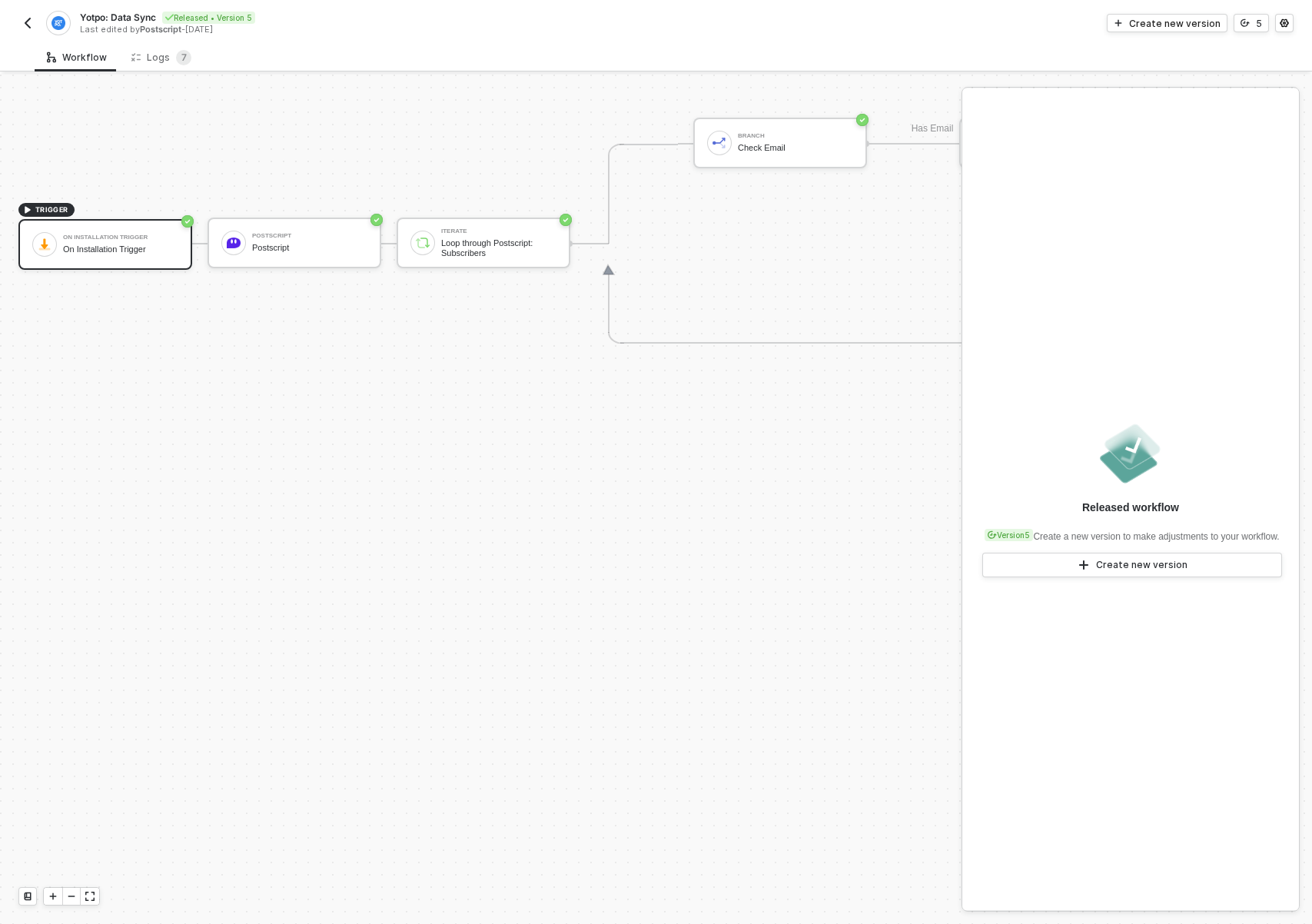
drag, startPoint x: 769, startPoint y: 537, endPoint x: 705, endPoint y: 582, distance: 78.2
click at [692, 616] on div "TRIGGER On Installation Trigger On Installation Trigger Postscript Postscript I…" at bounding box center [840, 243] width 1680 height 1692
click at [1190, 22] on div "Create new version" at bounding box center [1175, 23] width 91 height 13
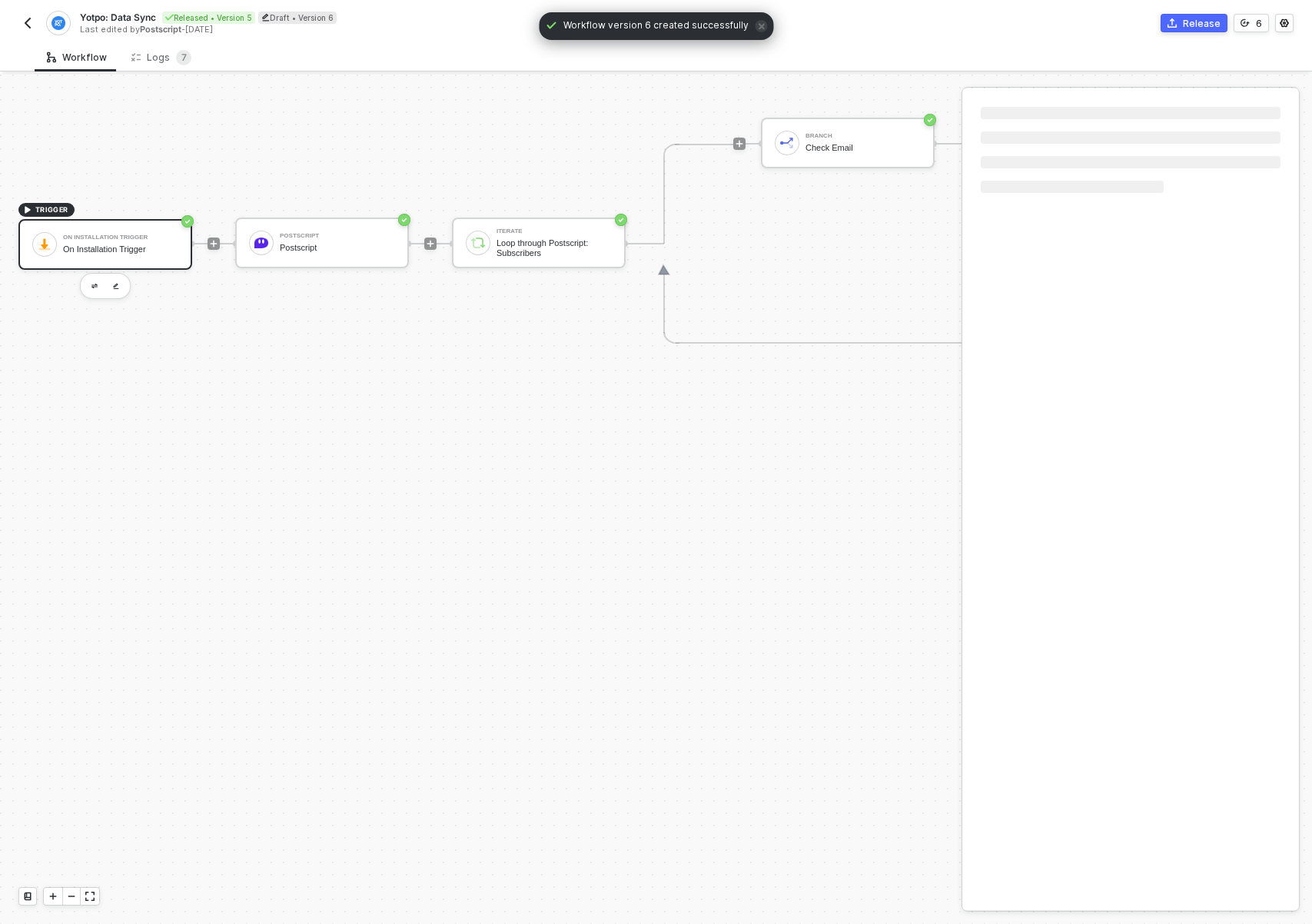
drag, startPoint x: 808, startPoint y: 363, endPoint x: 767, endPoint y: 421, distance: 71.0
click at [772, 411] on div "TRIGGER On Installation Trigger On Installation Trigger Postscript Postscript I…" at bounding box center [919, 243] width 1839 height 1692
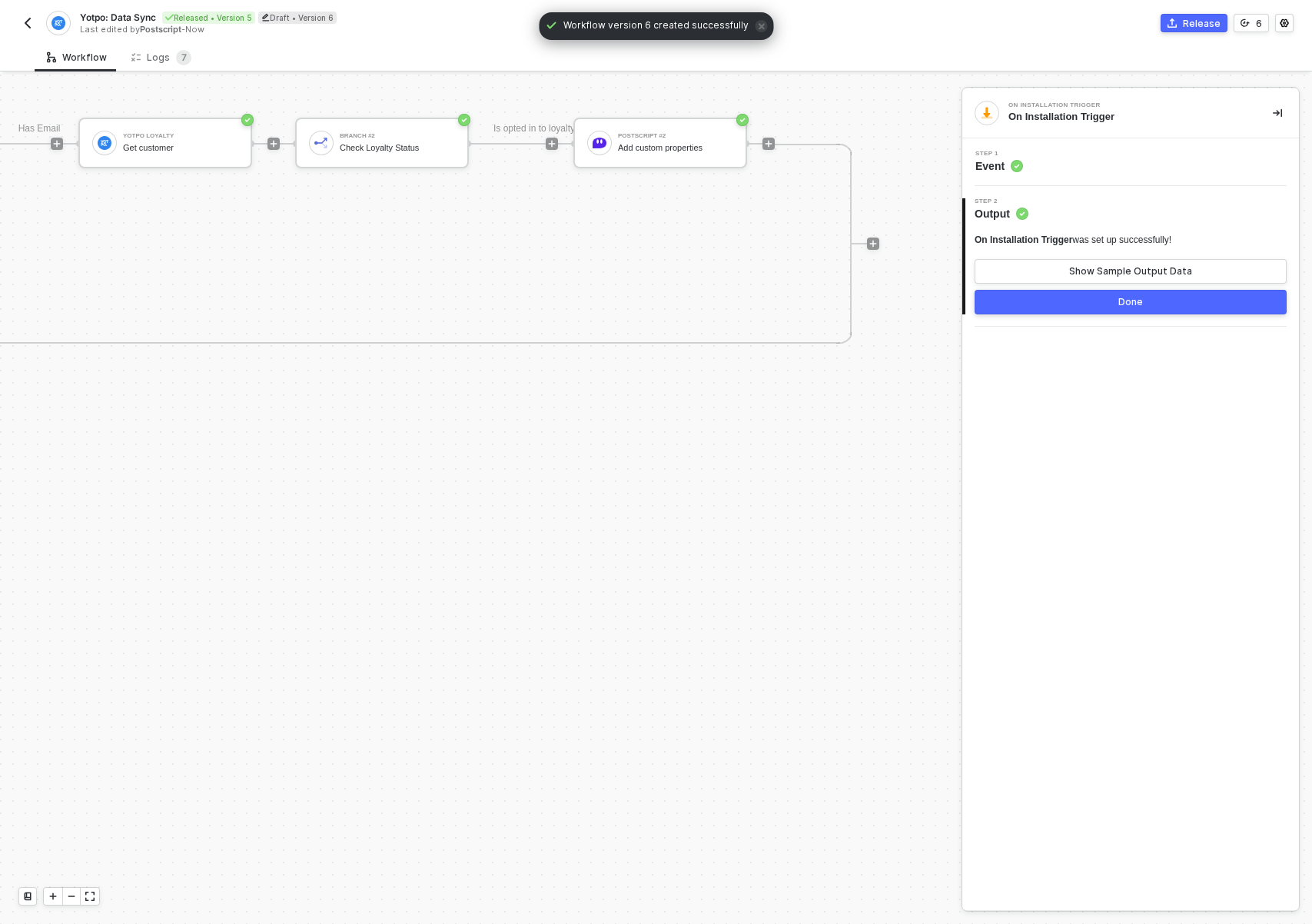
scroll to position [677, 986]
click at [648, 138] on div "Postscript #2" at bounding box center [661, 136] width 115 height 6
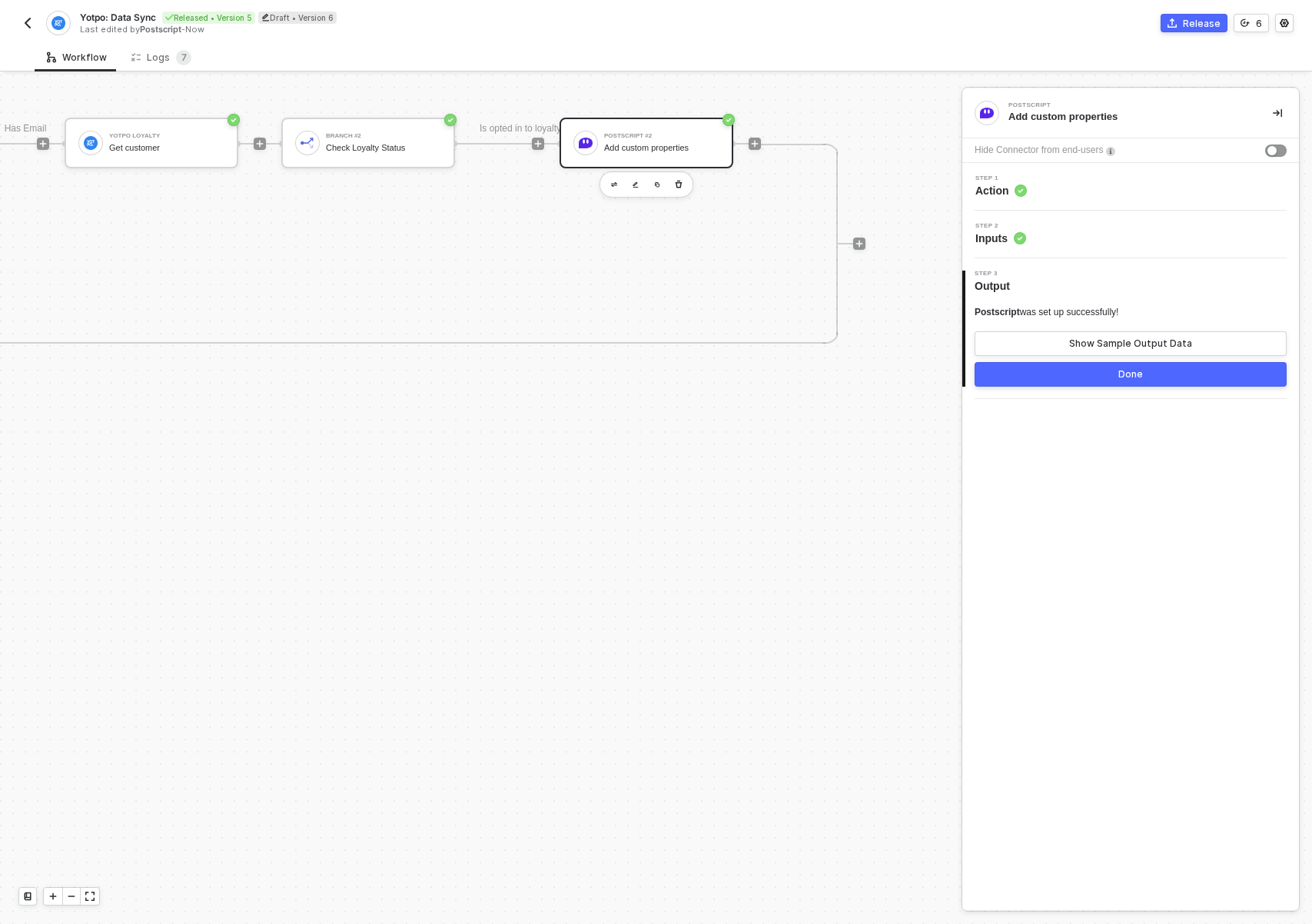
click at [1096, 239] on div "Step 2 Inputs" at bounding box center [1132, 235] width 333 height 23
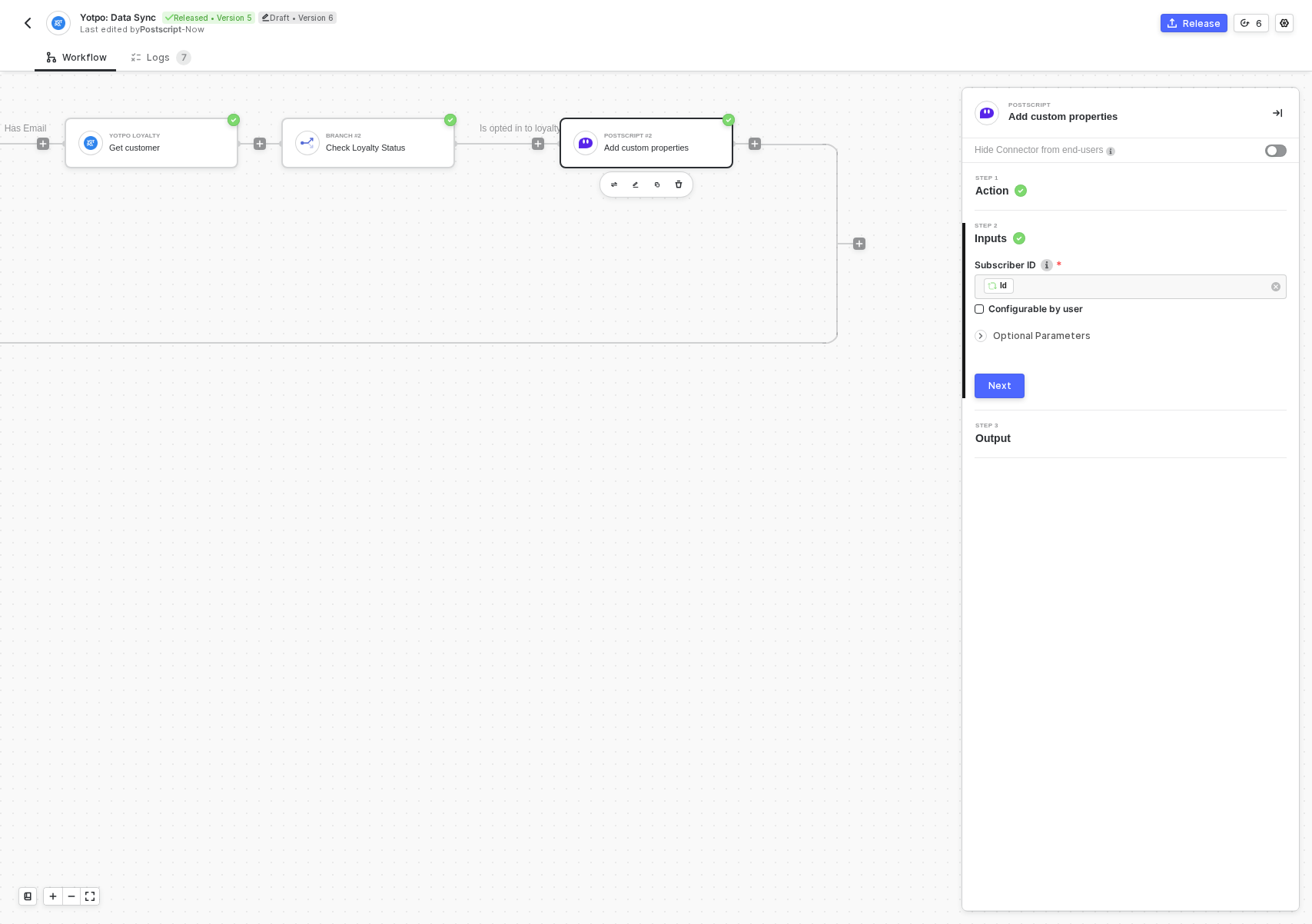
click at [1037, 330] on span "Optional Parameters" at bounding box center [1042, 335] width 98 height 12
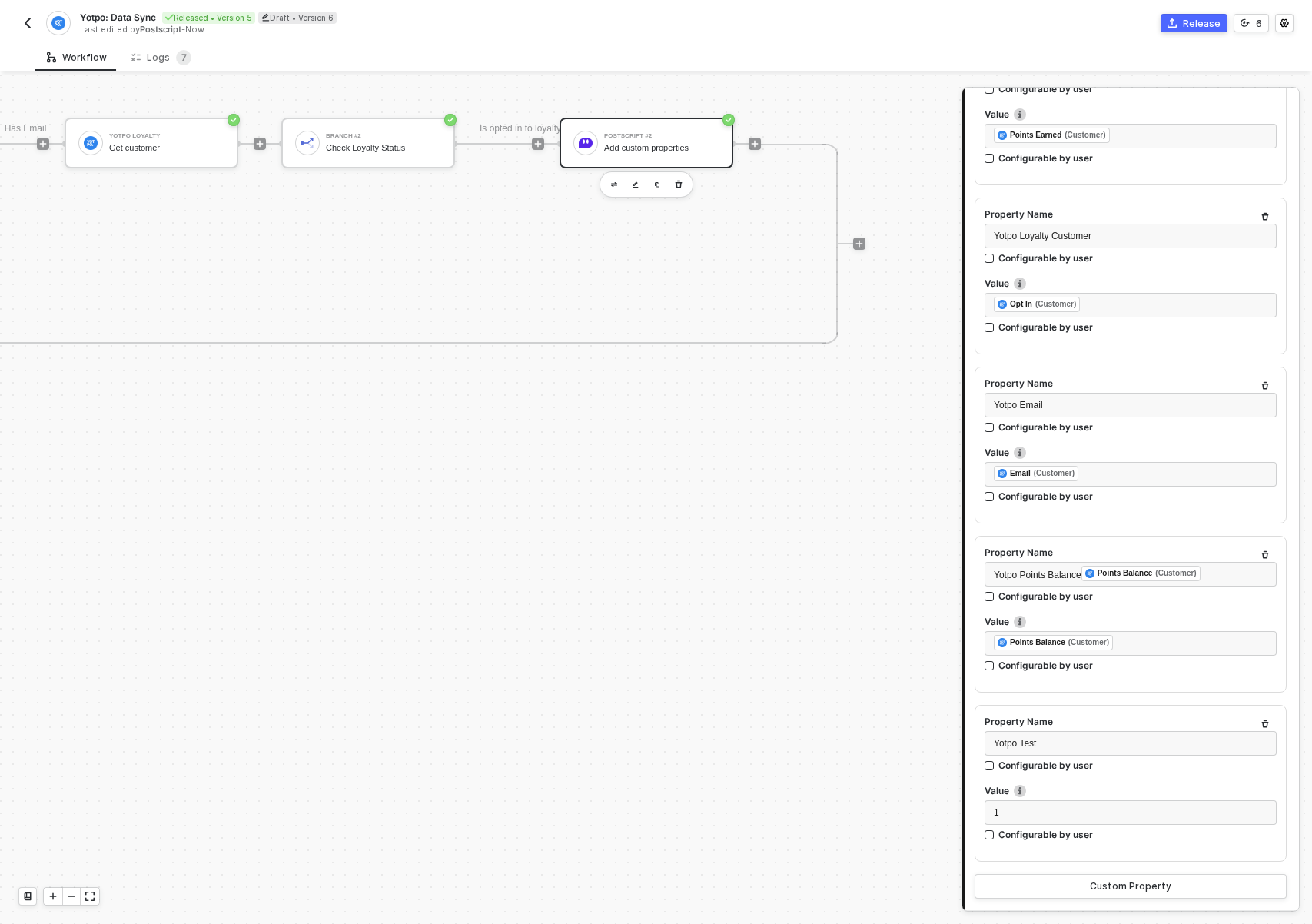
scroll to position [1020, 0]
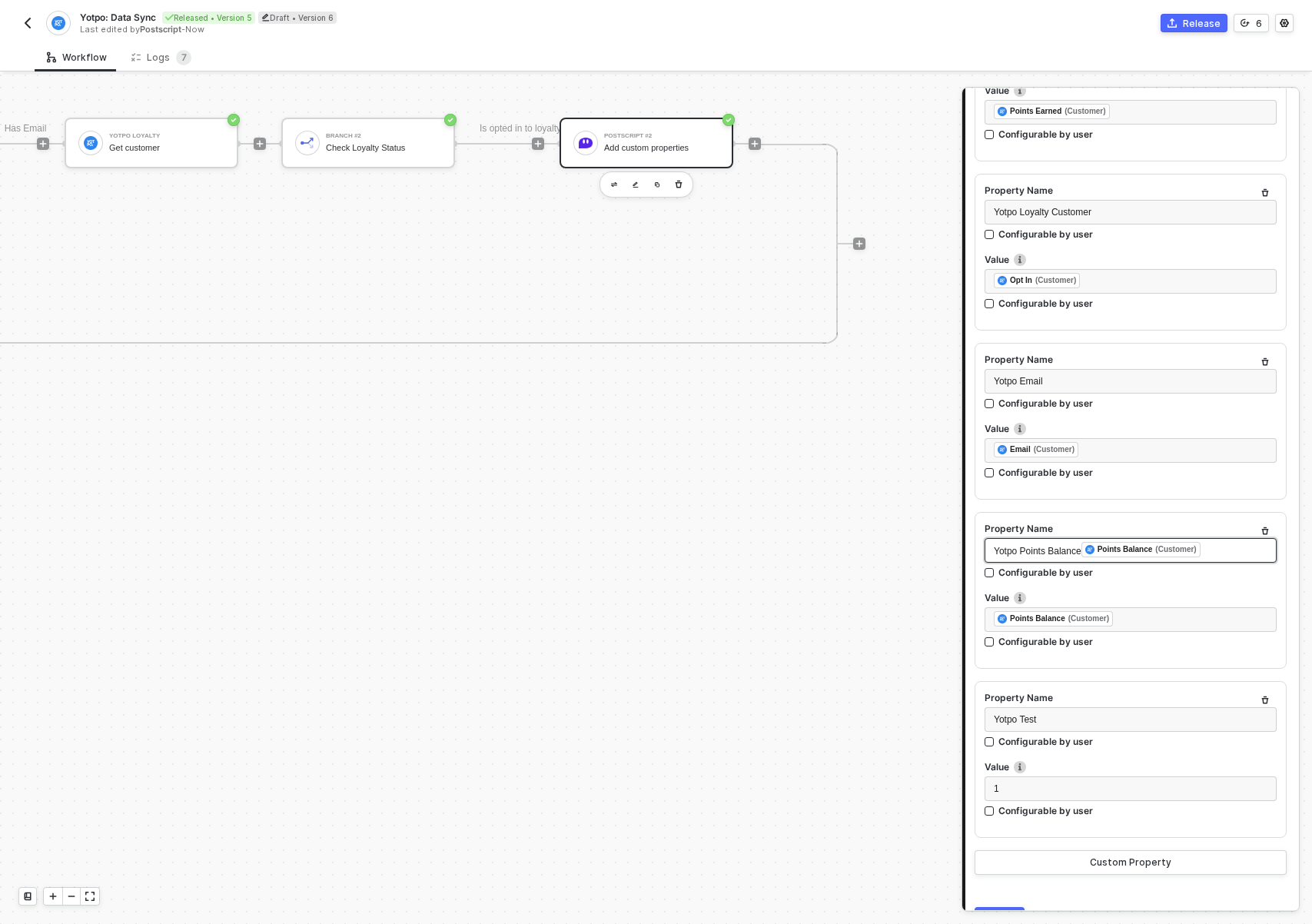
click at [1238, 554] on div "Yotpo Points Balance ﻿ Points Balance (Customer) ﻿" at bounding box center [1130, 551] width 273 height 17
click at [1234, 551] on div "Yotpo Points Balance ﻿ Points Balance (Customer) ﻿" at bounding box center [1130, 551] width 273 height 17
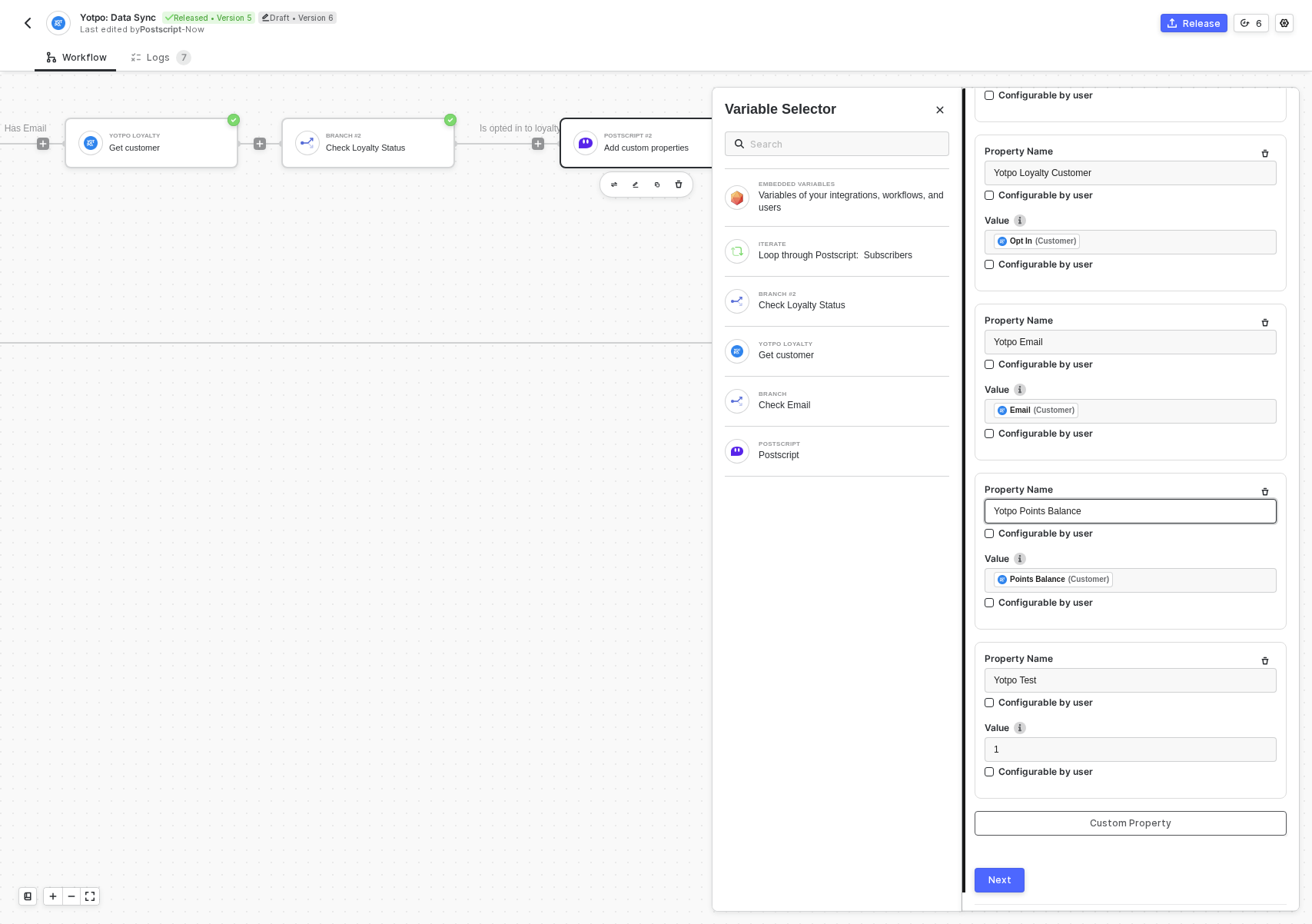
scroll to position [1101, 0]
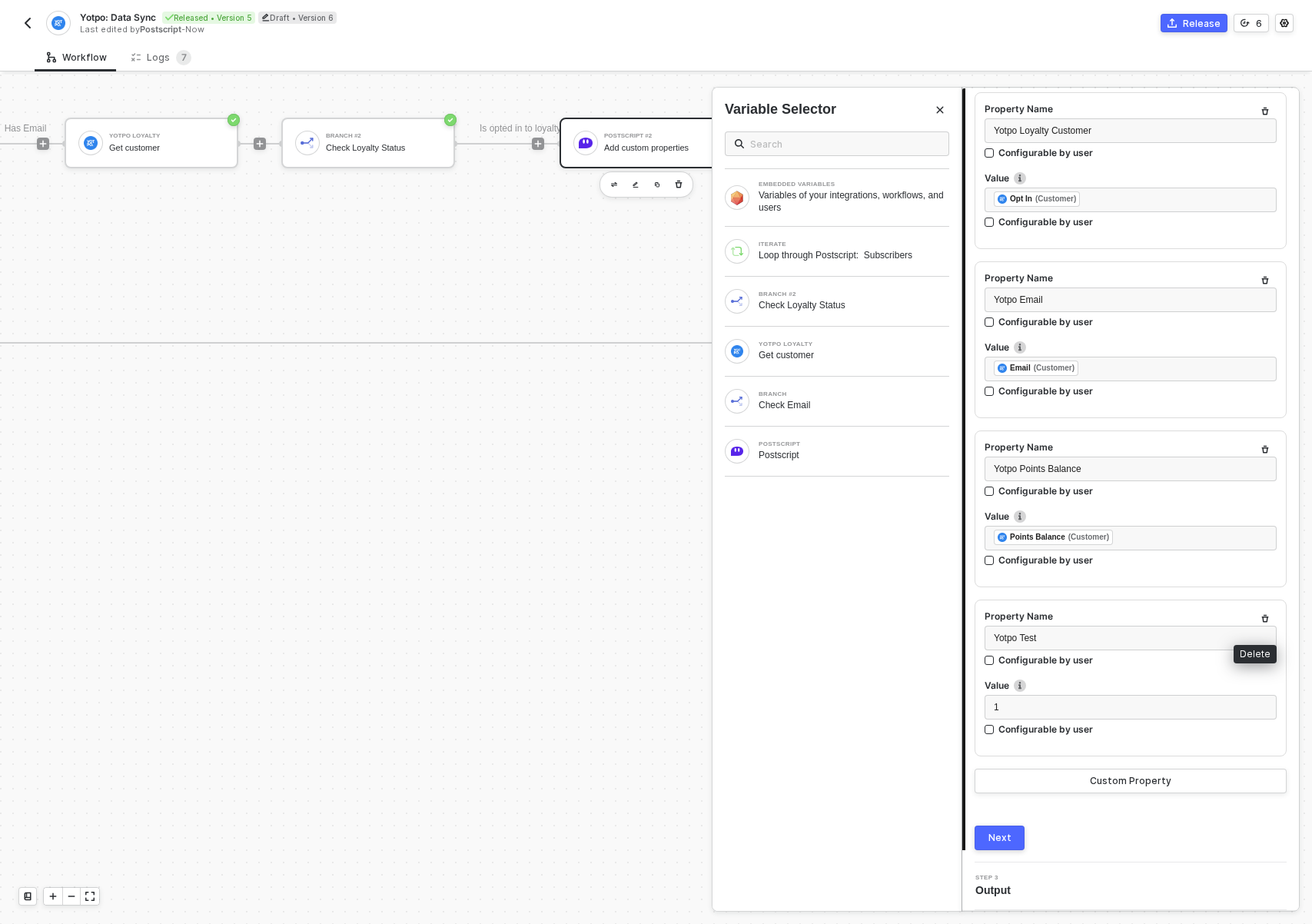
click at [1255, 613] on button "button" at bounding box center [1265, 619] width 19 height 19
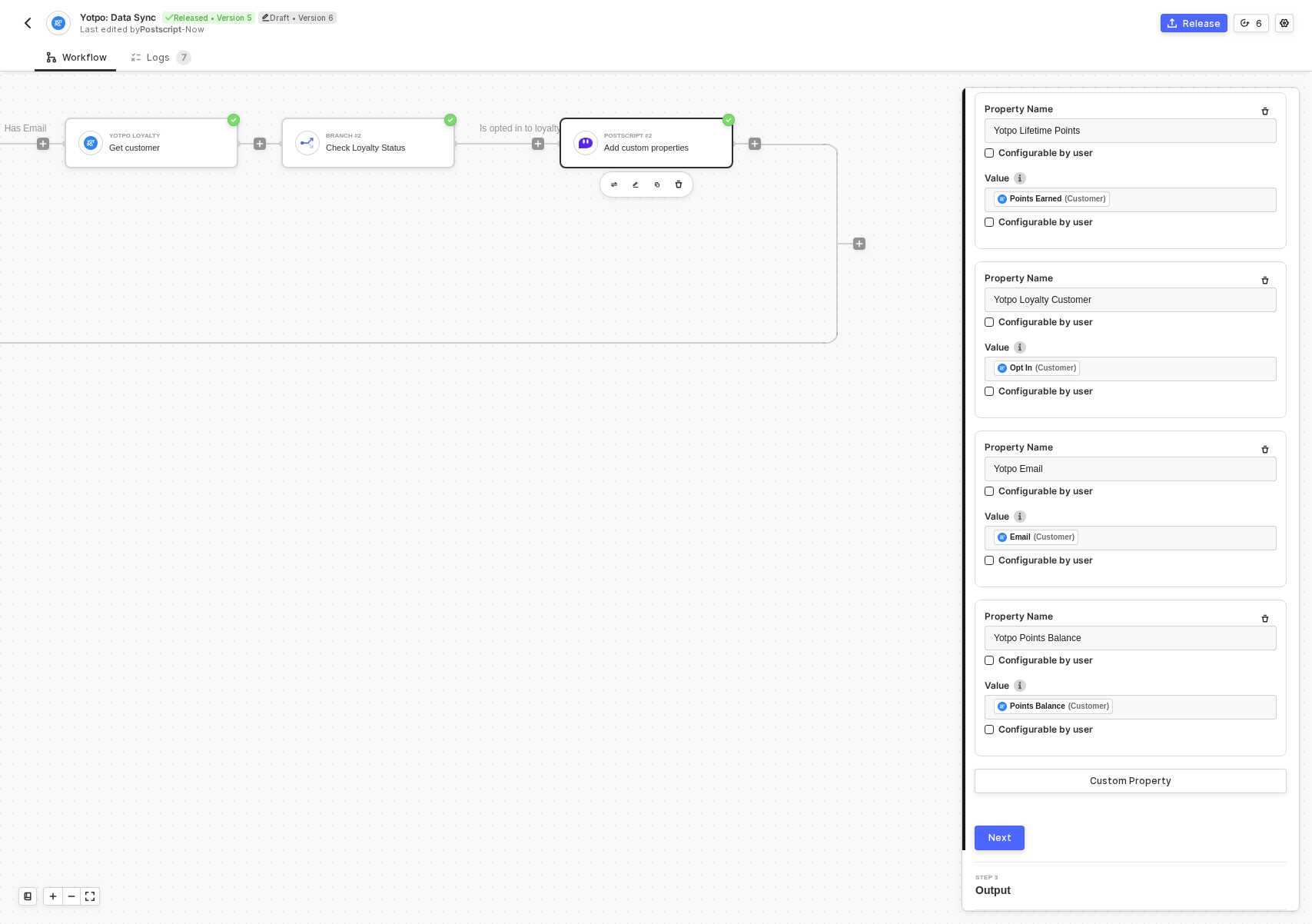
click at [1004, 839] on div "Next" at bounding box center [1000, 838] width 23 height 12
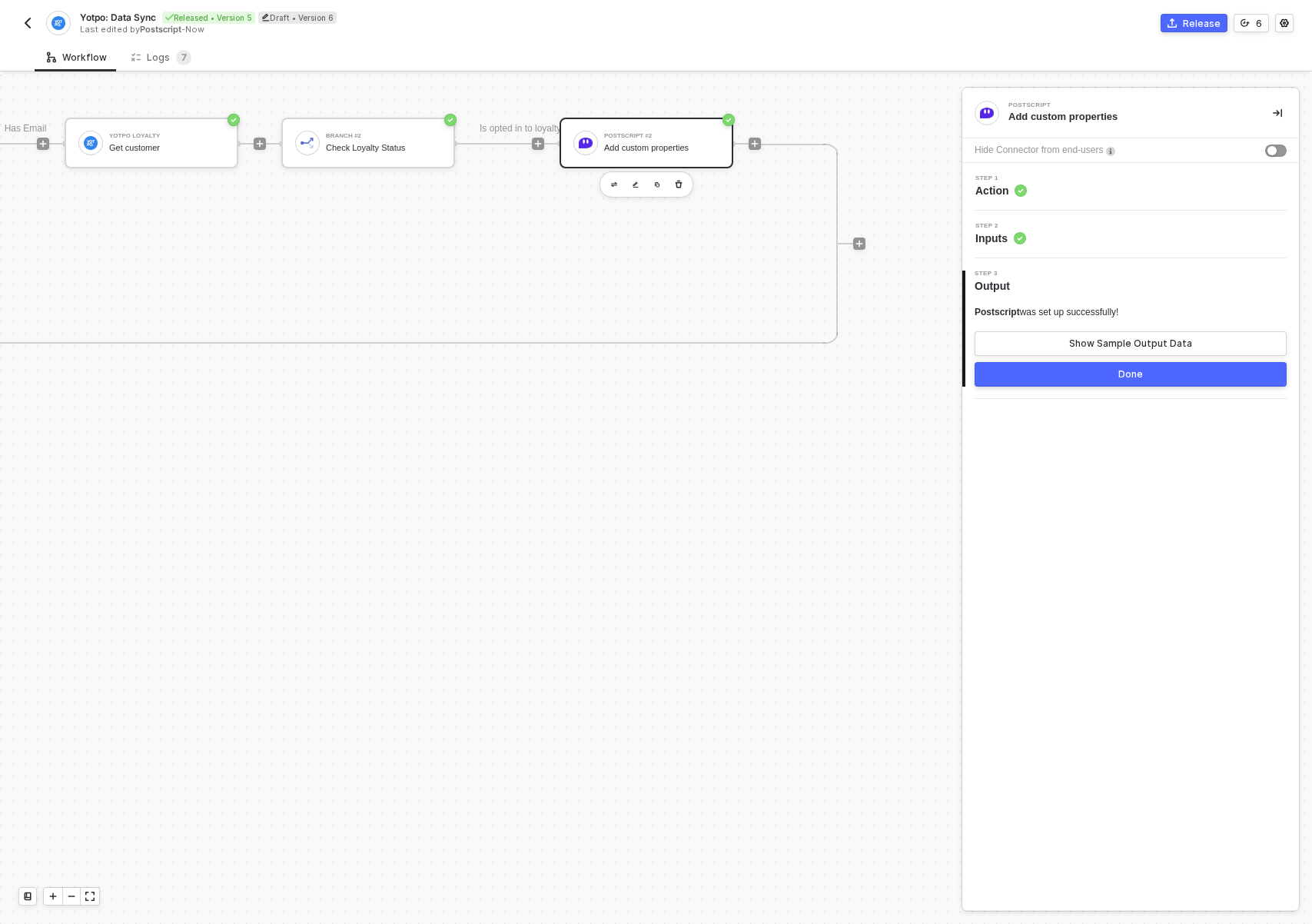
click at [1147, 380] on button "Done" at bounding box center [1130, 374] width 312 height 25
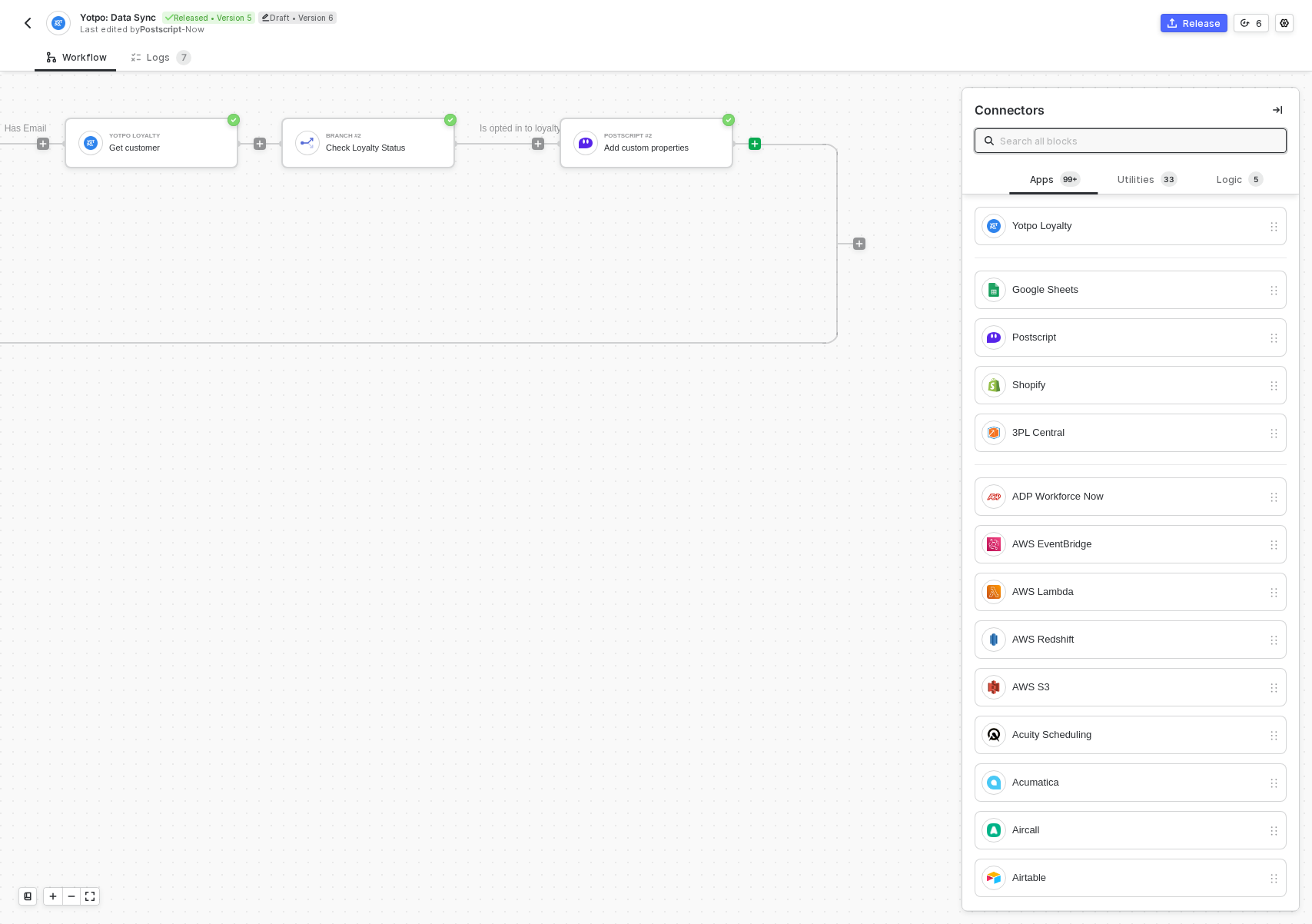
drag, startPoint x: 562, startPoint y: 616, endPoint x: 548, endPoint y: 615, distance: 14.0
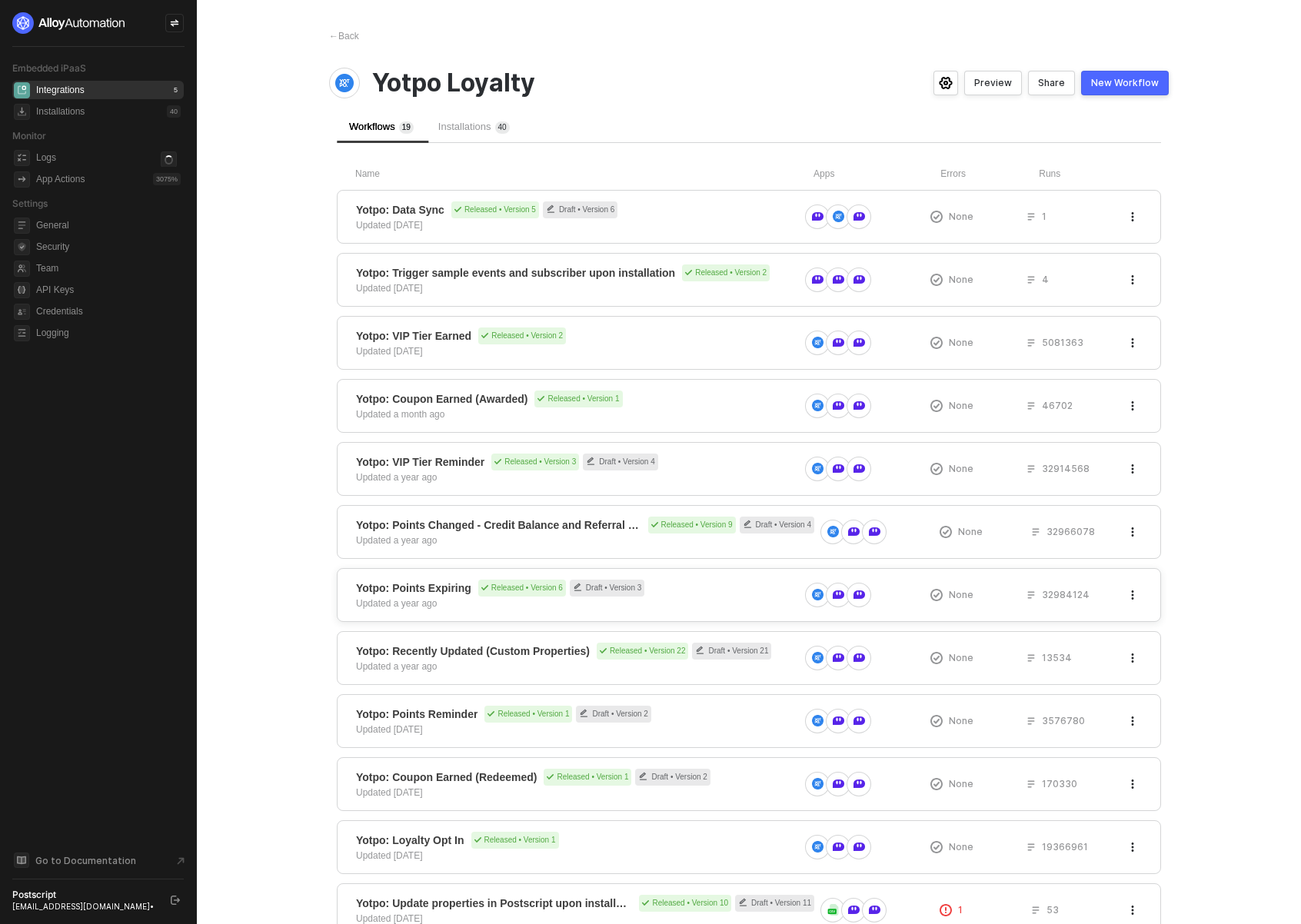
scroll to position [19, 0]
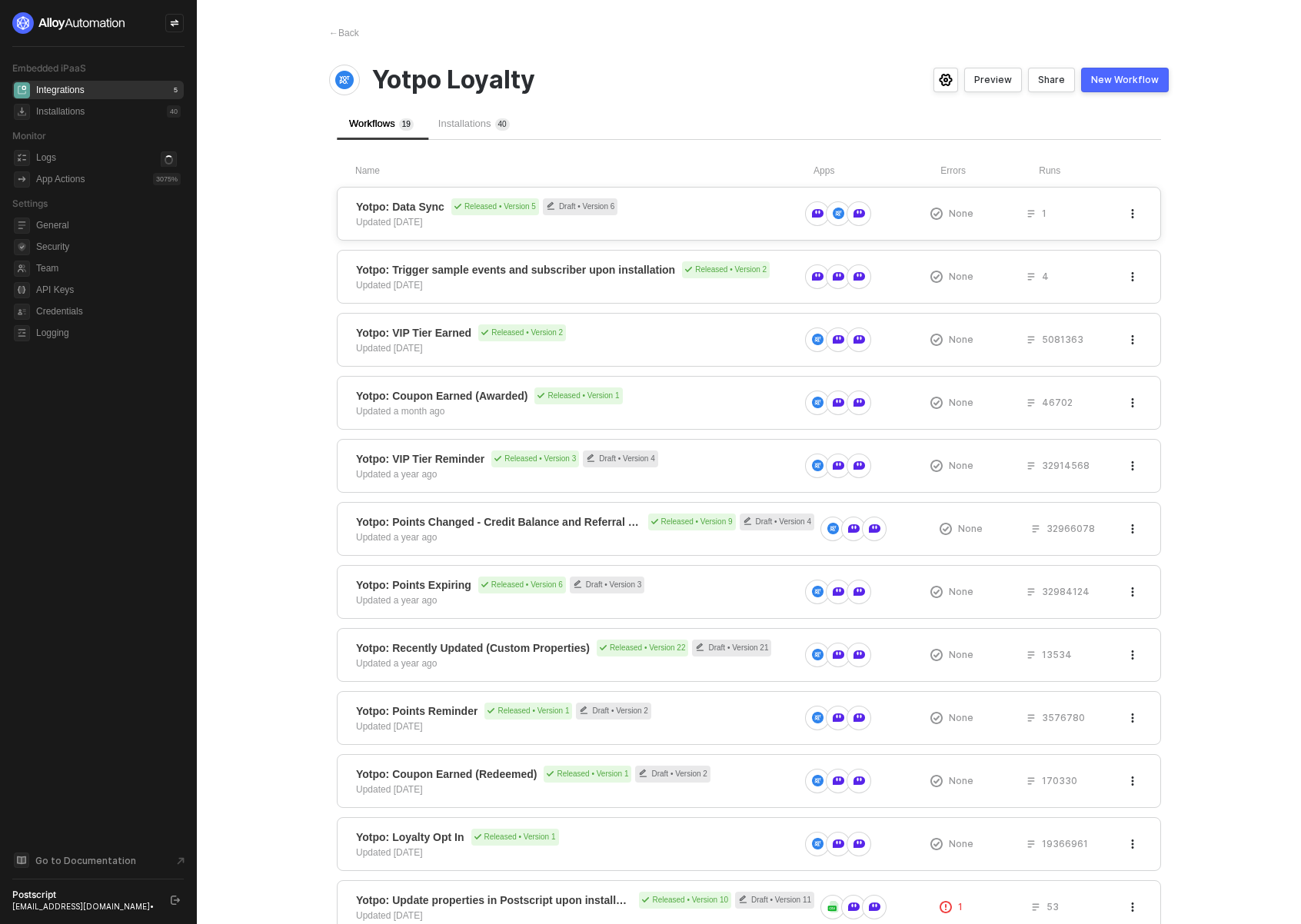
click at [722, 219] on div "Yotpo: Data Sync Released • Version 5 Draft • Version 6 Updated [DATE]" at bounding box center [577, 214] width 443 height 31
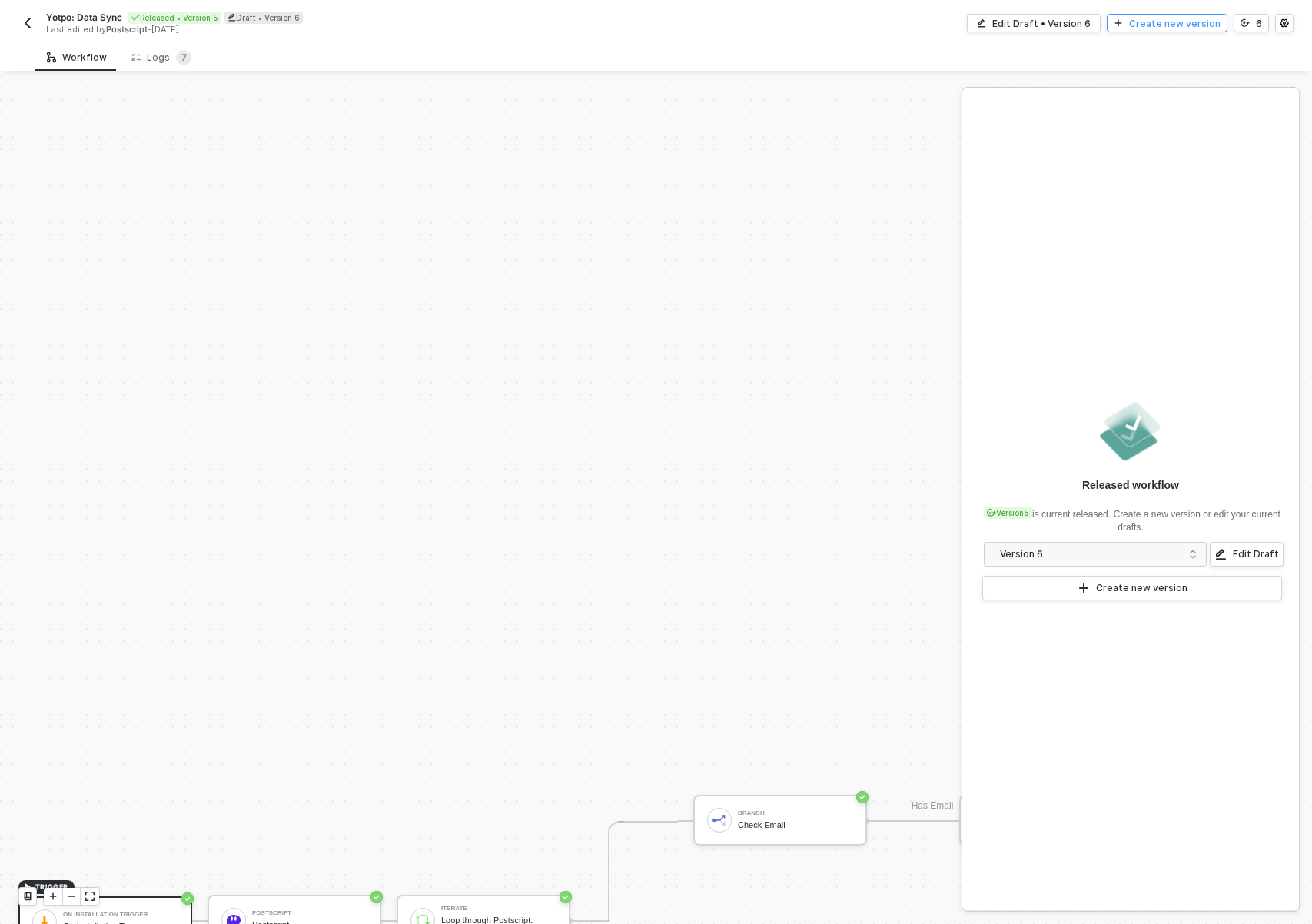
scroll to position [677, 0]
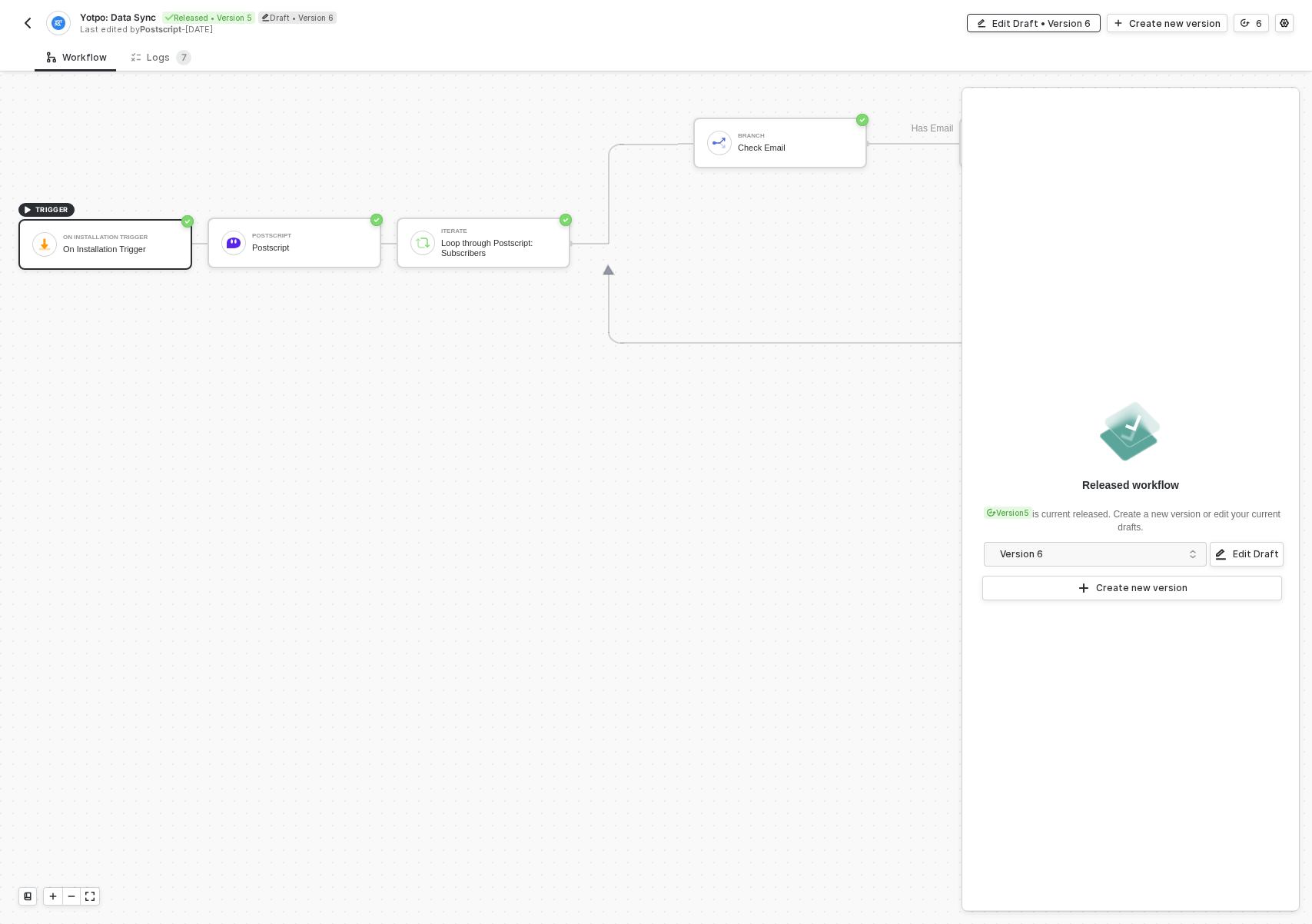
click at [1090, 24] on div "Edit Draft • Version 6" at bounding box center [1041, 23] width 98 height 13
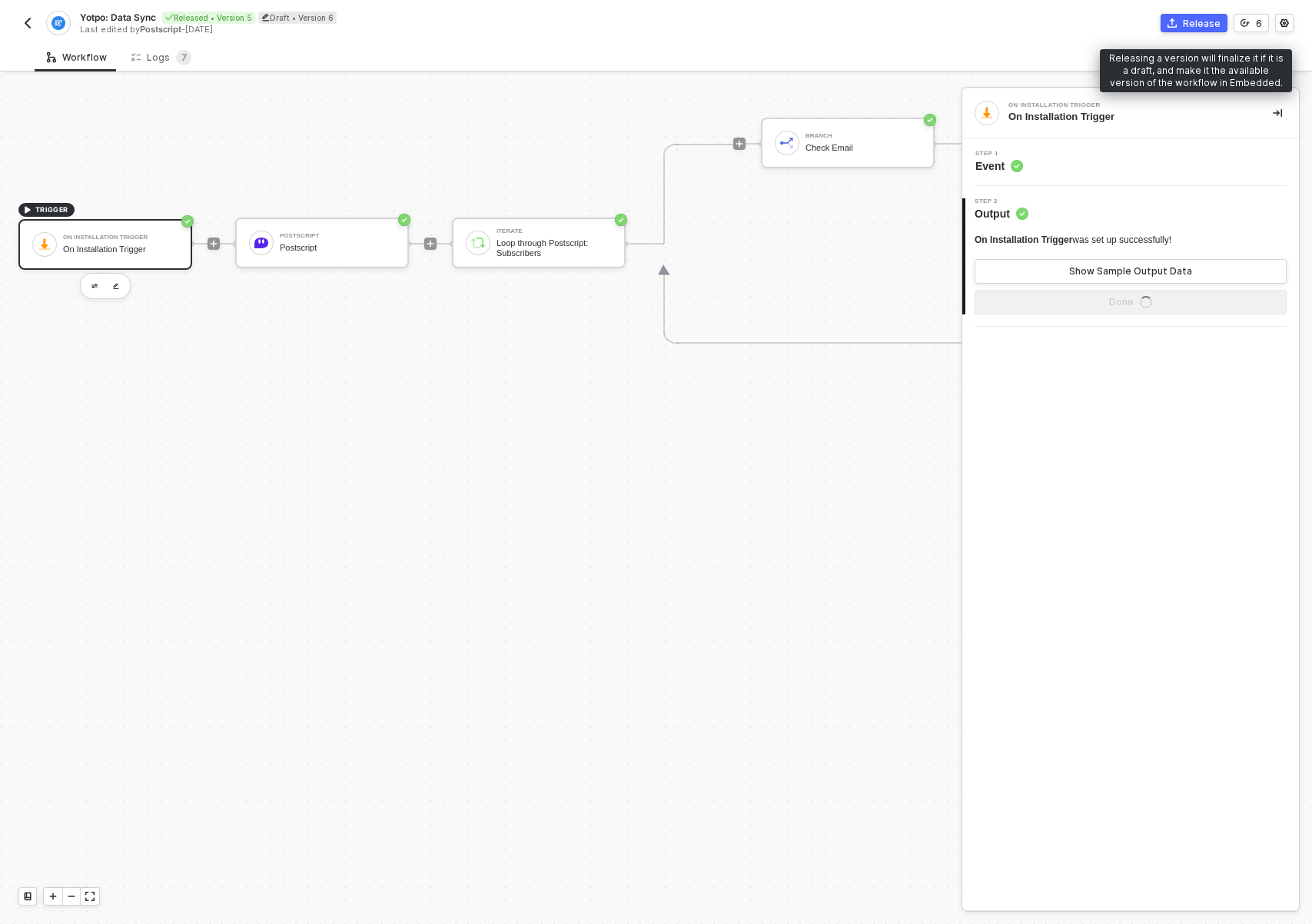
click at [1190, 26] on div "Release" at bounding box center [1201, 23] width 38 height 13
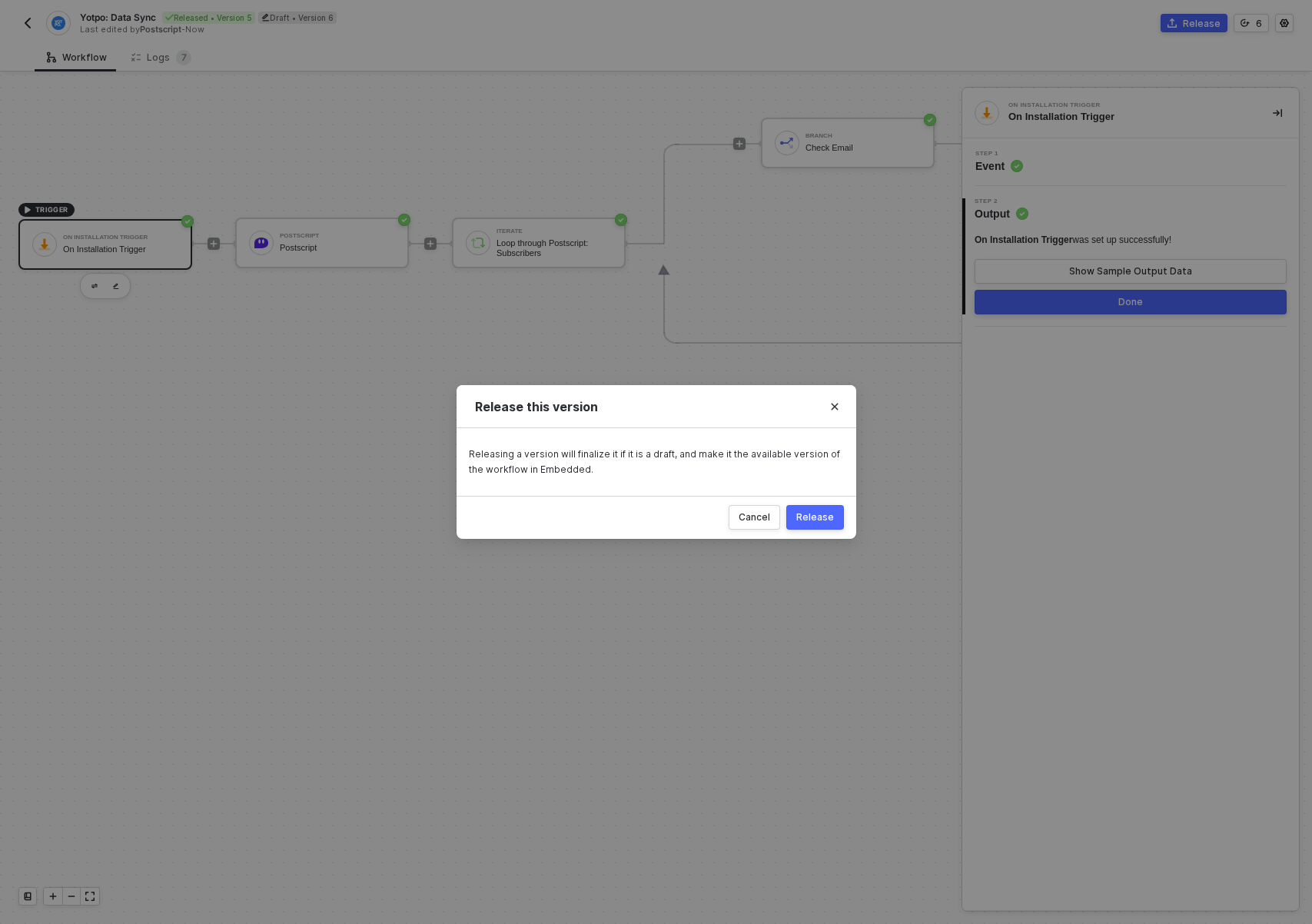
click at [819, 515] on div "Release" at bounding box center [815, 517] width 38 height 12
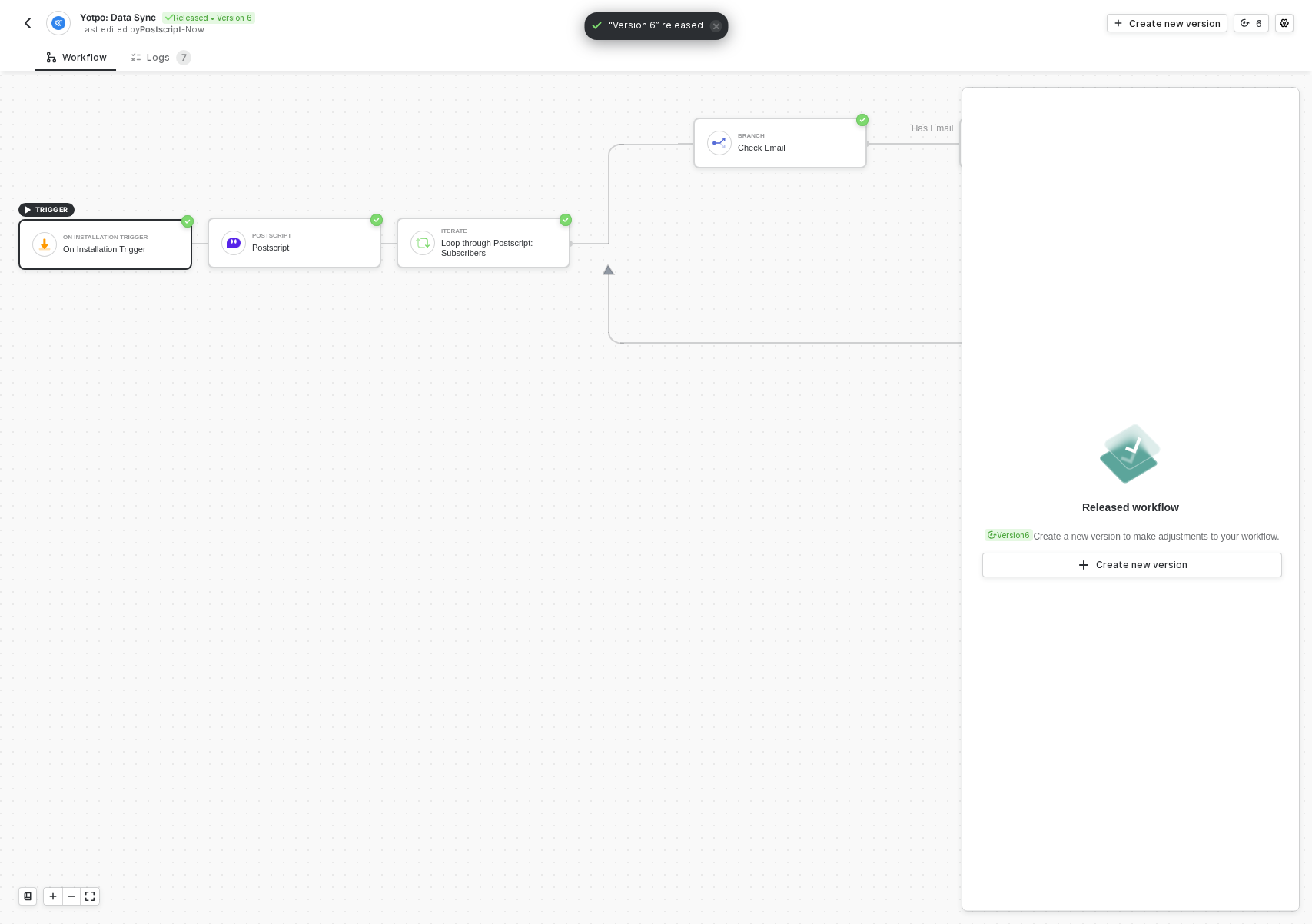
click at [612, 644] on div "TRIGGER On Installation Trigger On Installation Trigger Postscript Postscript I…" at bounding box center [840, 243] width 1680 height 1692
click at [898, 475] on div "TRIGGER On Installation Trigger On Installation Trigger Postscript Postscript I…" at bounding box center [840, 243] width 1680 height 1692
click at [1159, 26] on div "Create new version" at bounding box center [1175, 23] width 91 height 13
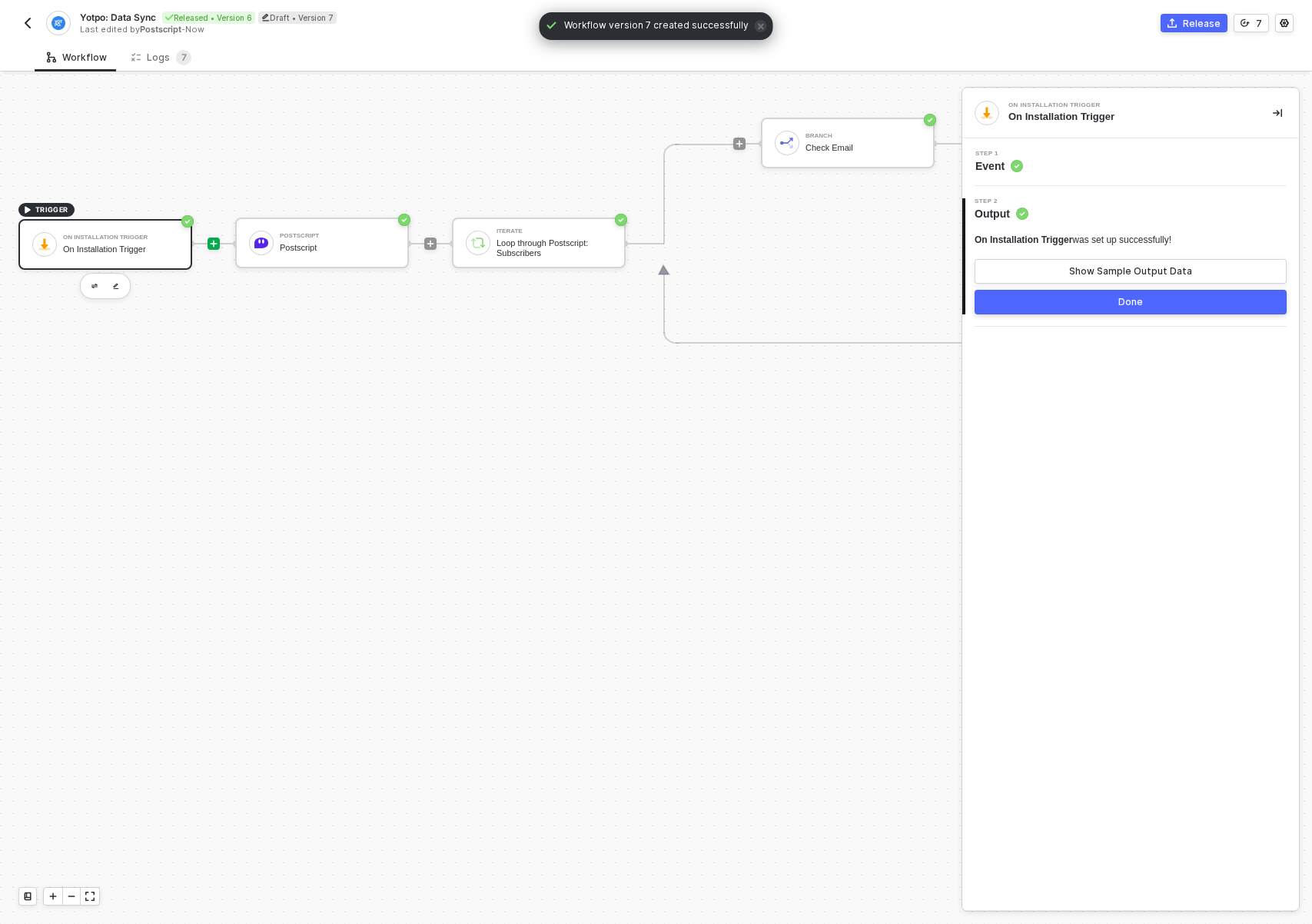
click at [213, 239] on icon "icon-play" at bounding box center [214, 244] width 9 height 9
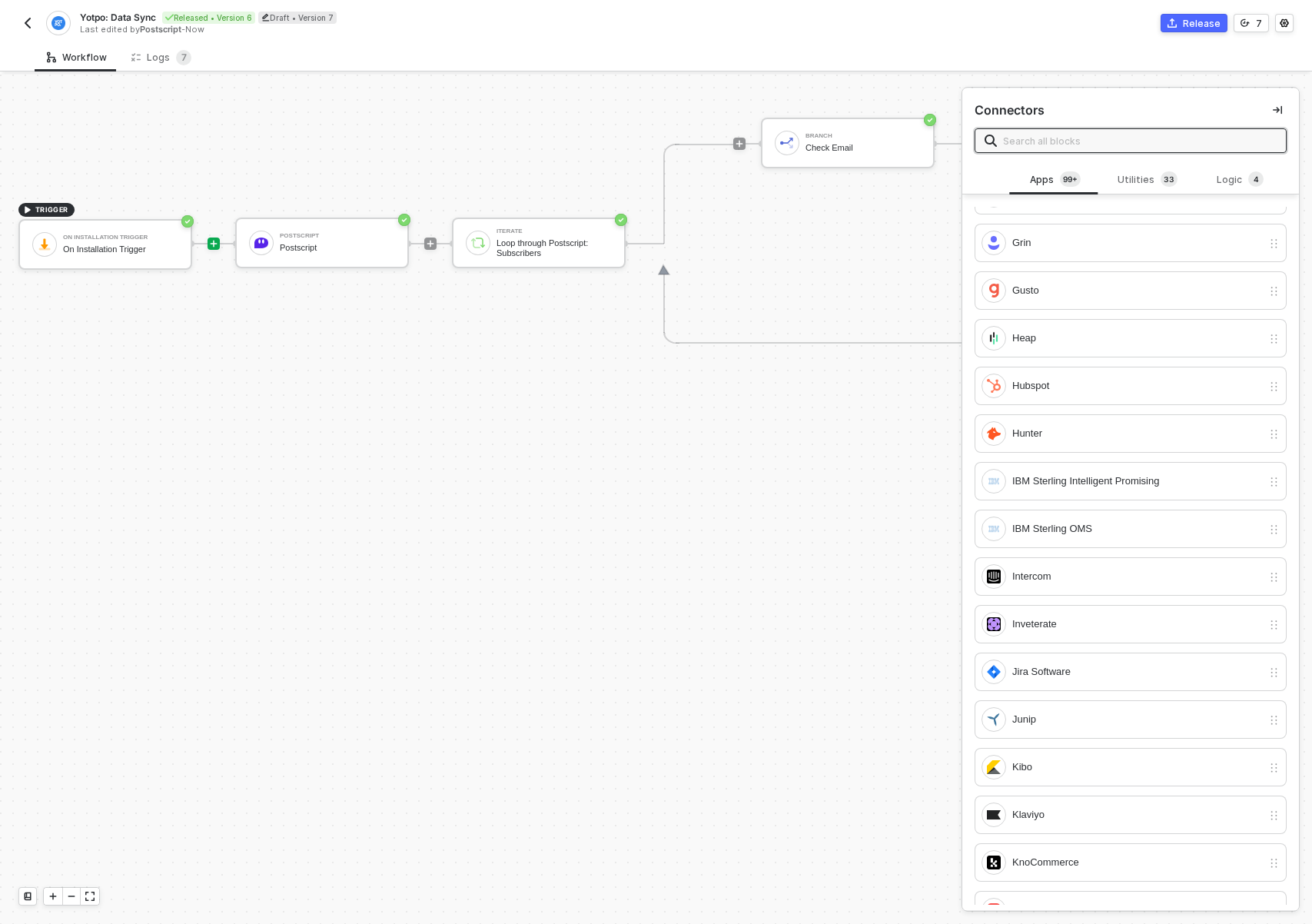
scroll to position [2927, 0]
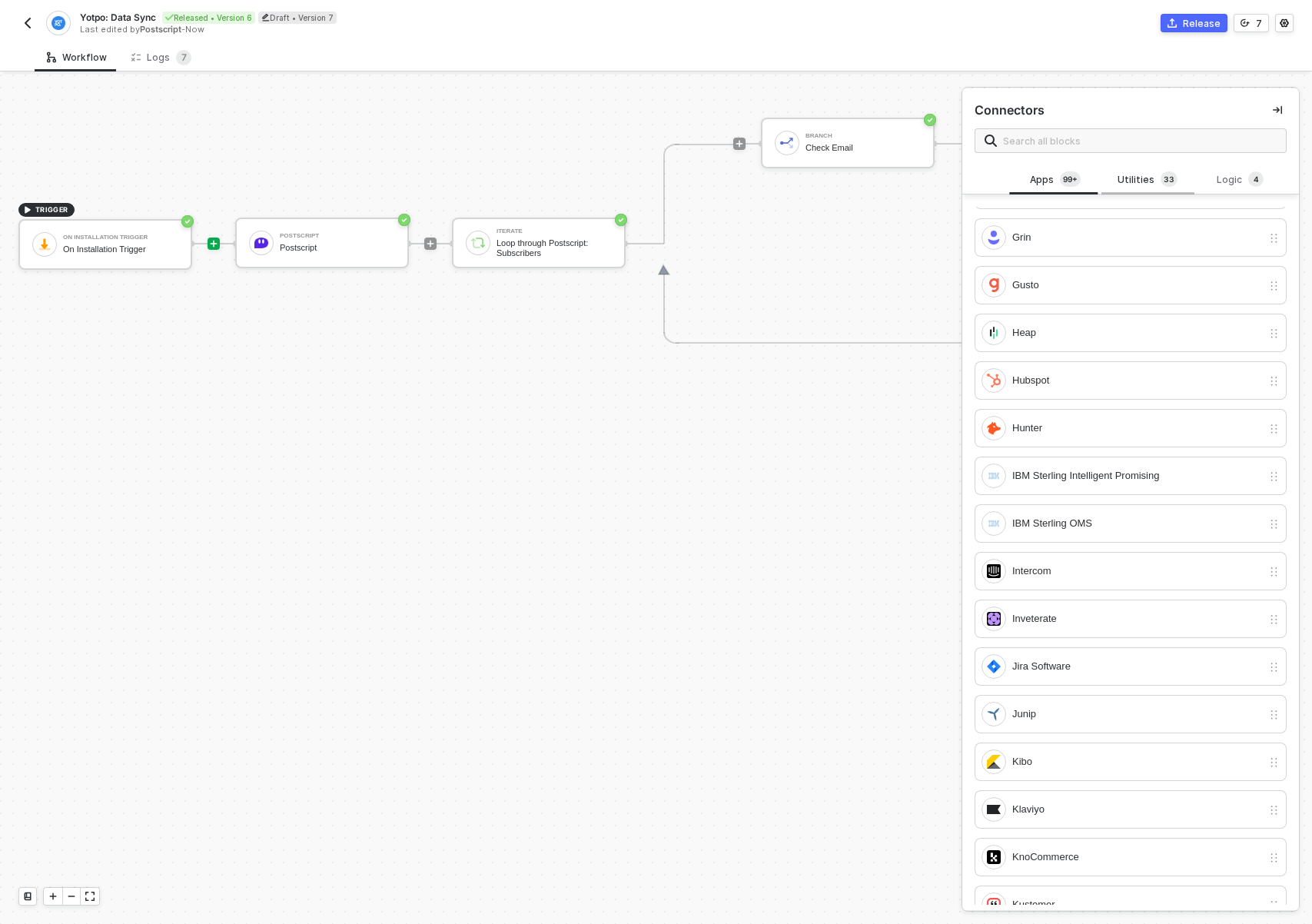
click at [1136, 173] on div "Utilities 3 3" at bounding box center [1147, 180] width 67 height 17
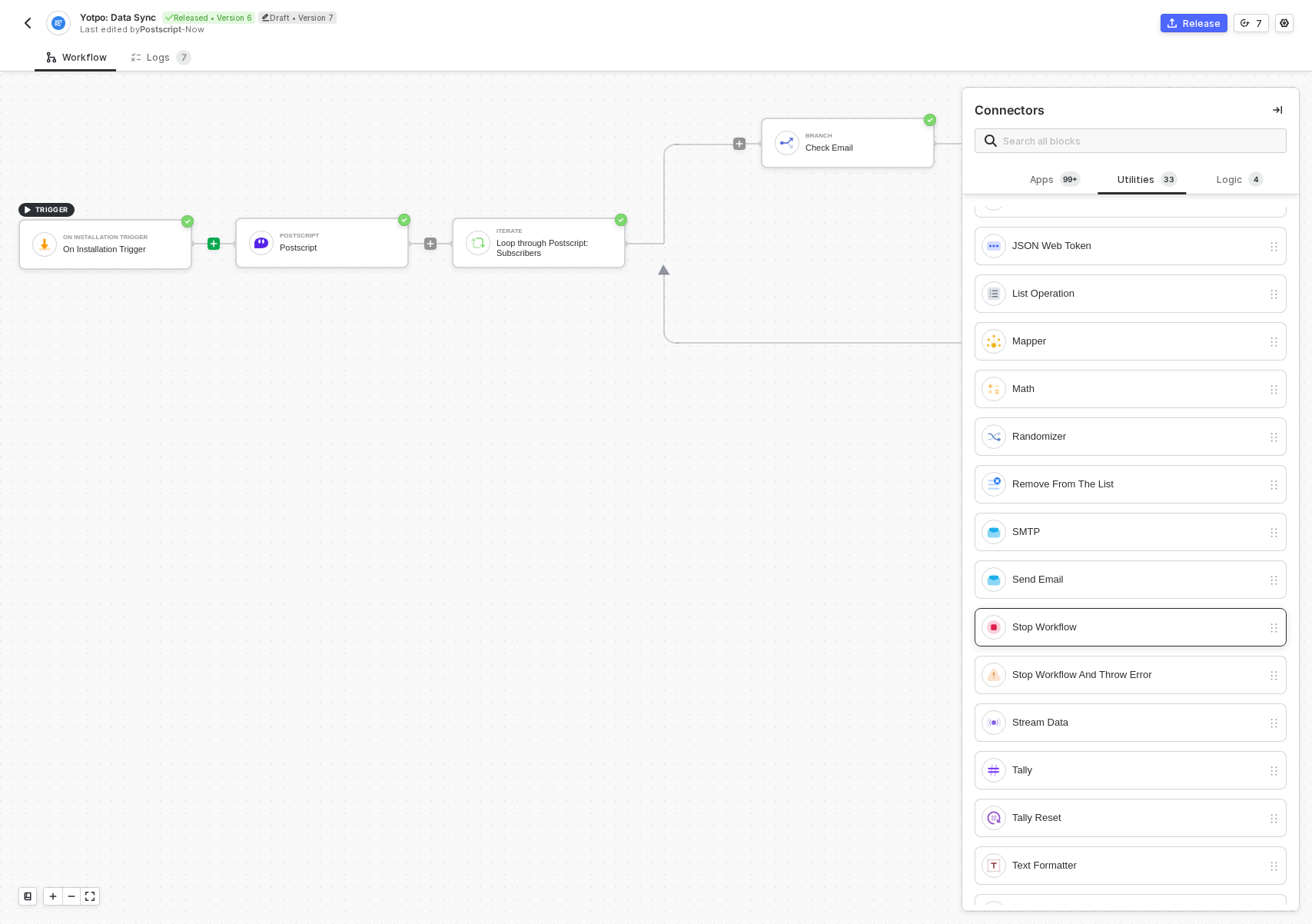
scroll to position [698, 0]
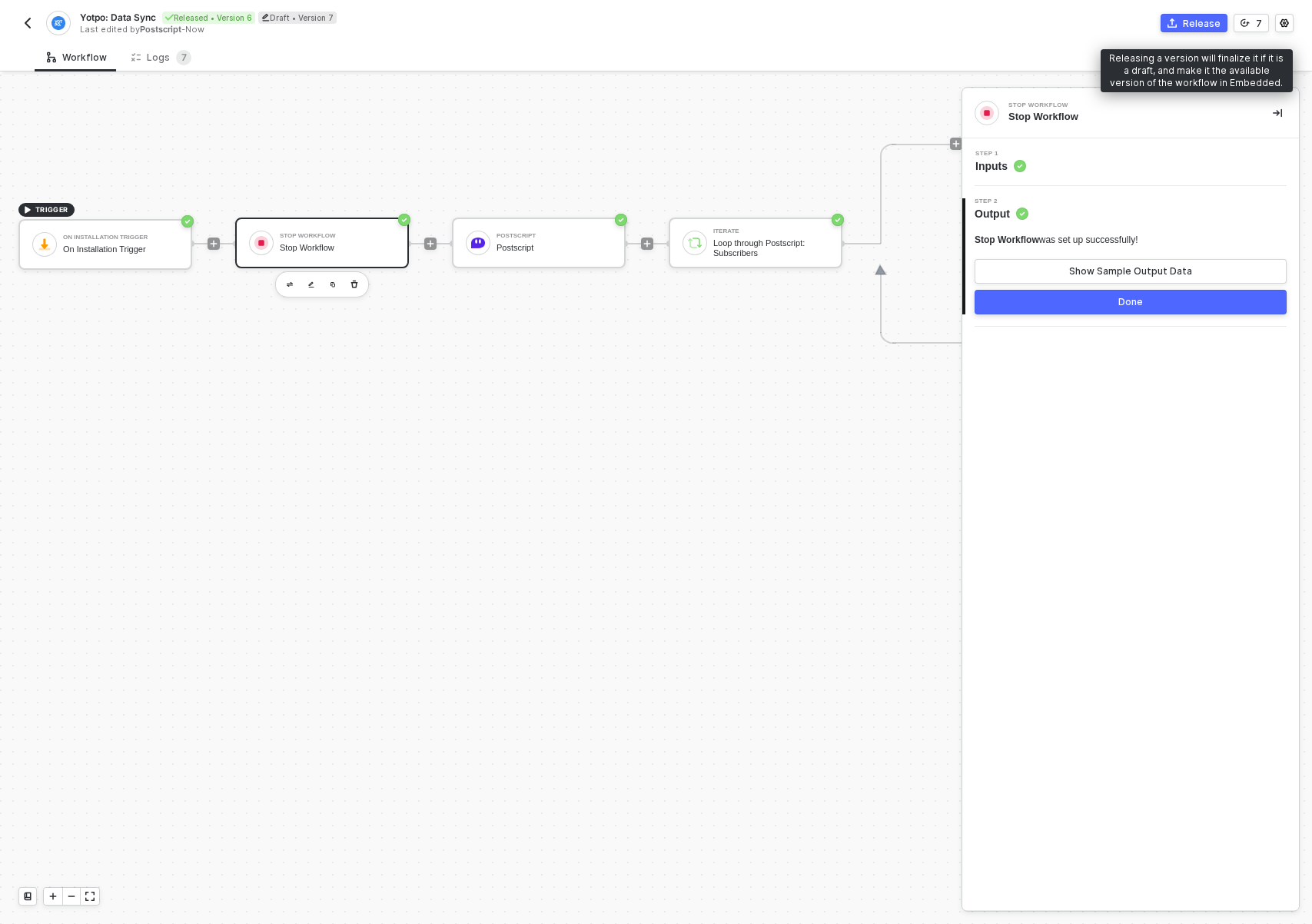
click at [1176, 20] on icon "icon-commerce" at bounding box center [1172, 23] width 9 height 9
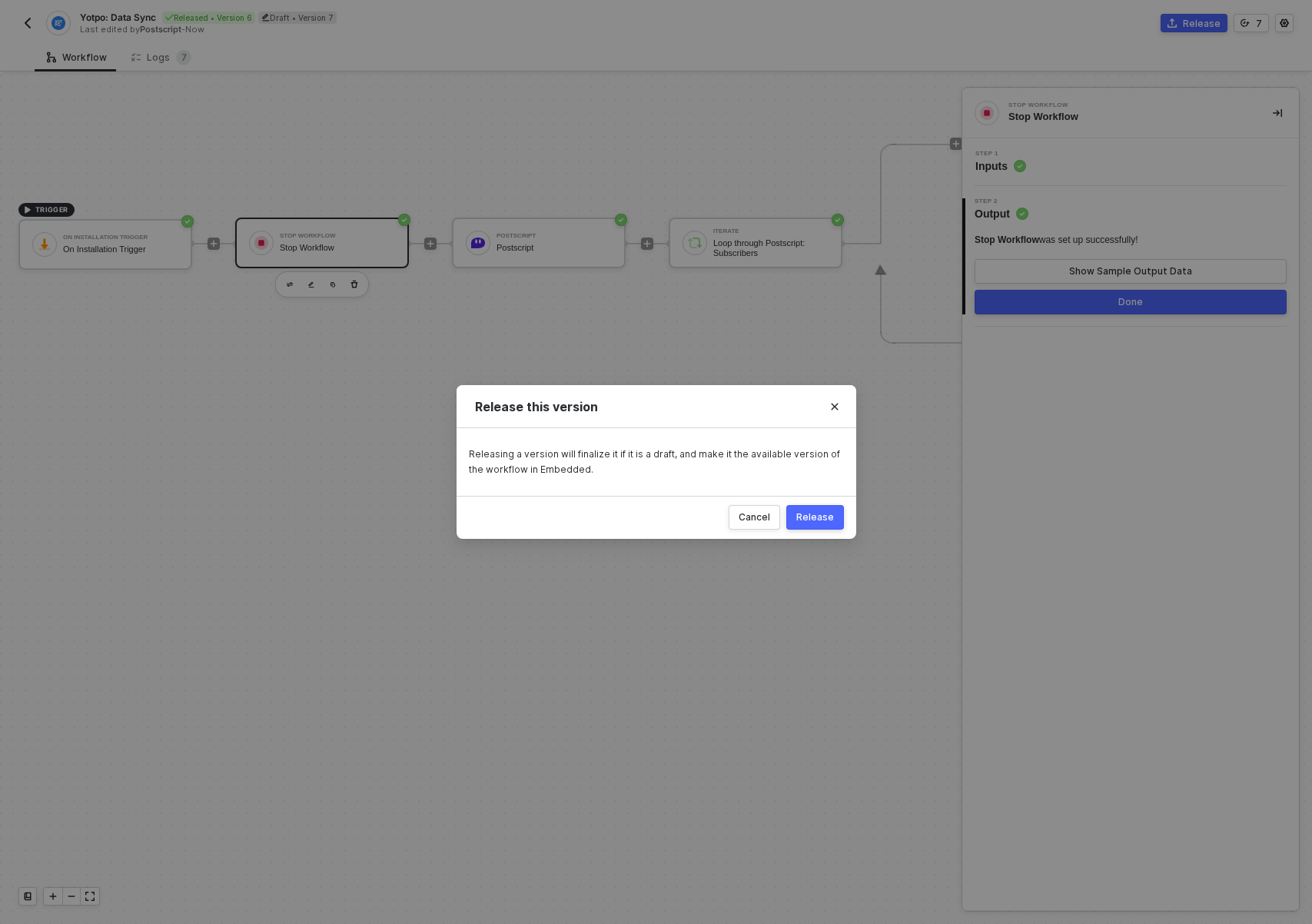
click at [809, 524] on button "Release" at bounding box center [815, 517] width 57 height 25
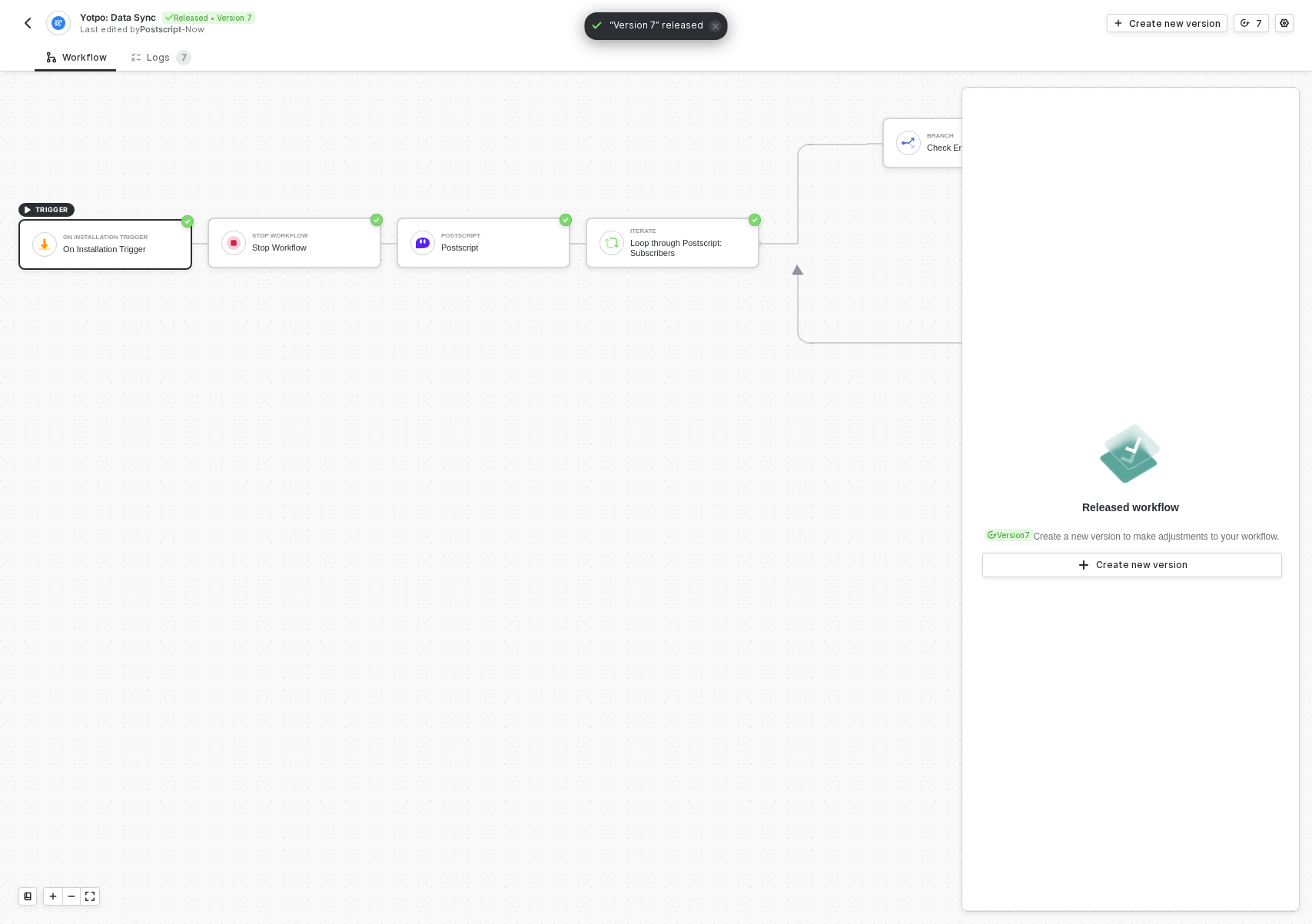
drag, startPoint x: 501, startPoint y: 521, endPoint x: 619, endPoint y: 524, distance: 118.0
click at [619, 524] on div "TRIGGER On Installation Trigger On Installation Trigger Stop Workflow Stop Work…" at bounding box center [934, 243] width 1869 height 1692
click at [314, 472] on div "TRIGGER On Installation Trigger On Installation Trigger Stop Workflow Stop Work…" at bounding box center [934, 243] width 1869 height 1692
click at [33, 25] on img "button" at bounding box center [28, 23] width 12 height 12
